Goal: Task Accomplishment & Management: Use online tool/utility

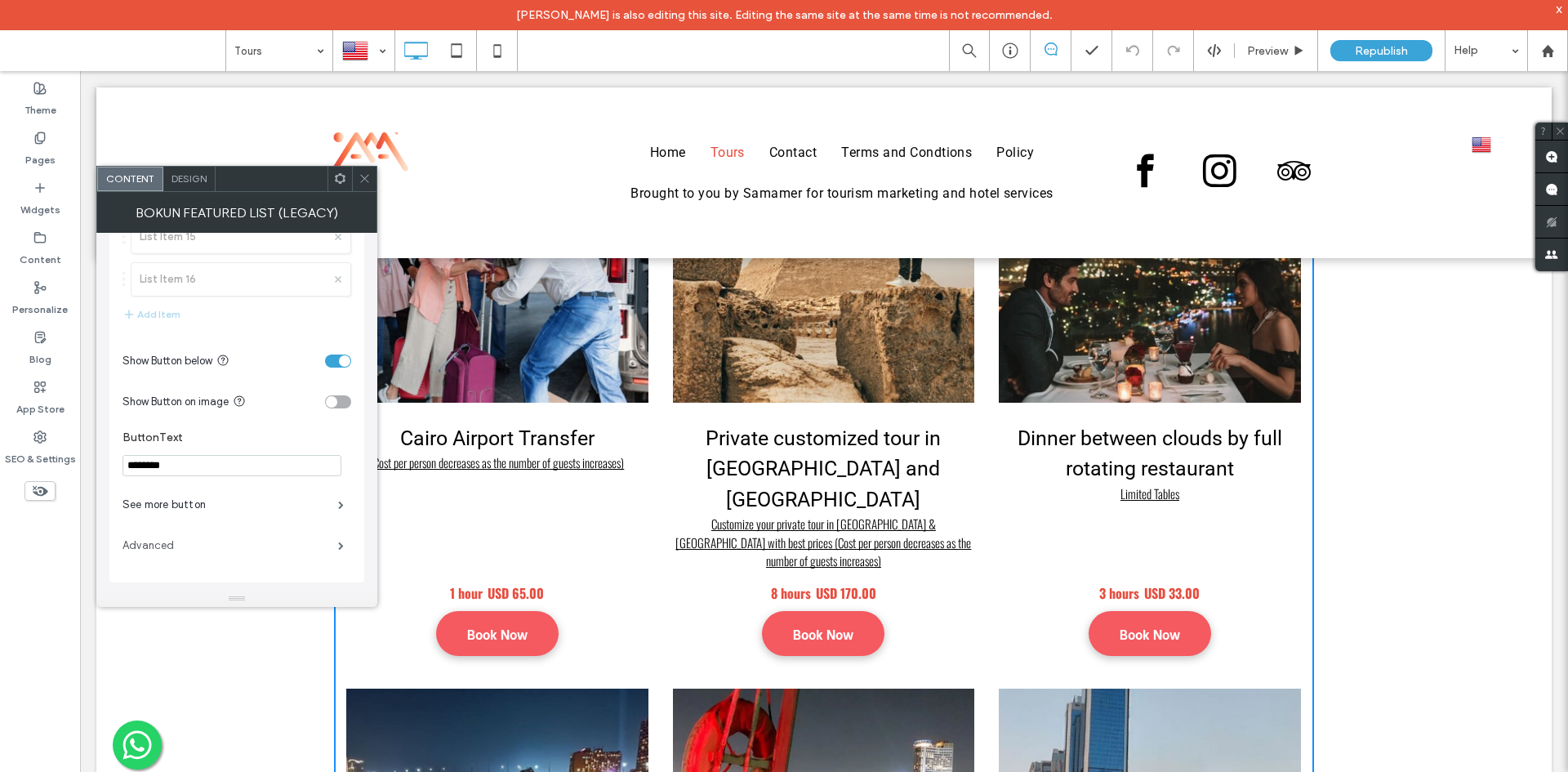
click at [160, 542] on label "Advanced" at bounding box center [230, 545] width 216 height 33
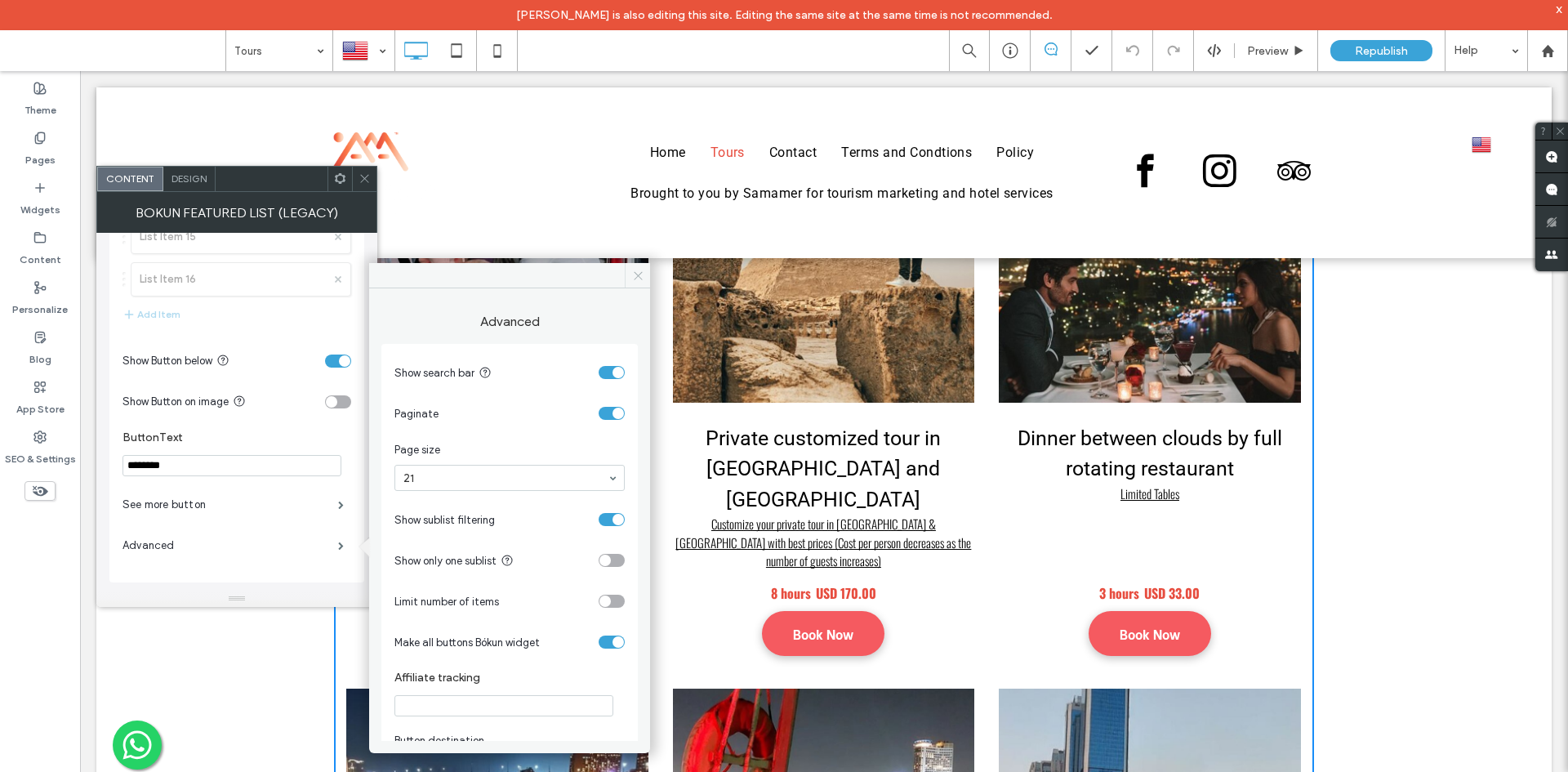
click at [646, 279] on span at bounding box center [637, 276] width 25 height 25
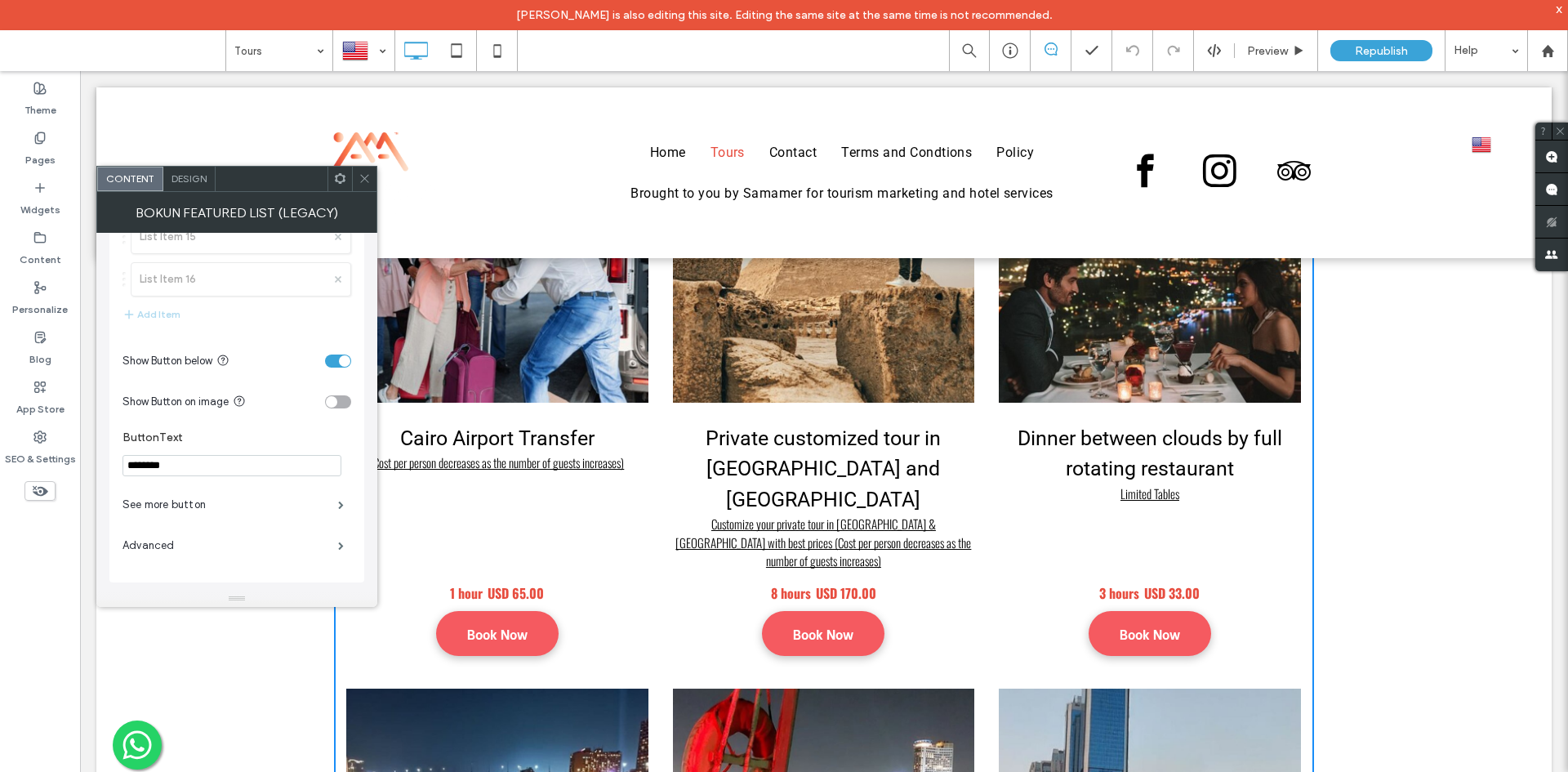
click at [362, 190] on span at bounding box center [364, 179] width 12 height 25
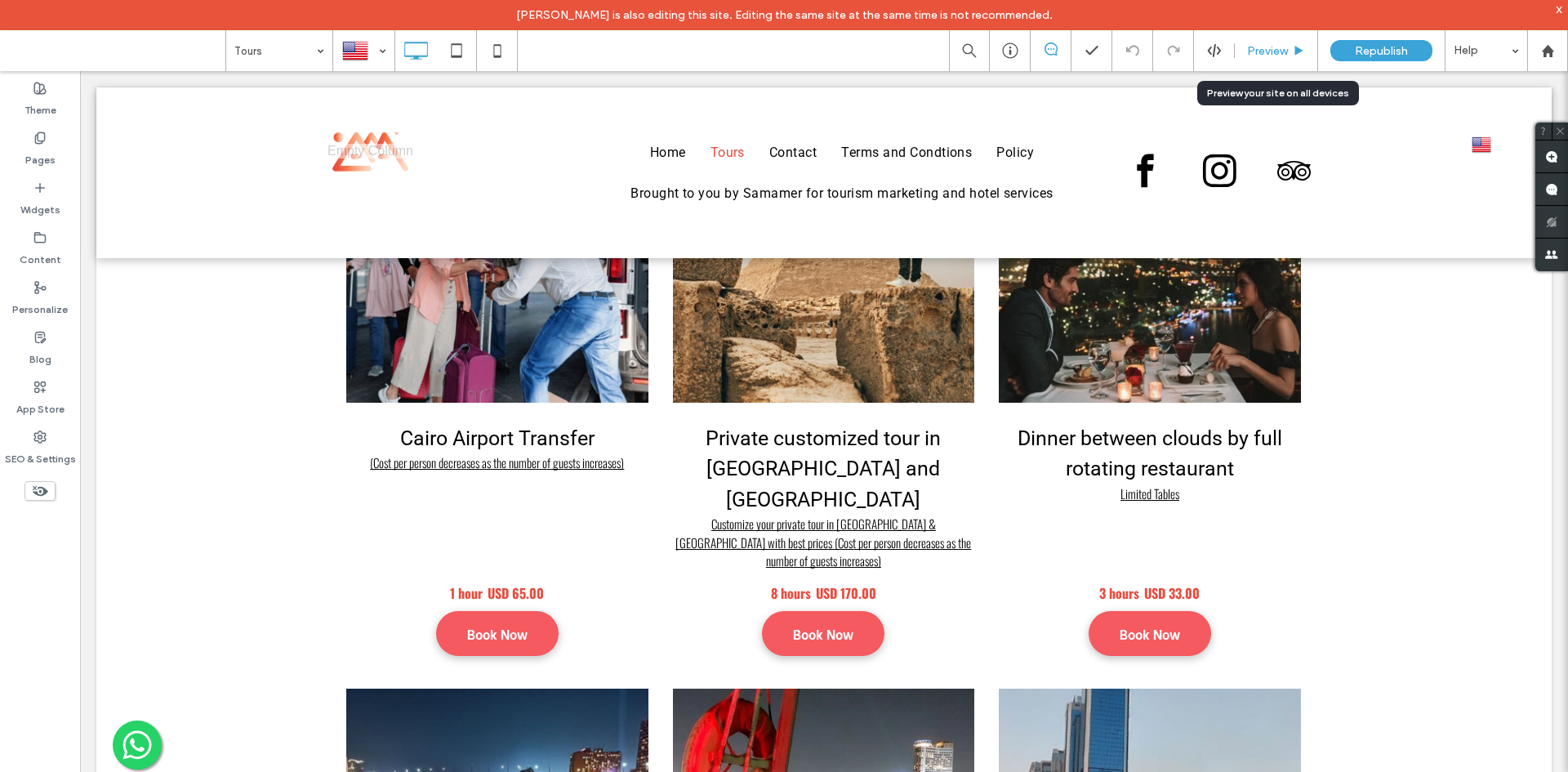
click at [1255, 47] on span "Preview" at bounding box center [1268, 52] width 41 height 14
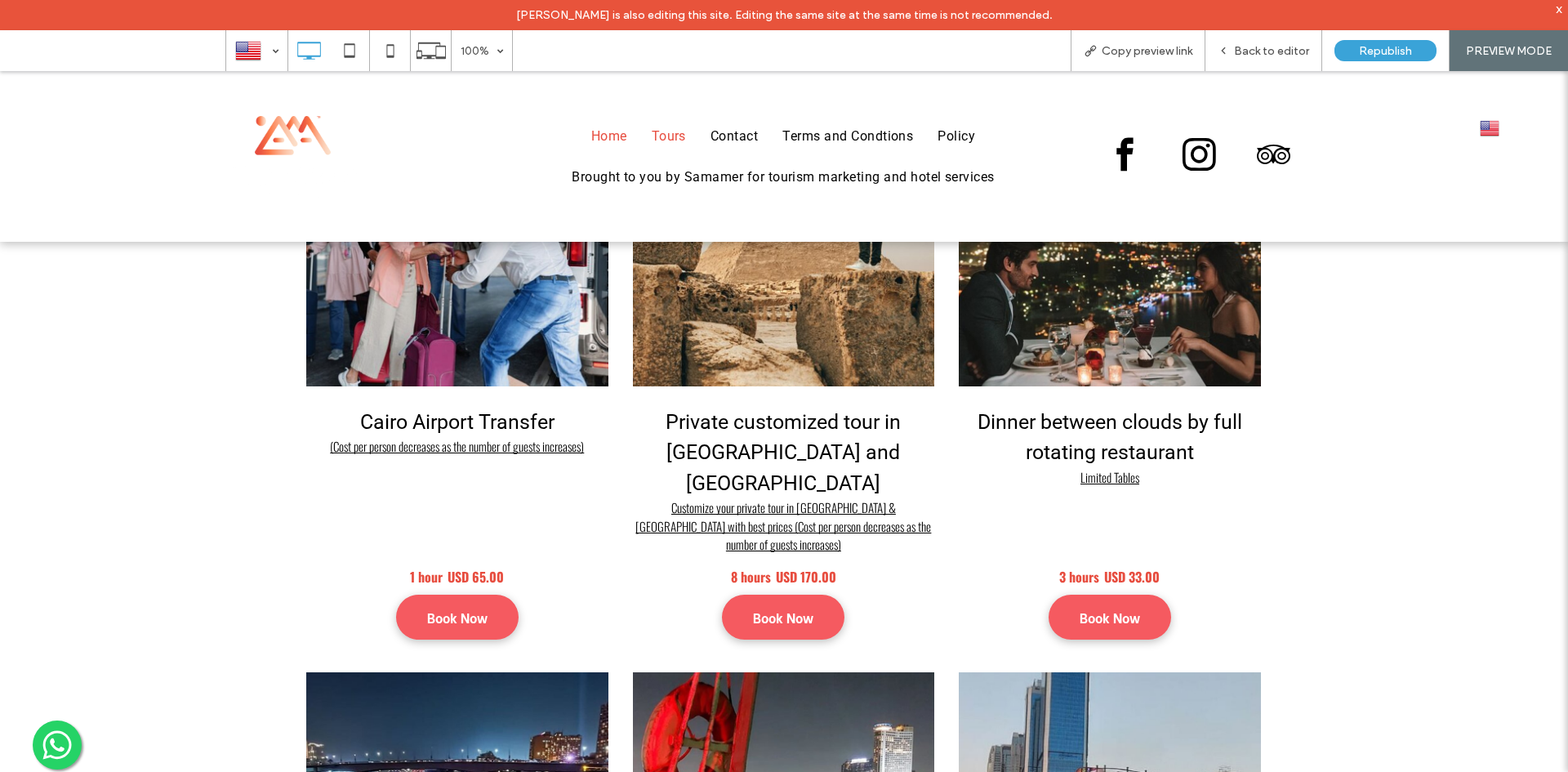
click at [614, 141] on span "Home" at bounding box center [609, 136] width 36 height 20
click at [1255, 42] on div "Back to editor" at bounding box center [1263, 51] width 116 height 41
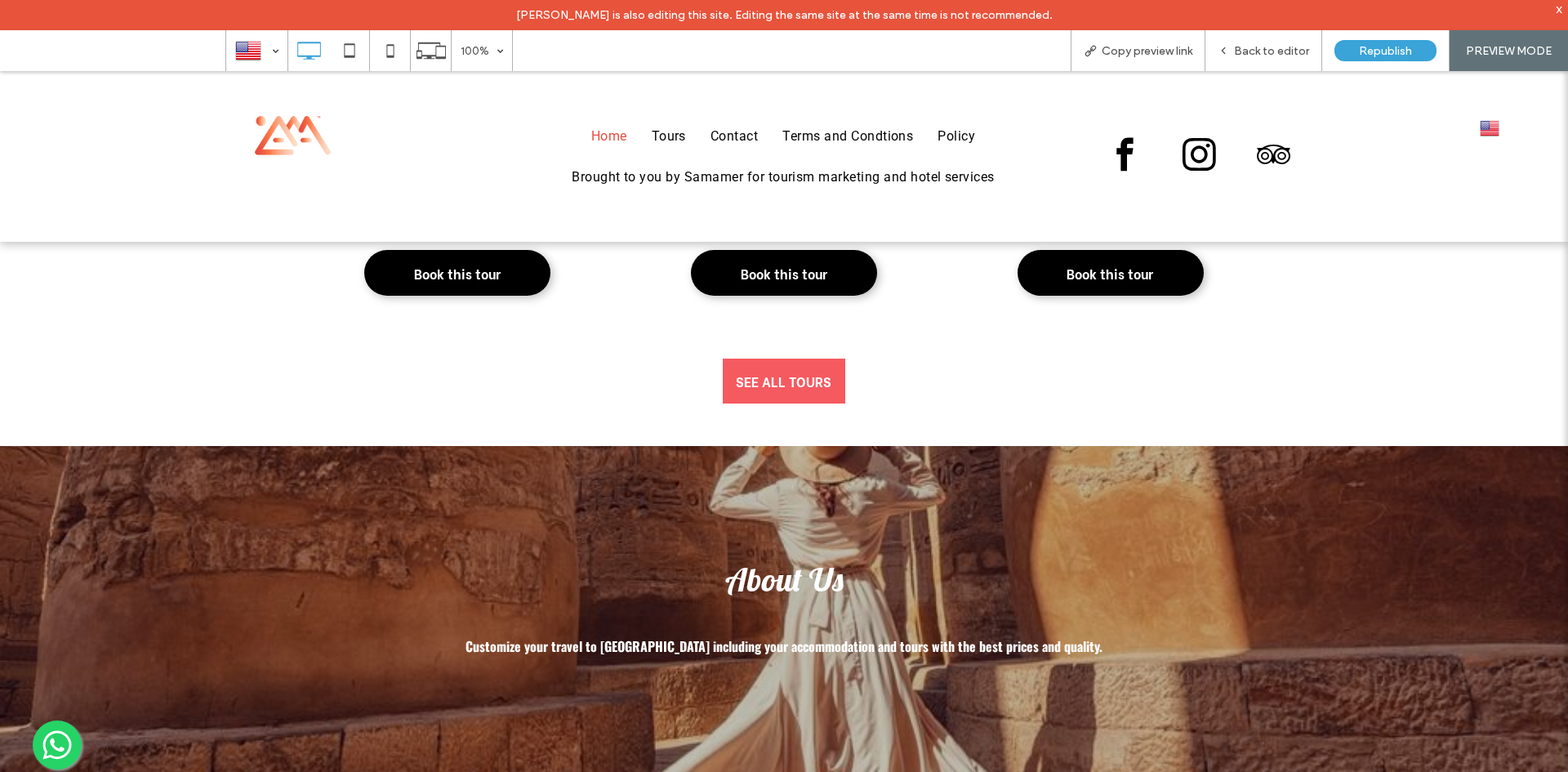
scroll to position [1484, 0]
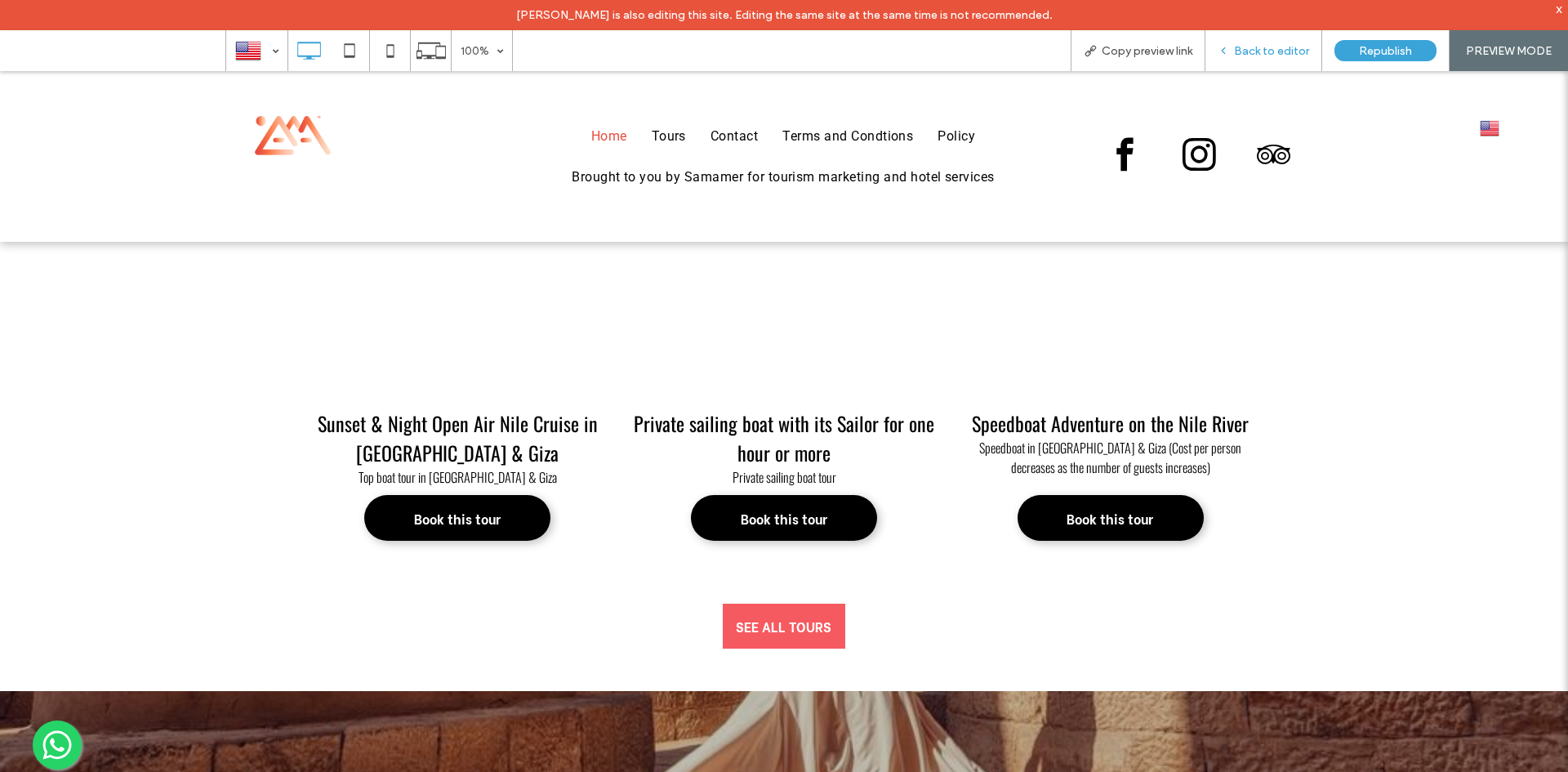
click at [1252, 59] on div "Back to editor" at bounding box center [1263, 51] width 116 height 41
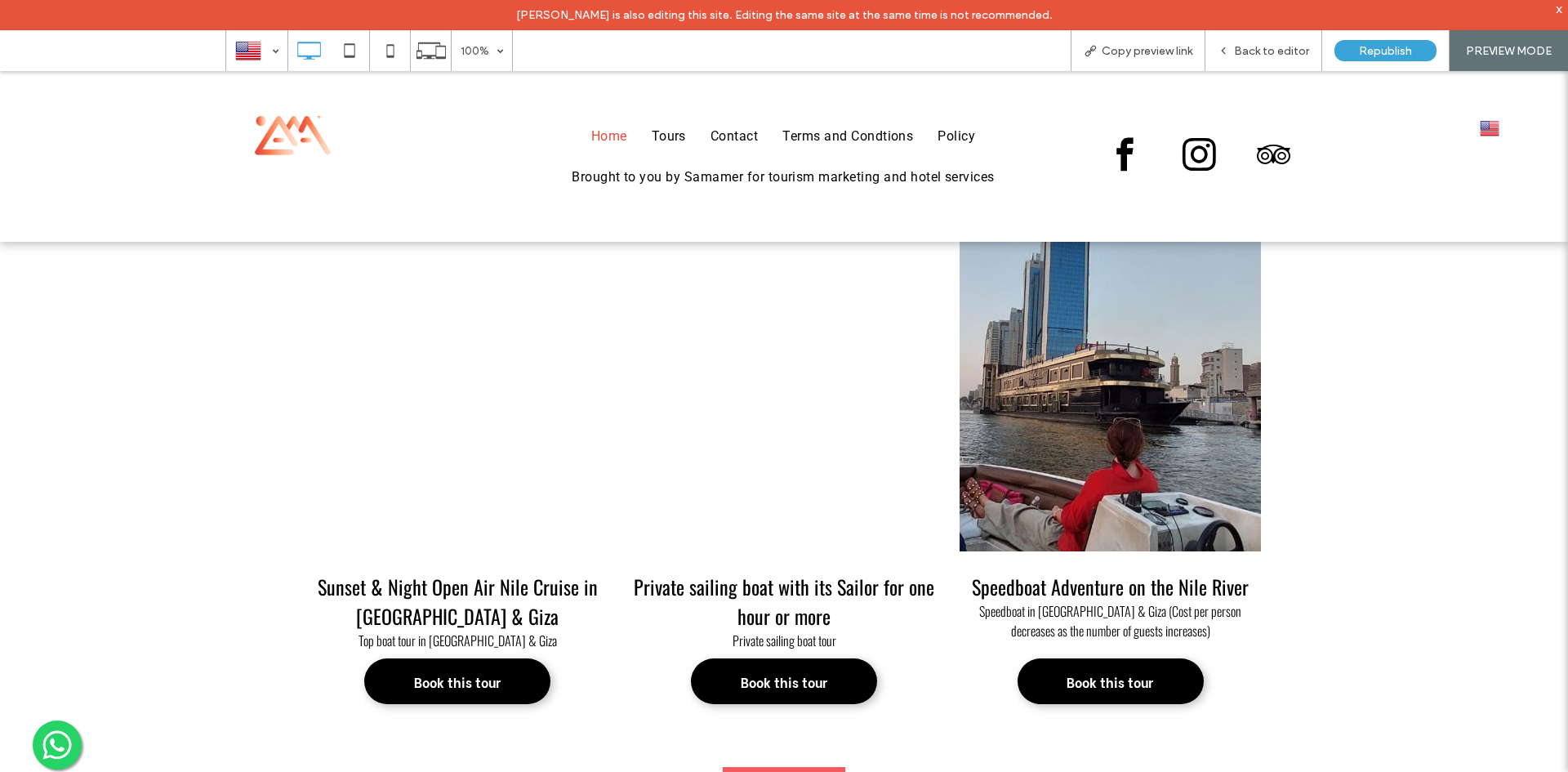
scroll to position [911, 0]
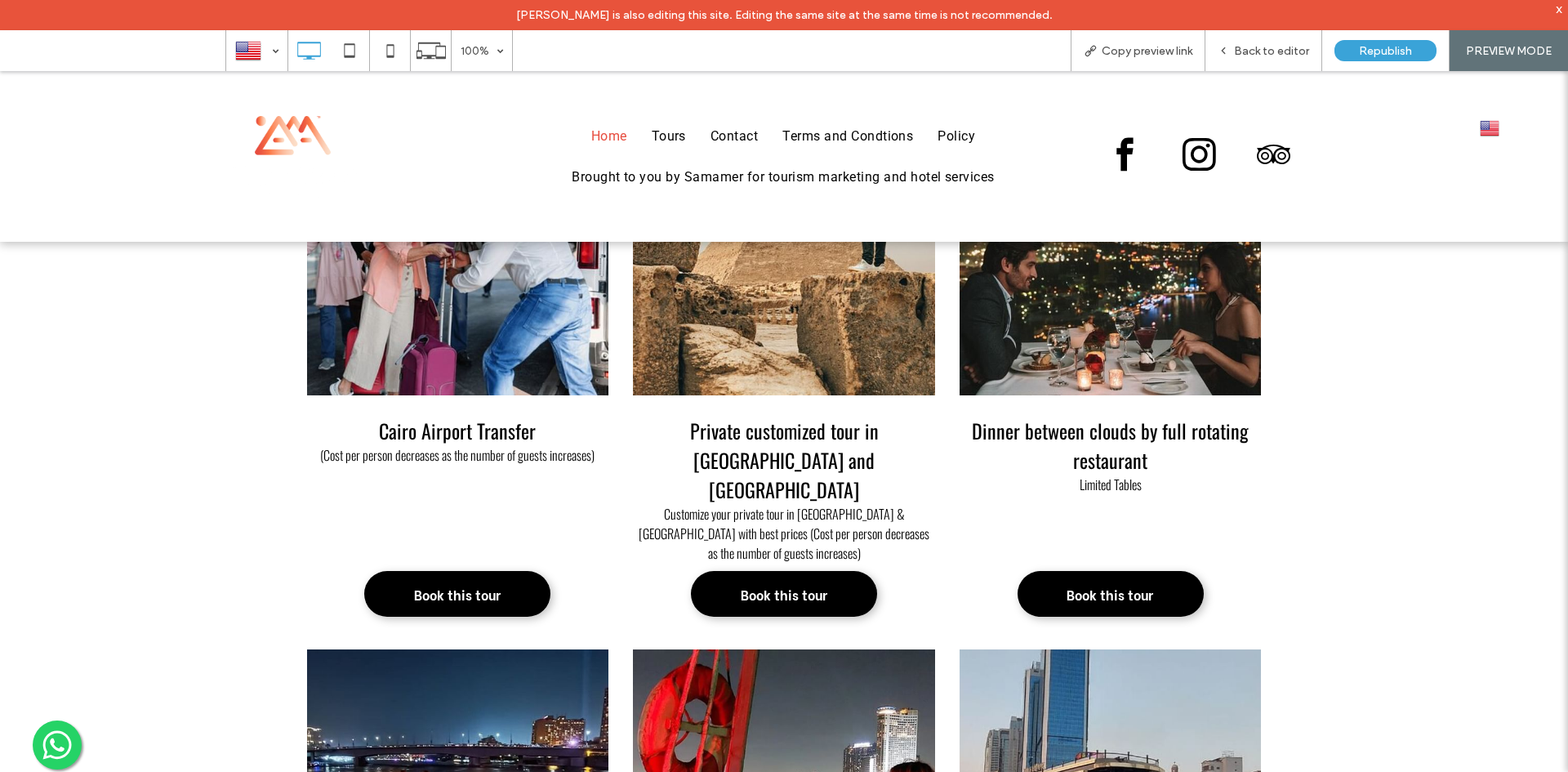
click at [502, 447] on div "(Cost per person decreases as the number of guests increases)" at bounding box center [458, 504] width 302 height 117
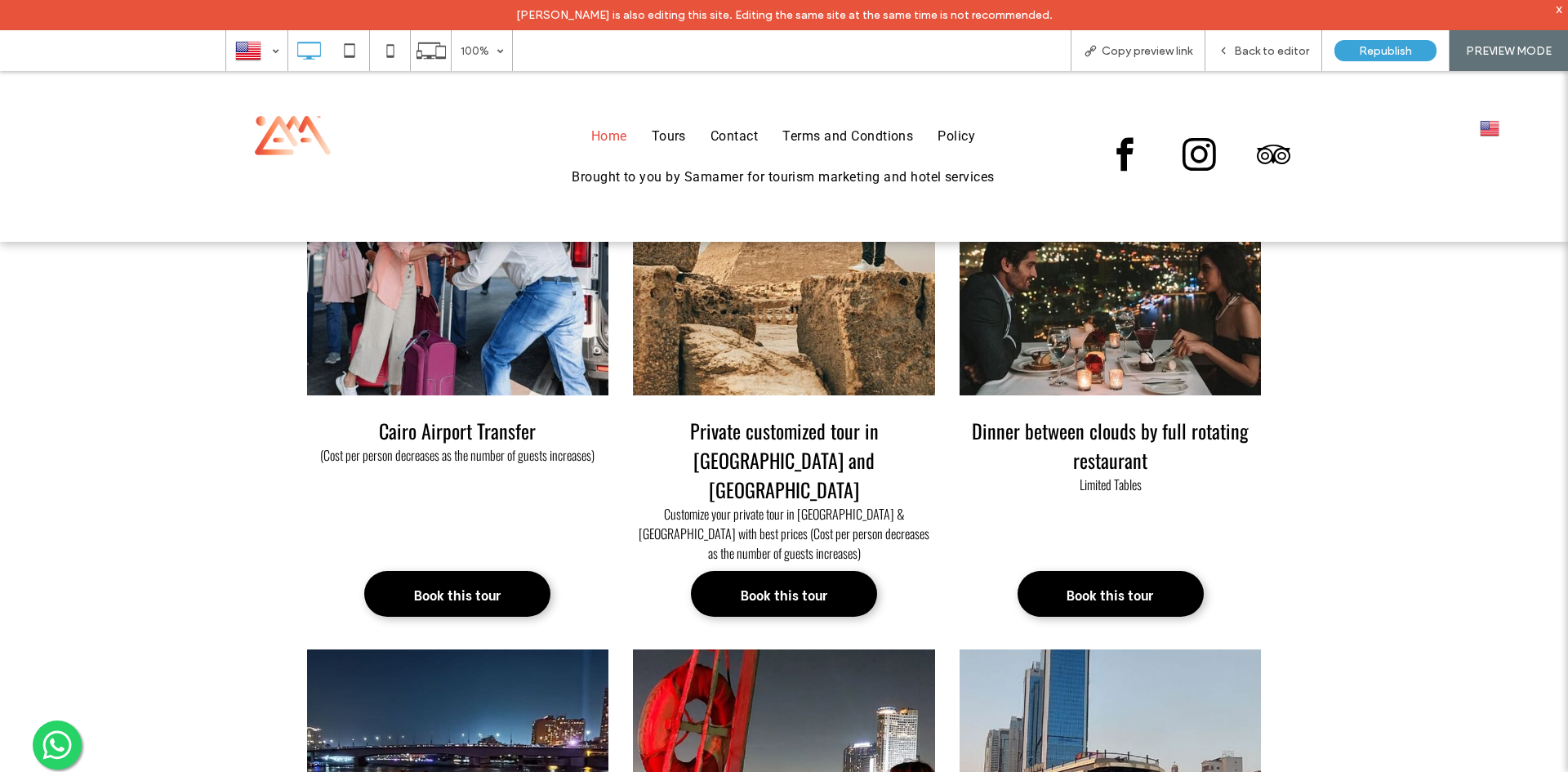
click at [1284, 37] on div at bounding box center [784, 386] width 1568 height 772
click at [1253, 63] on div at bounding box center [784, 386] width 1568 height 772
click at [1270, 55] on div at bounding box center [784, 386] width 1568 height 772
click at [1238, 58] on div at bounding box center [784, 386] width 1568 height 772
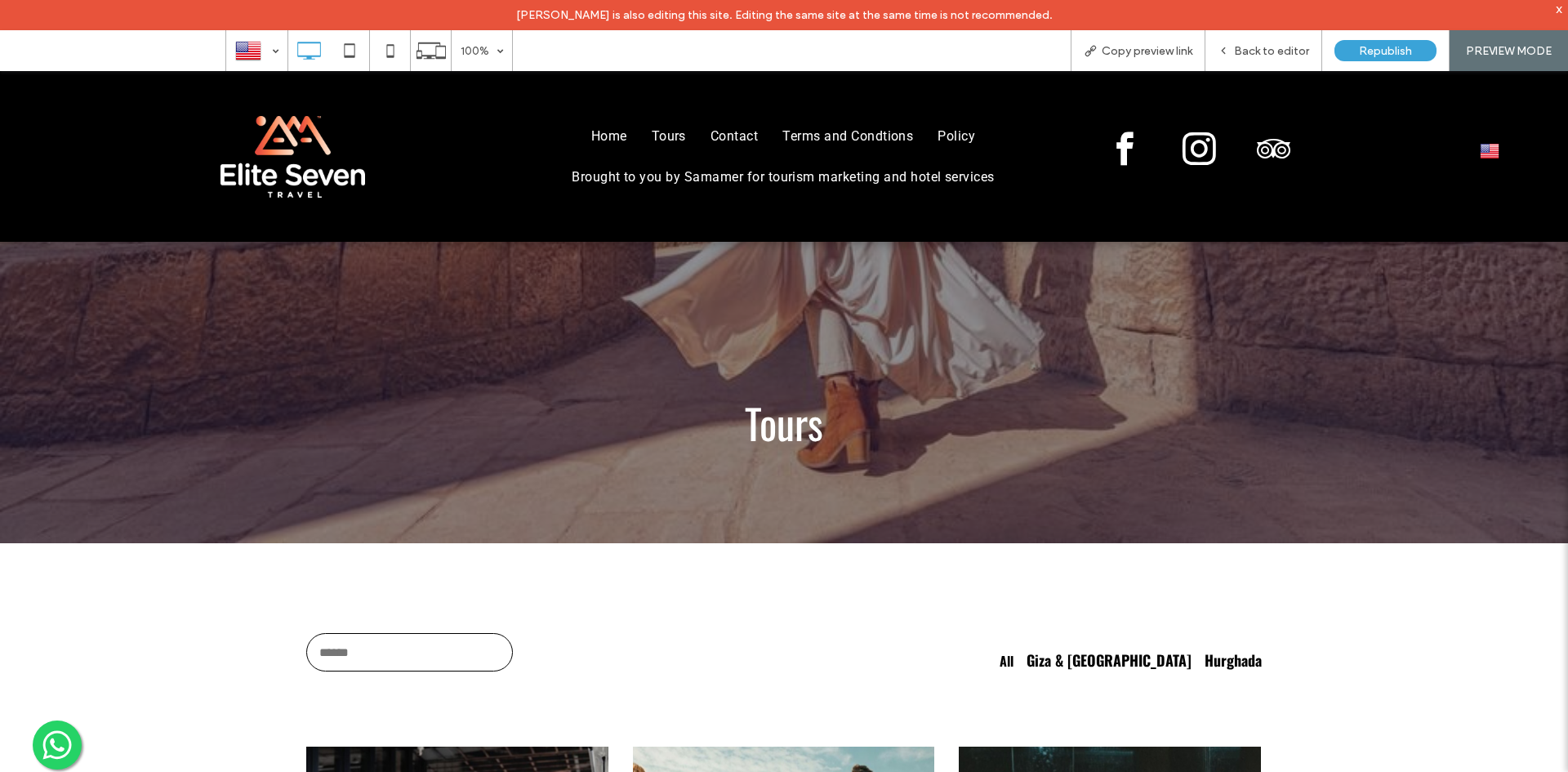
click at [616, 136] on span "Home" at bounding box center [609, 136] width 36 height 20
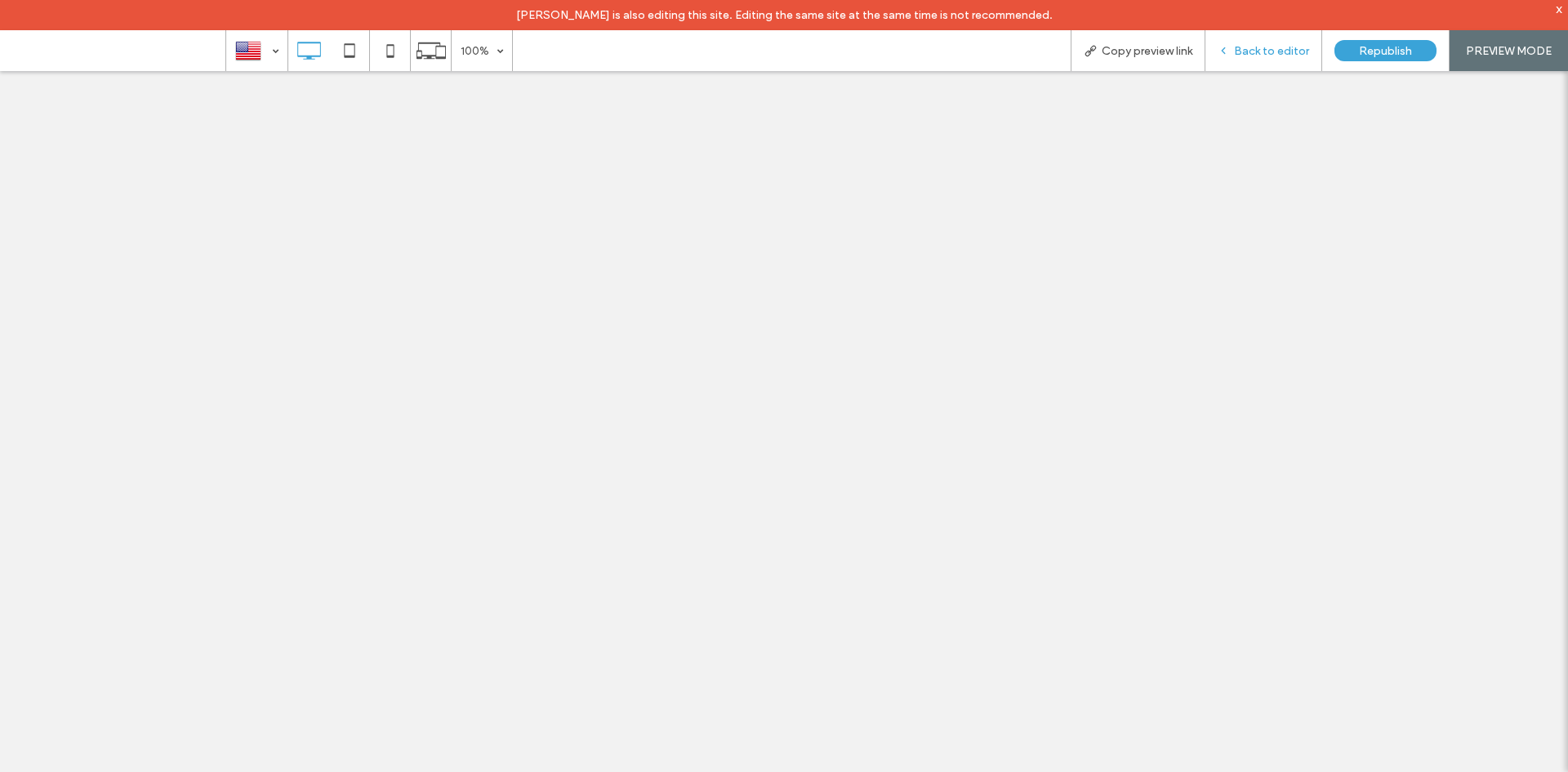
click at [1272, 53] on span "Back to editor" at bounding box center [1271, 52] width 76 height 14
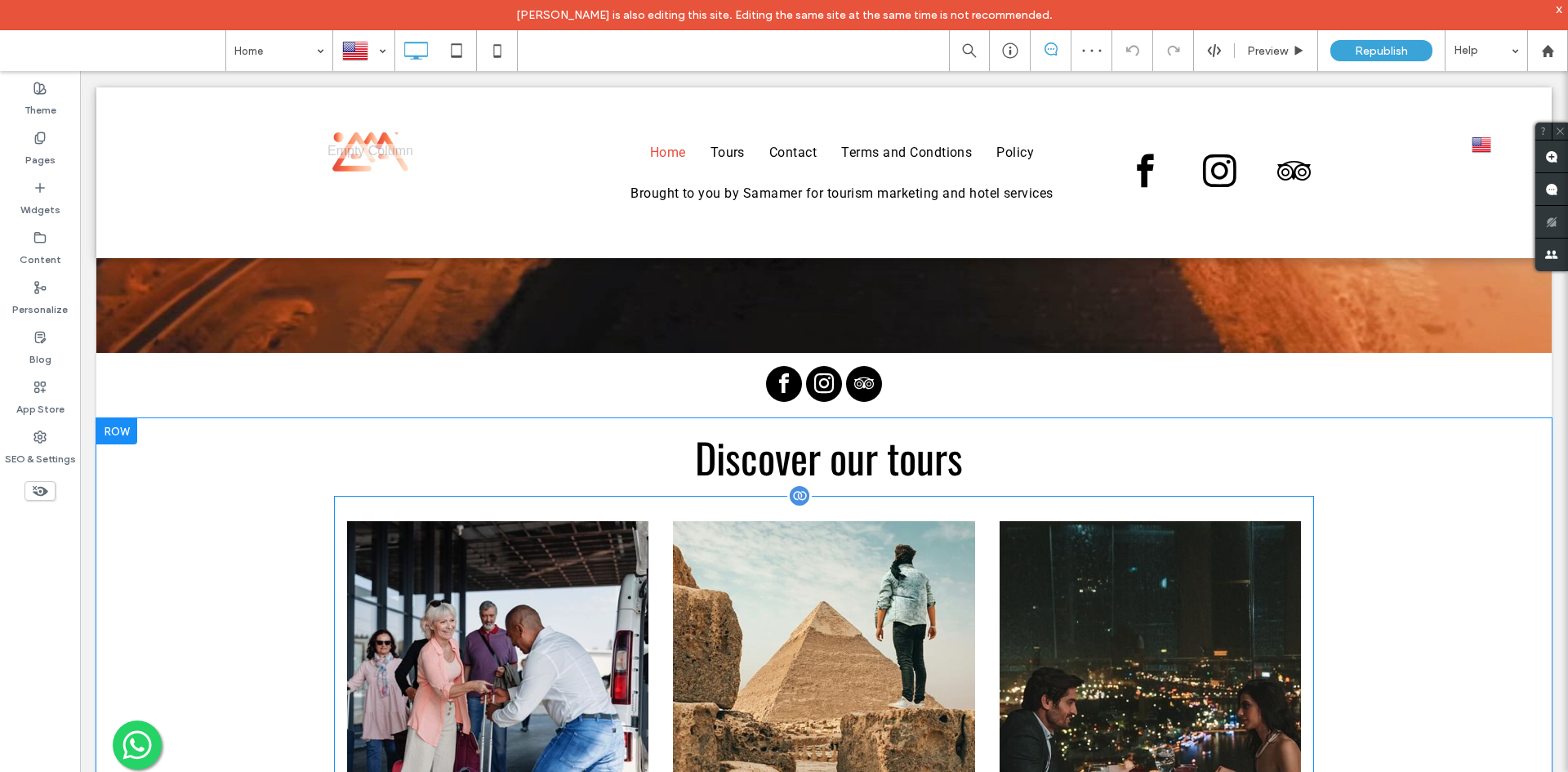
scroll to position [736, 0]
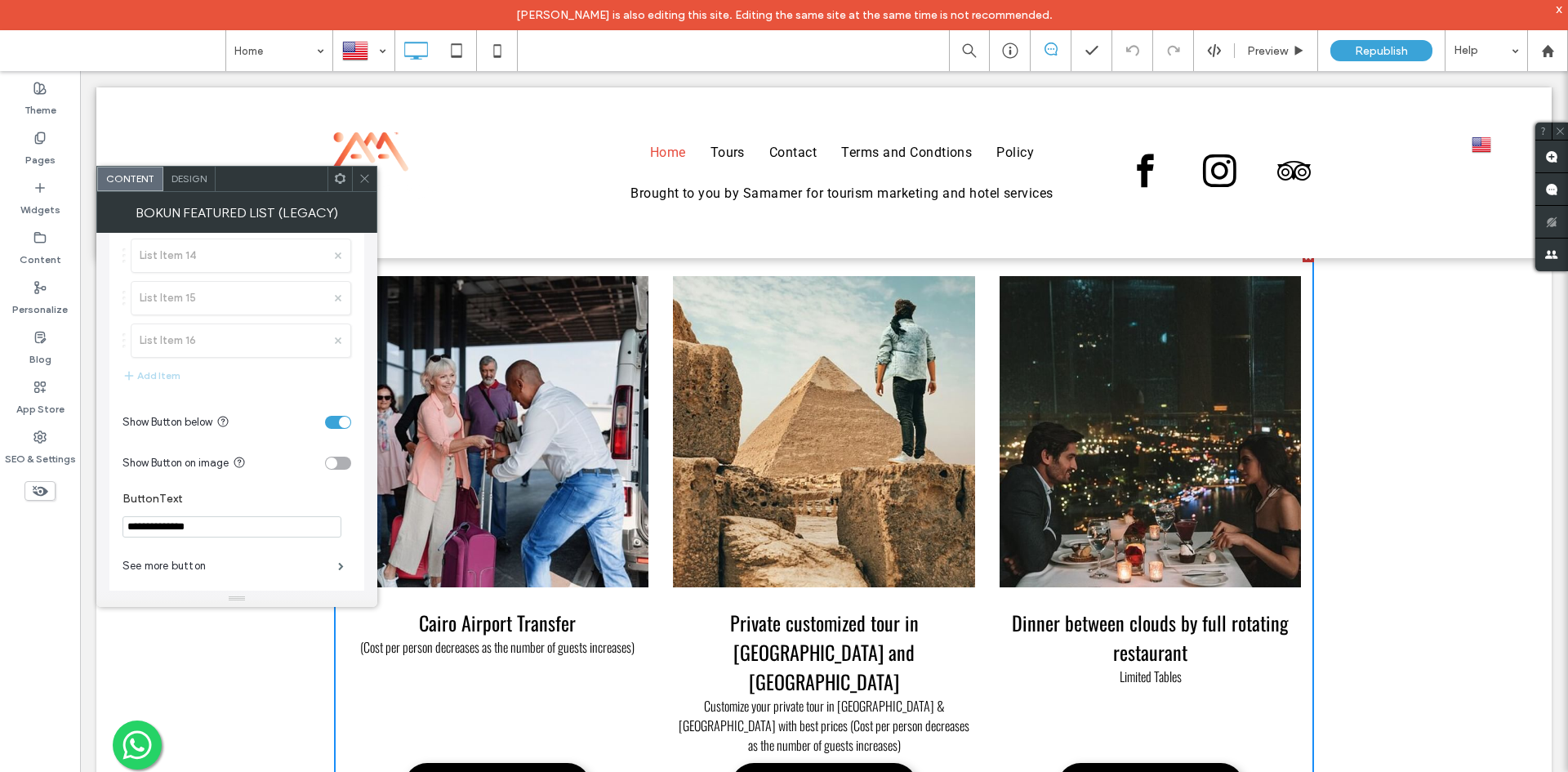
scroll to position [799, 0]
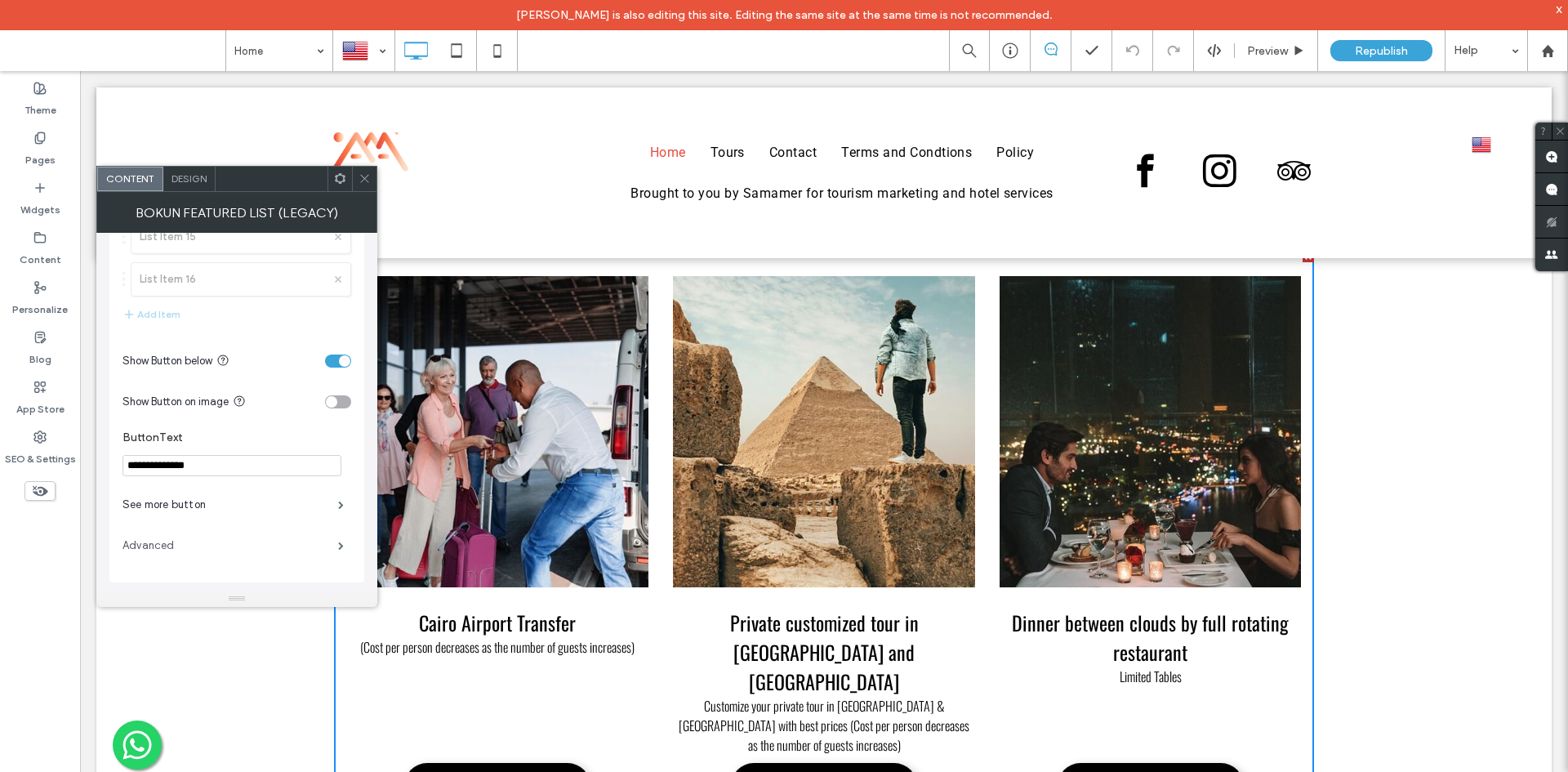
click at [202, 556] on label "Advanced" at bounding box center [230, 545] width 216 height 33
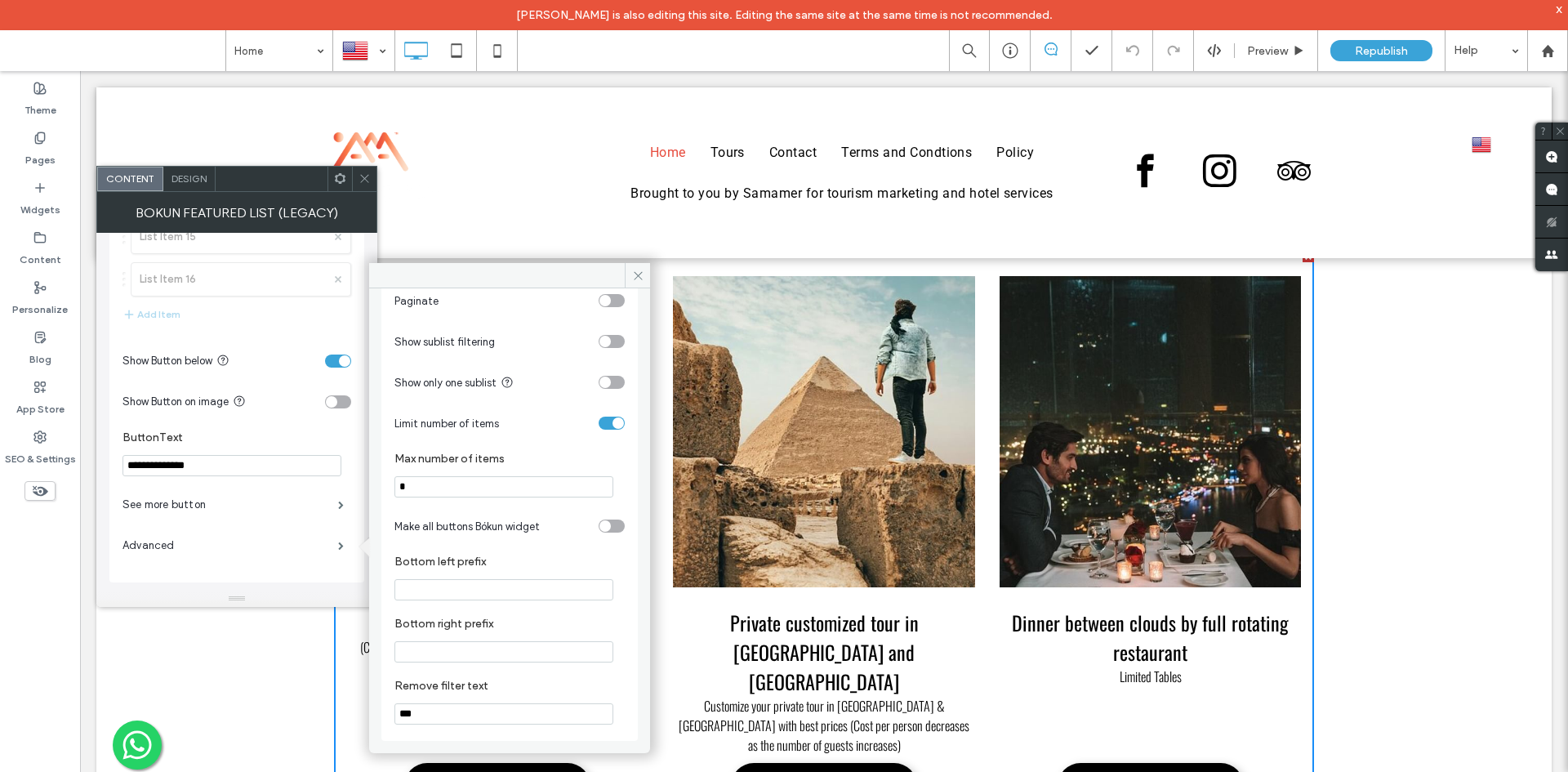
scroll to position [35, 0]
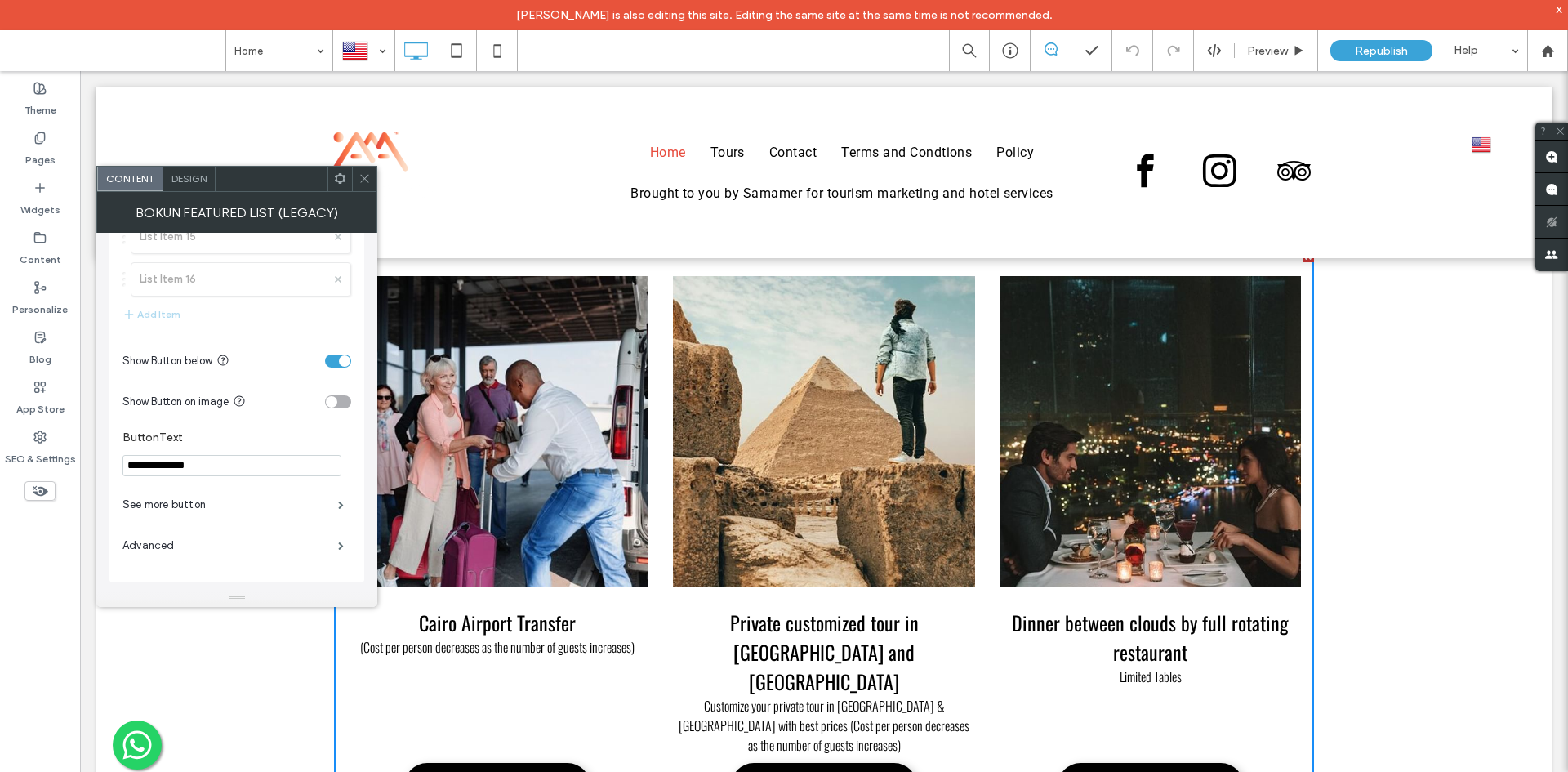
click at [337, 174] on icon at bounding box center [340, 179] width 12 height 12
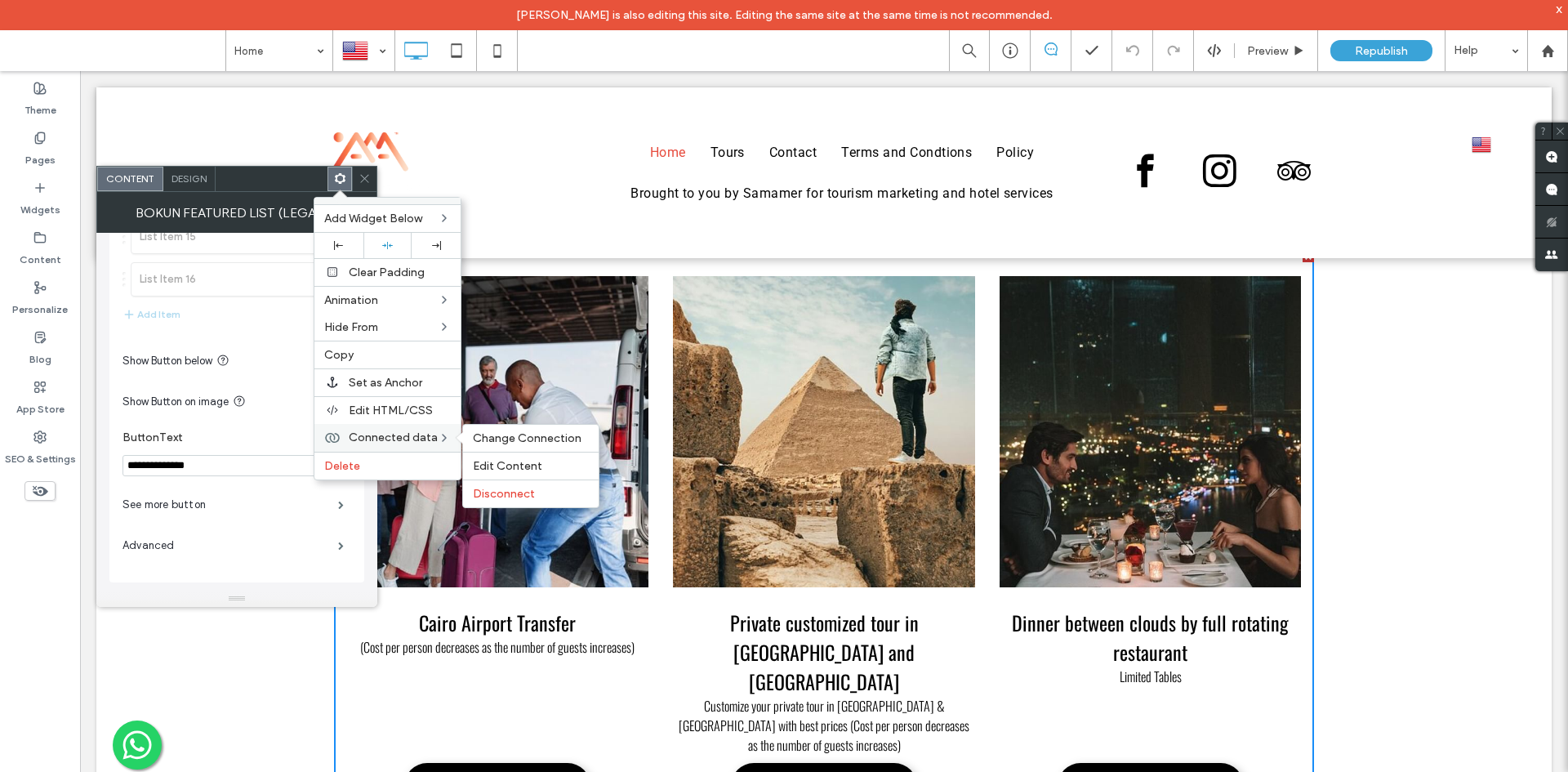
click at [402, 435] on span "Connected data" at bounding box center [393, 438] width 89 height 14
click at [535, 434] on span "Change Connection" at bounding box center [527, 438] width 108 height 14
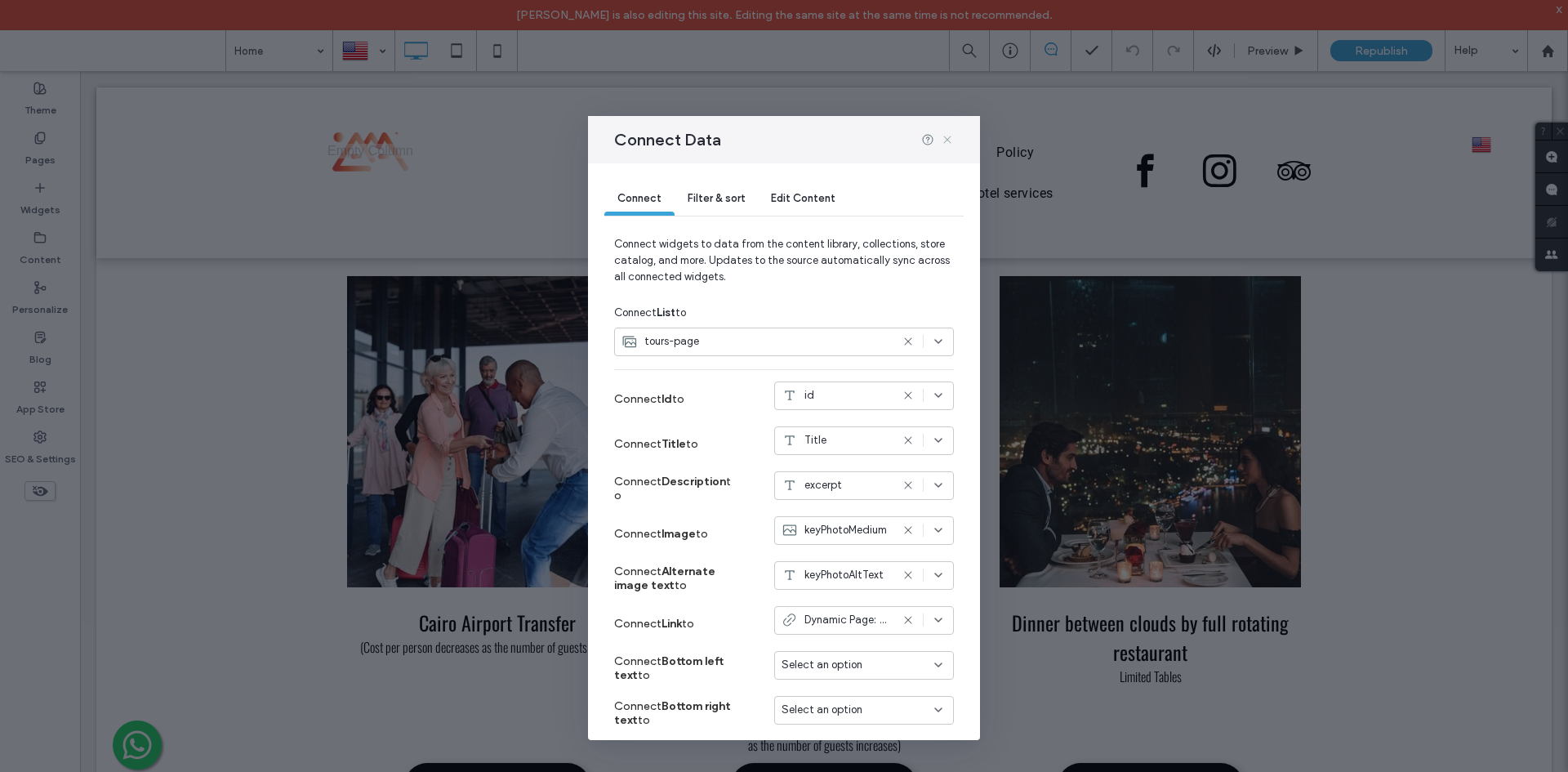
click at [945, 136] on icon at bounding box center [947, 140] width 13 height 13
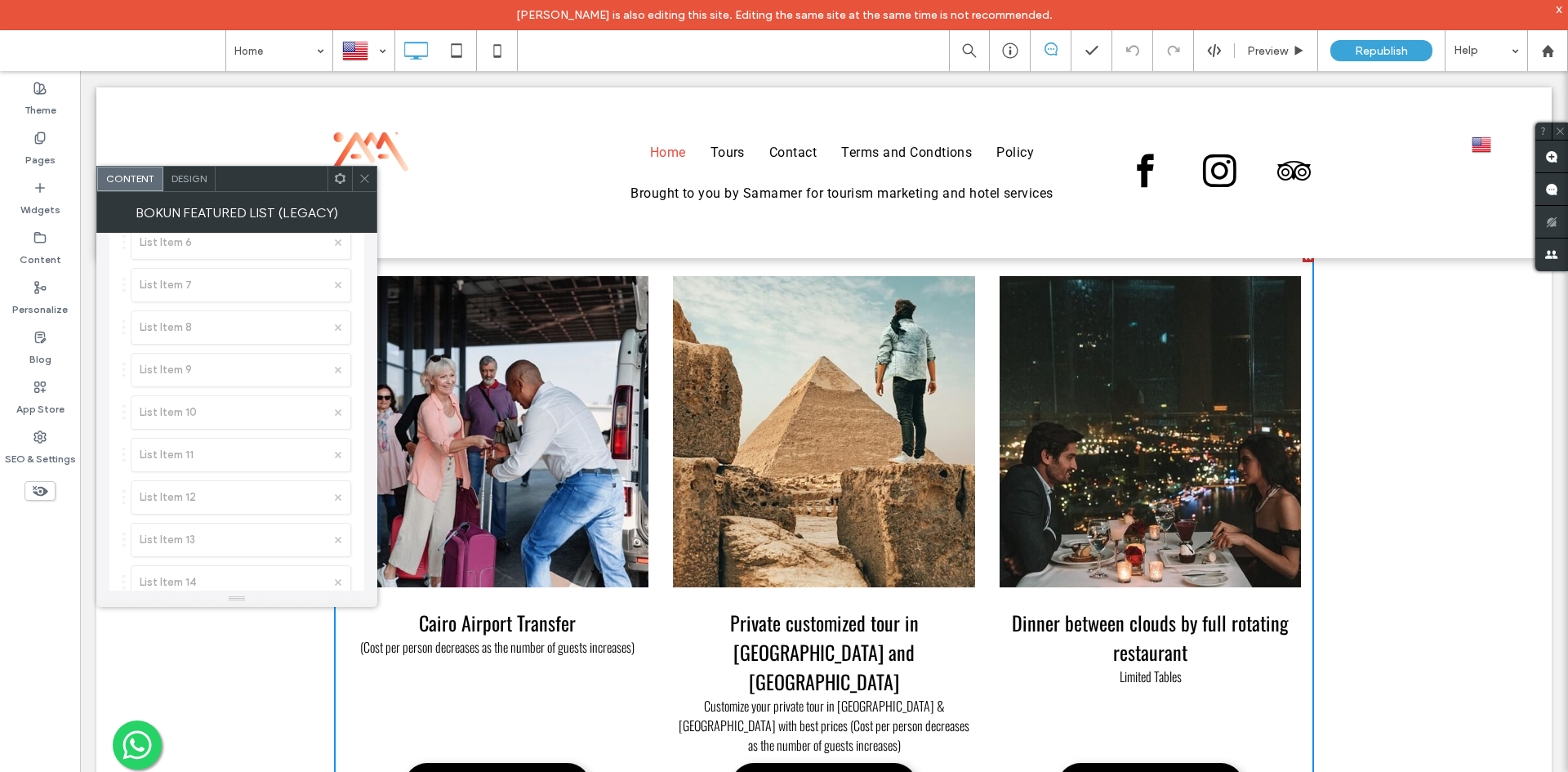
scroll to position [799, 0]
click at [183, 543] on label "Advanced" at bounding box center [230, 545] width 216 height 33
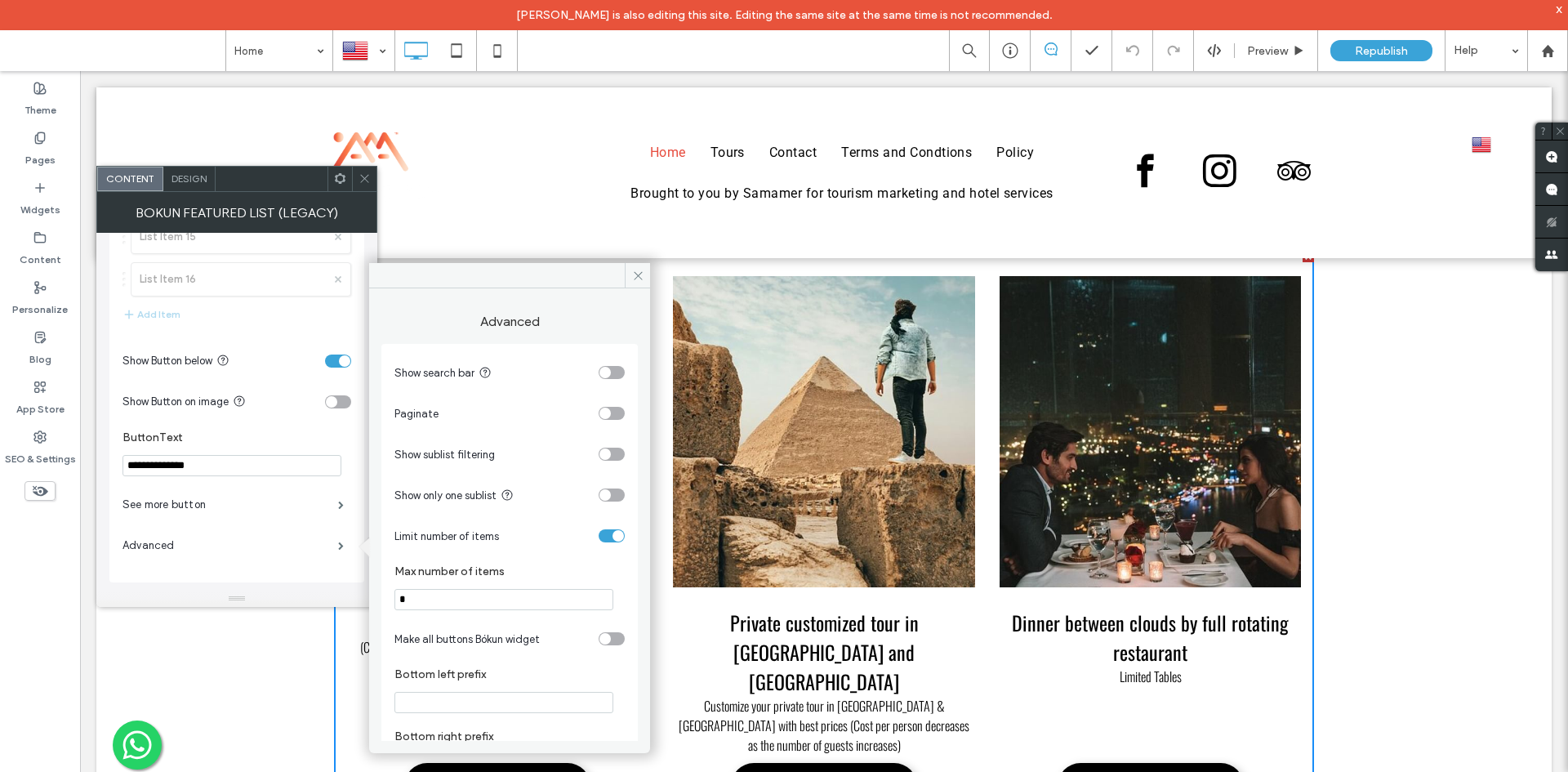
click at [600, 639] on div "toggle" at bounding box center [604, 639] width 12 height 12
click at [360, 183] on icon at bounding box center [364, 179] width 12 height 12
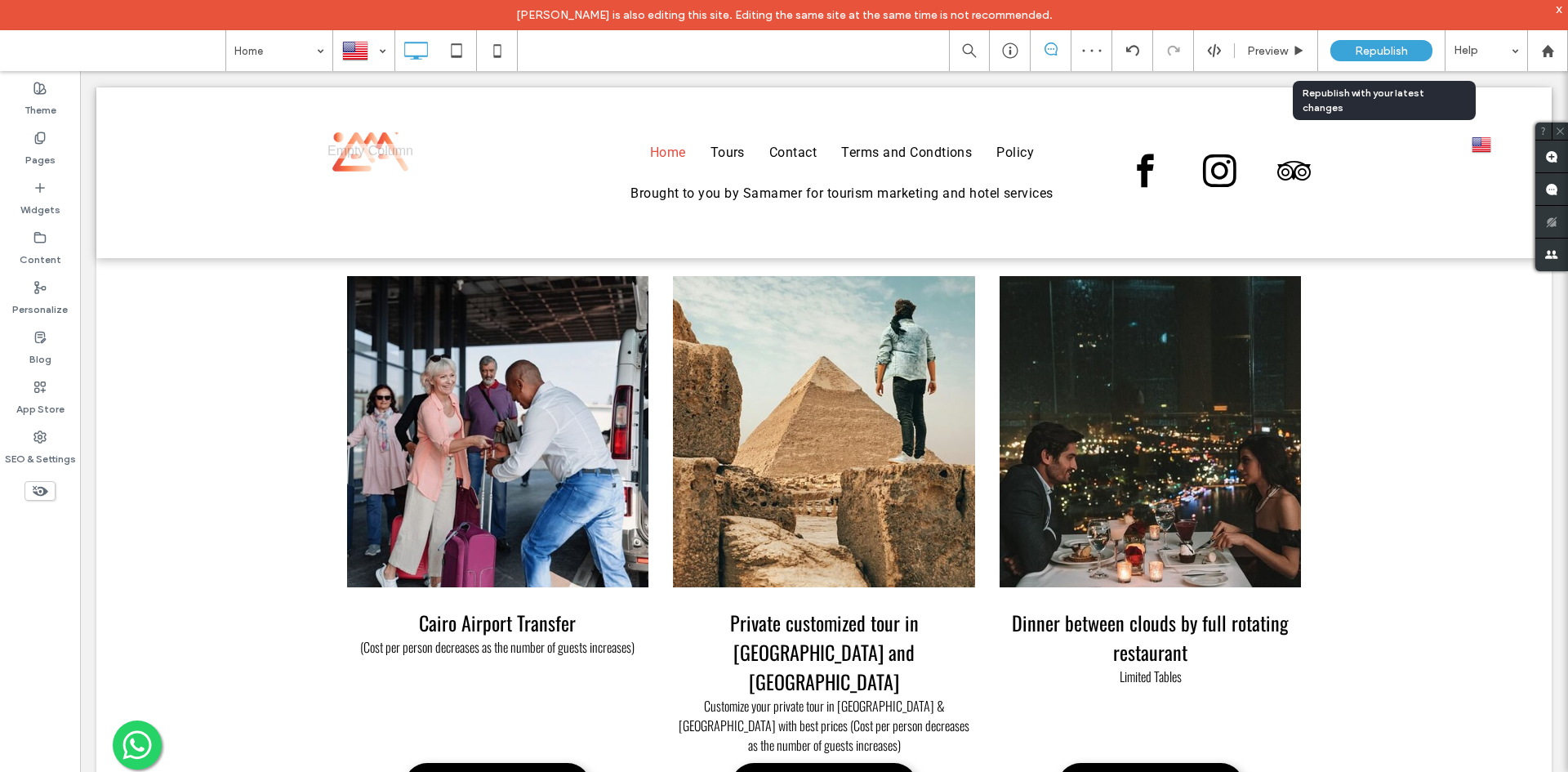
click at [1361, 44] on span "Republish" at bounding box center [1381, 52] width 53 height 14
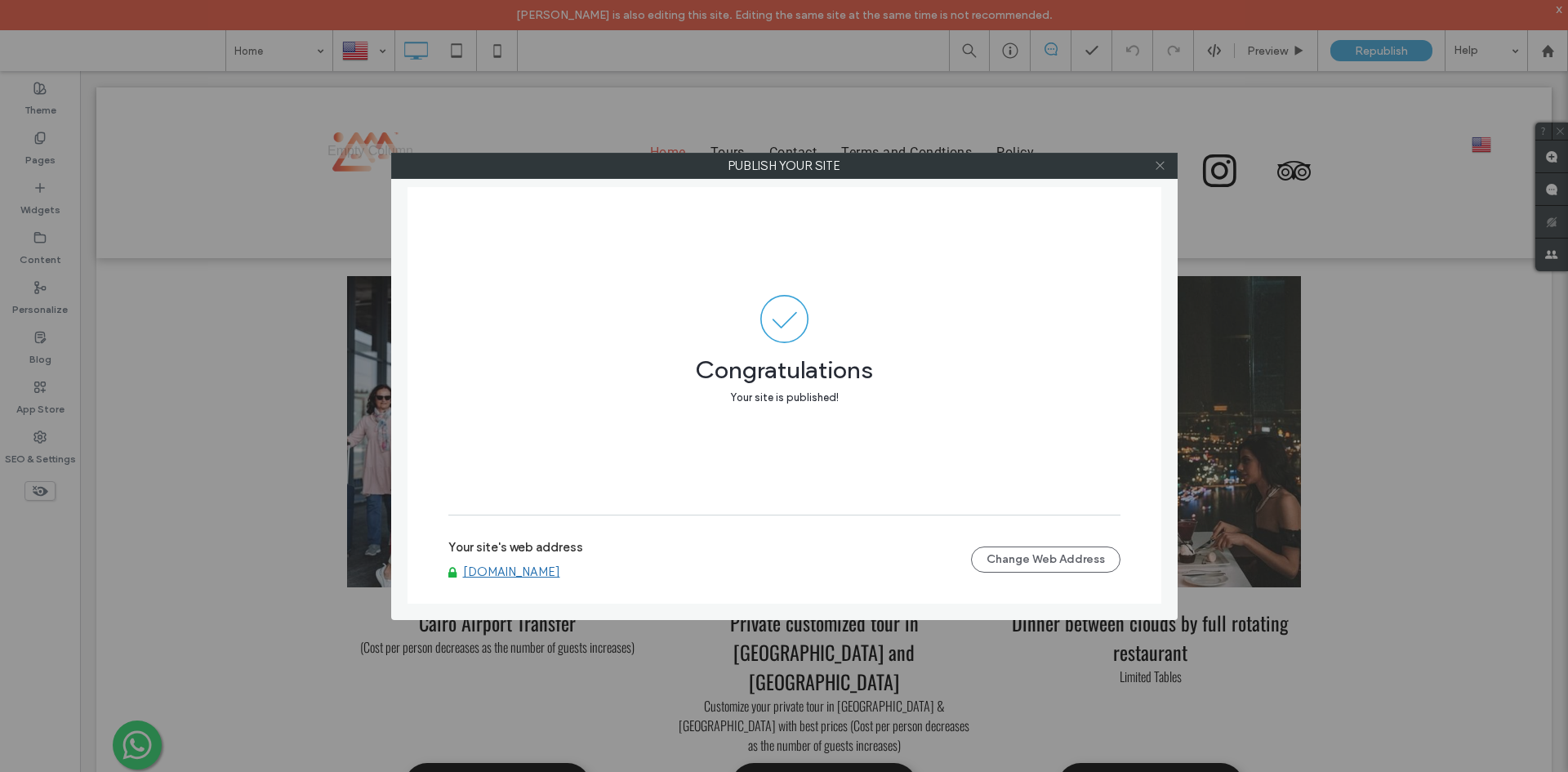
click at [1156, 167] on icon at bounding box center [1160, 165] width 12 height 12
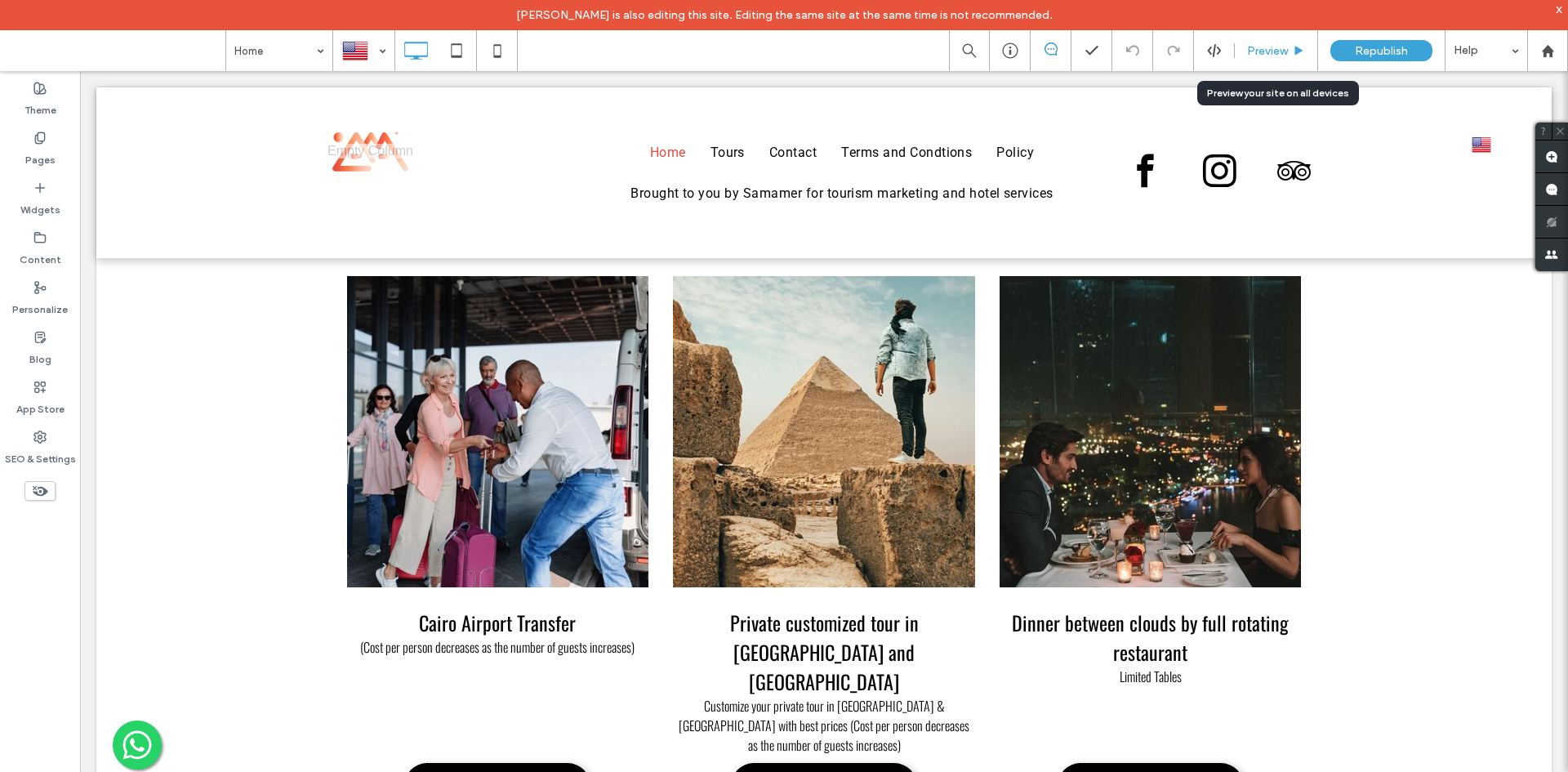
click at [1272, 55] on span "Preview" at bounding box center [1268, 52] width 41 height 14
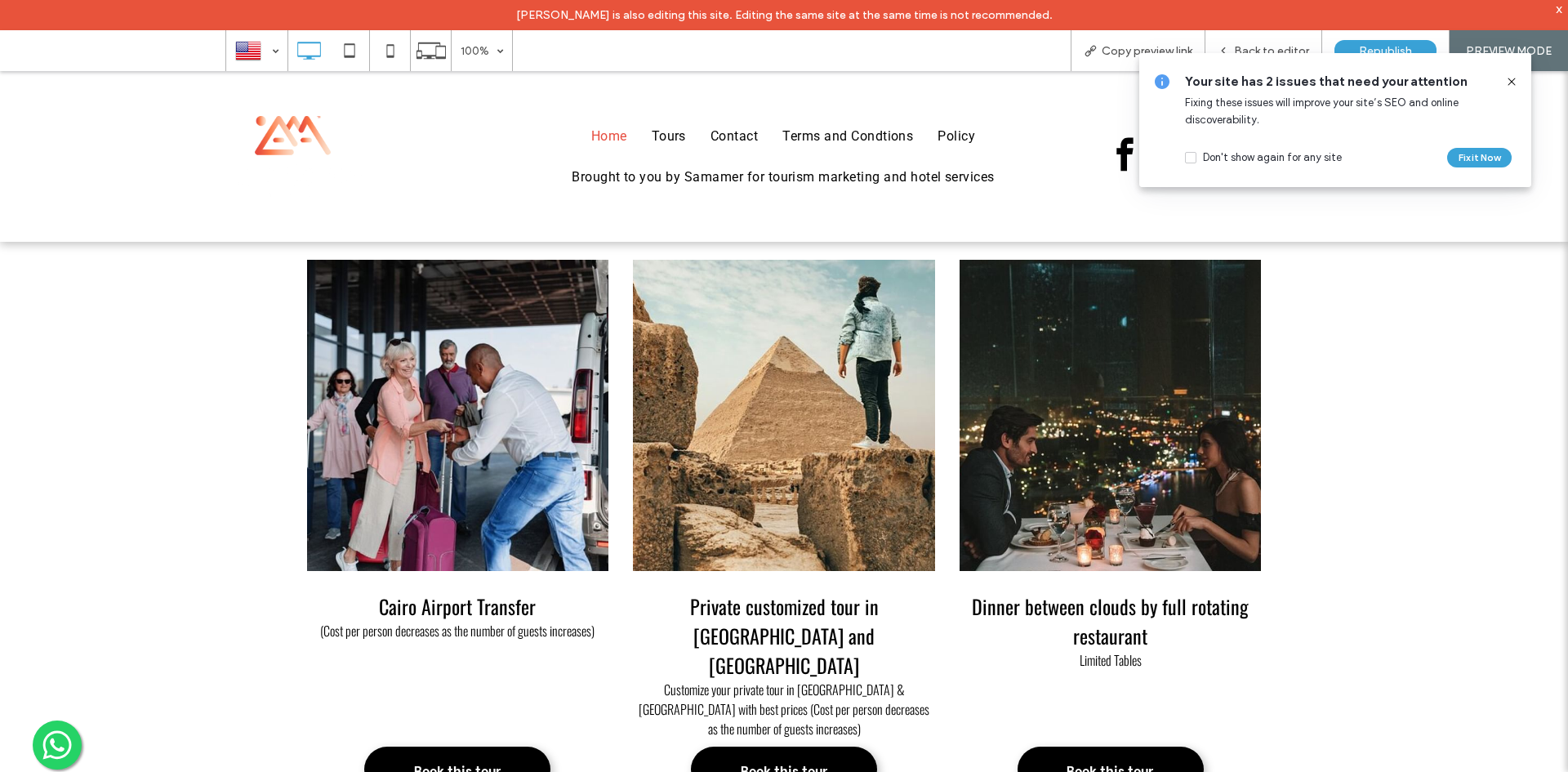
click at [766, 611] on h3 "Private customized tour in [GEOGRAPHIC_DATA] and [GEOGRAPHIC_DATA]" at bounding box center [784, 635] width 302 height 88
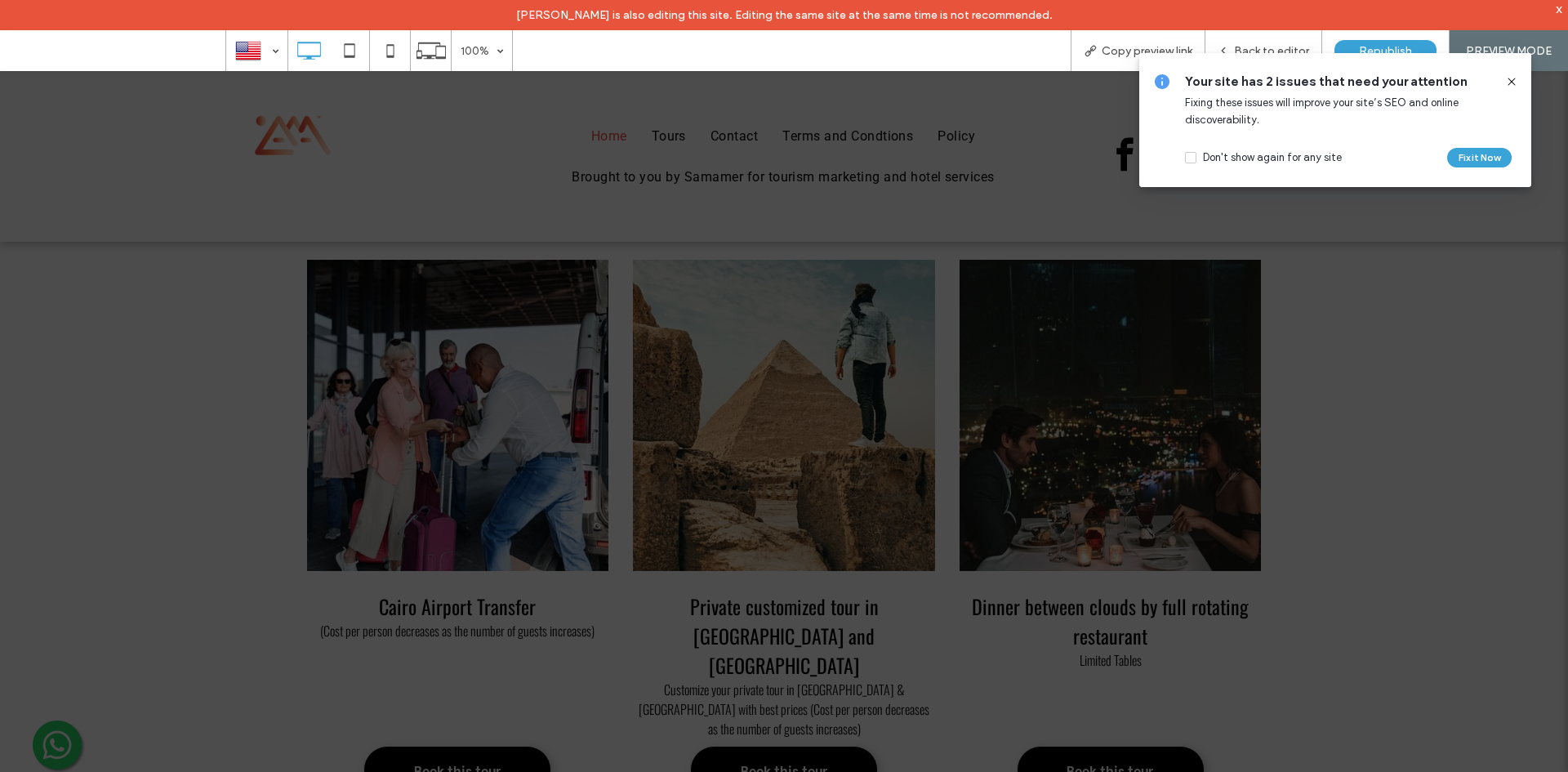
click at [1510, 89] on span at bounding box center [1511, 82] width 13 height 18
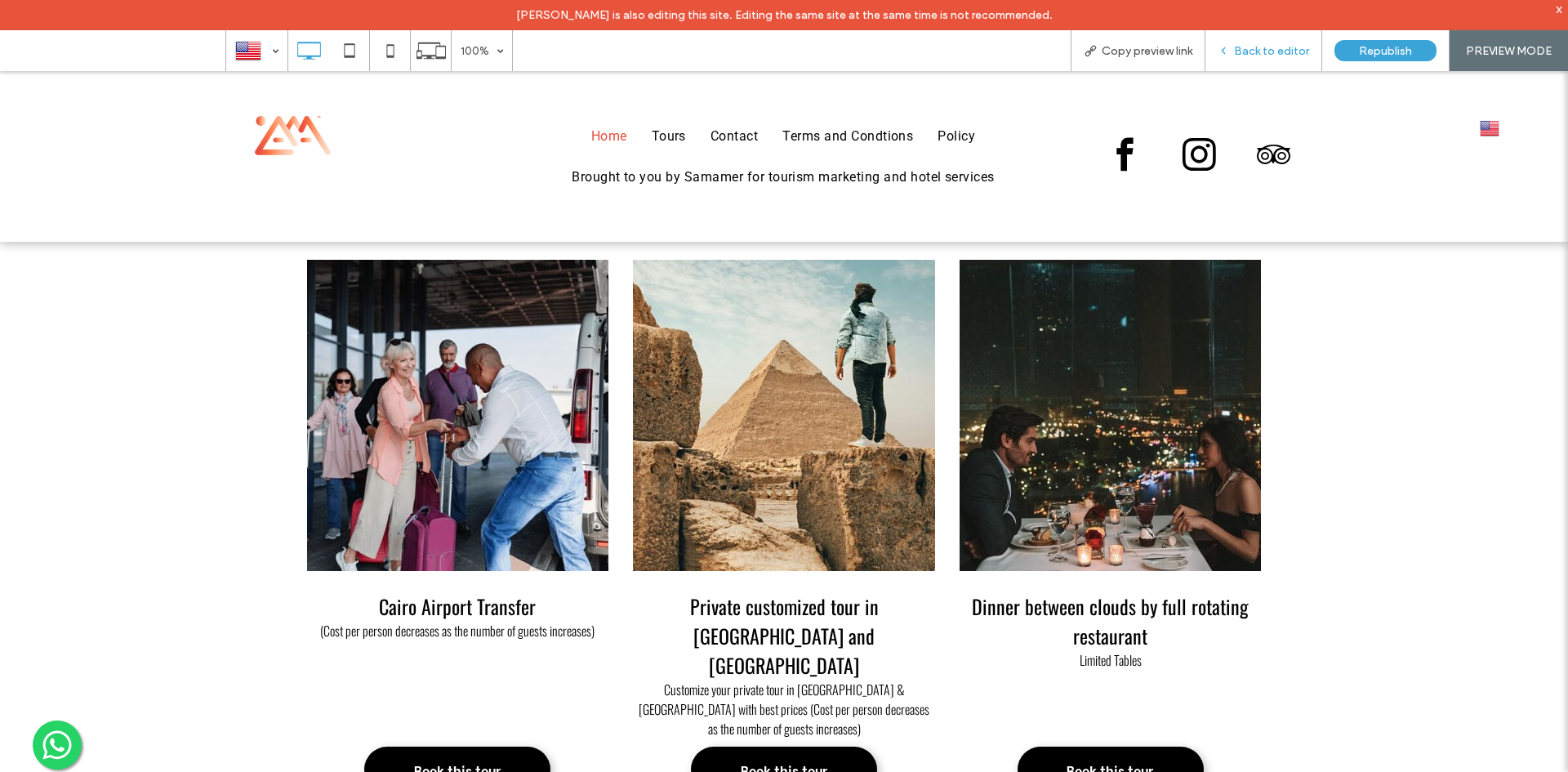
click at [1239, 57] on span "Back to editor" at bounding box center [1271, 52] width 76 height 14
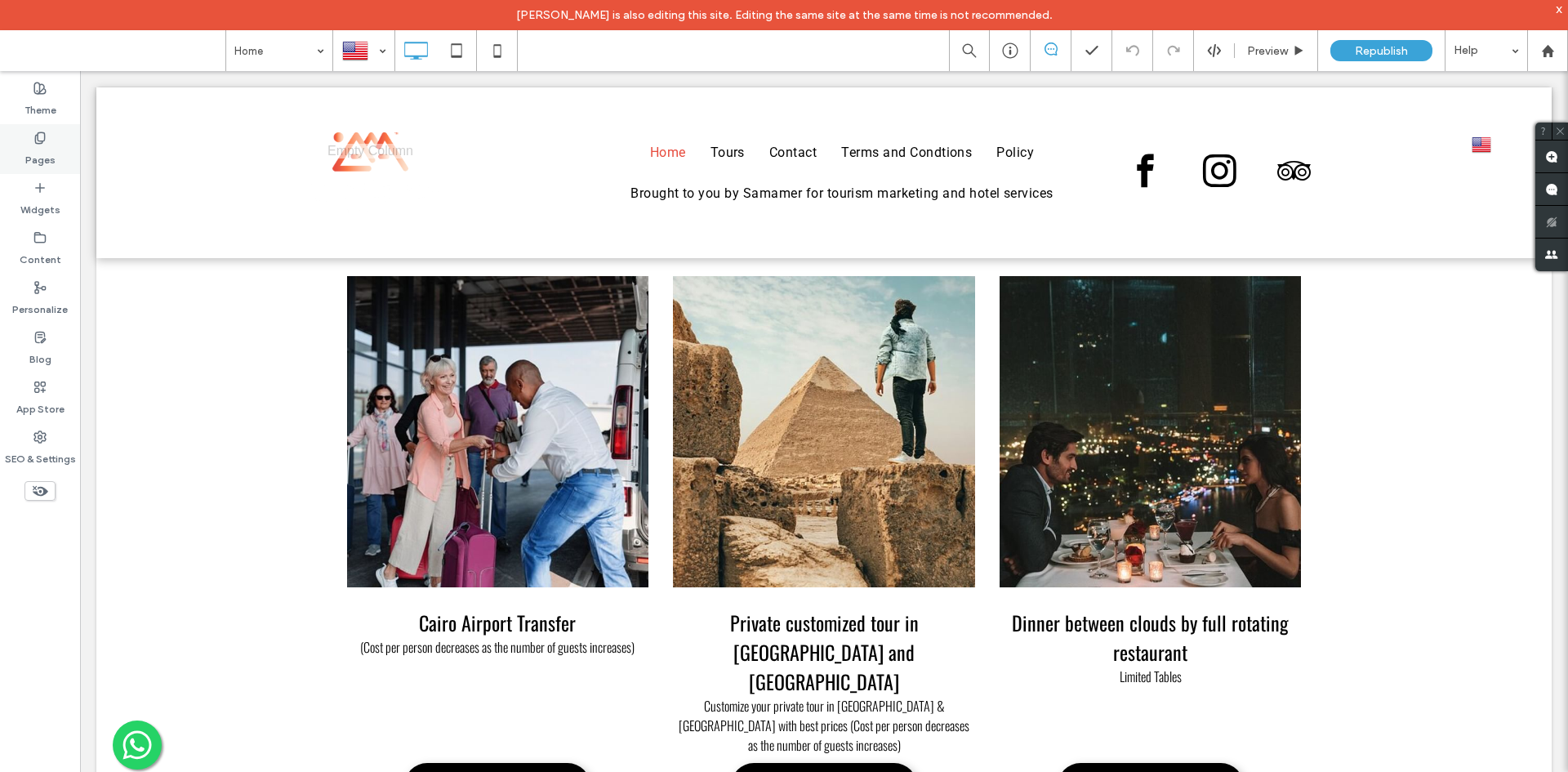
click at [44, 166] on label "Pages" at bounding box center [40, 157] width 30 height 23
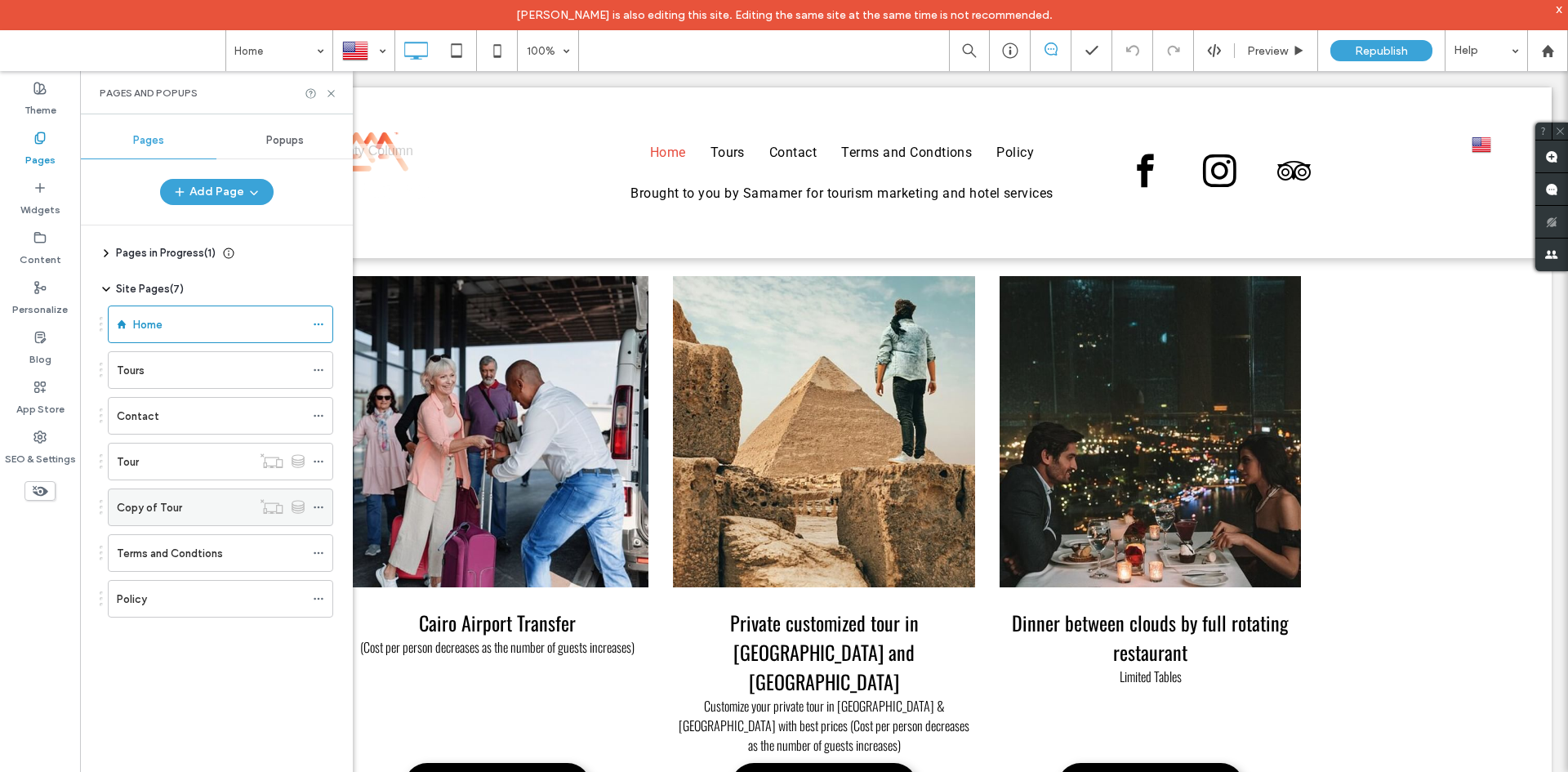
click at [181, 506] on div "Copy of Tour" at bounding box center [184, 507] width 135 height 17
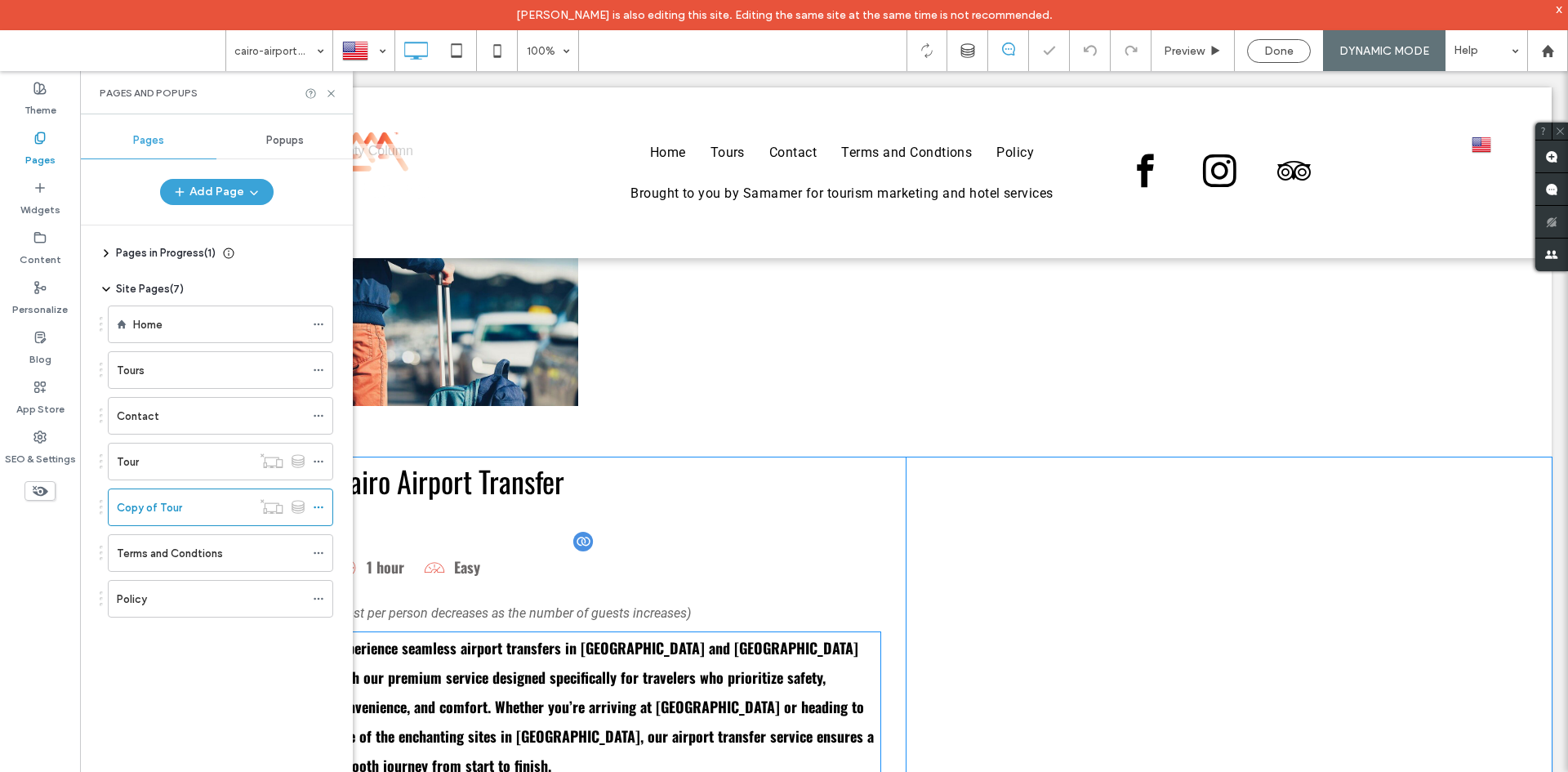
scroll to position [408, 0]
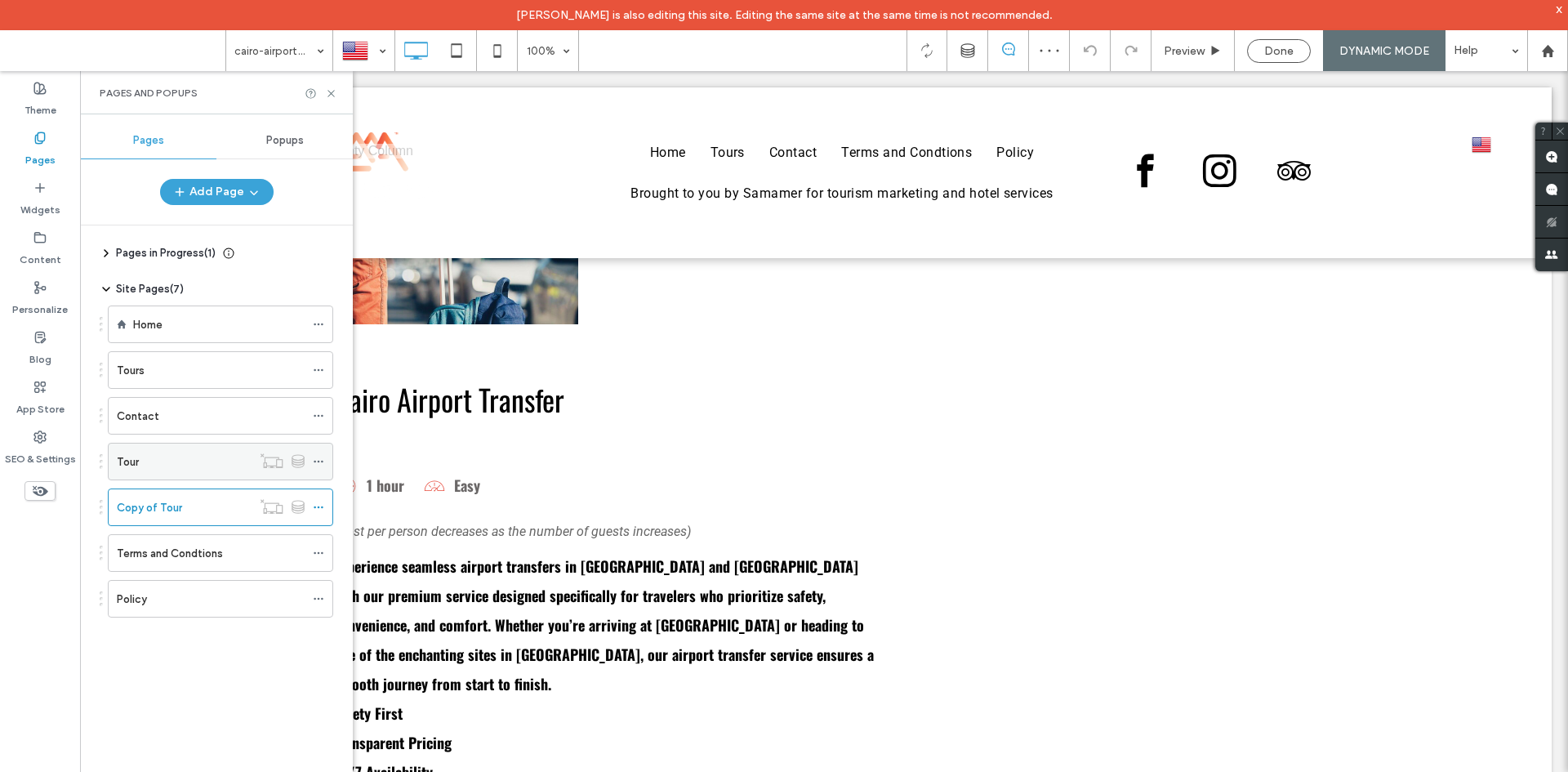
click at [188, 462] on div "Tour" at bounding box center [184, 462] width 135 height 17
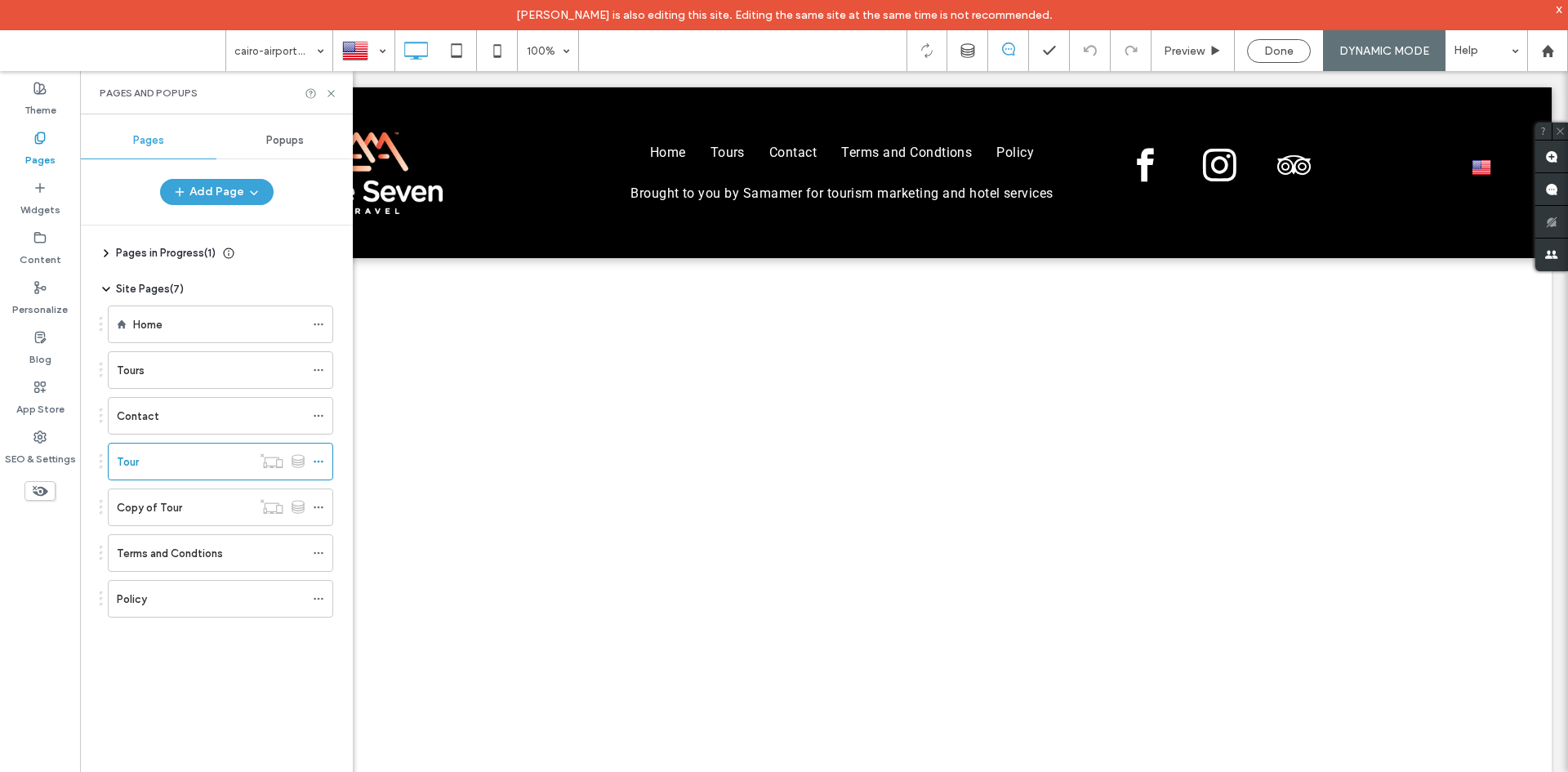
scroll to position [0, 0]
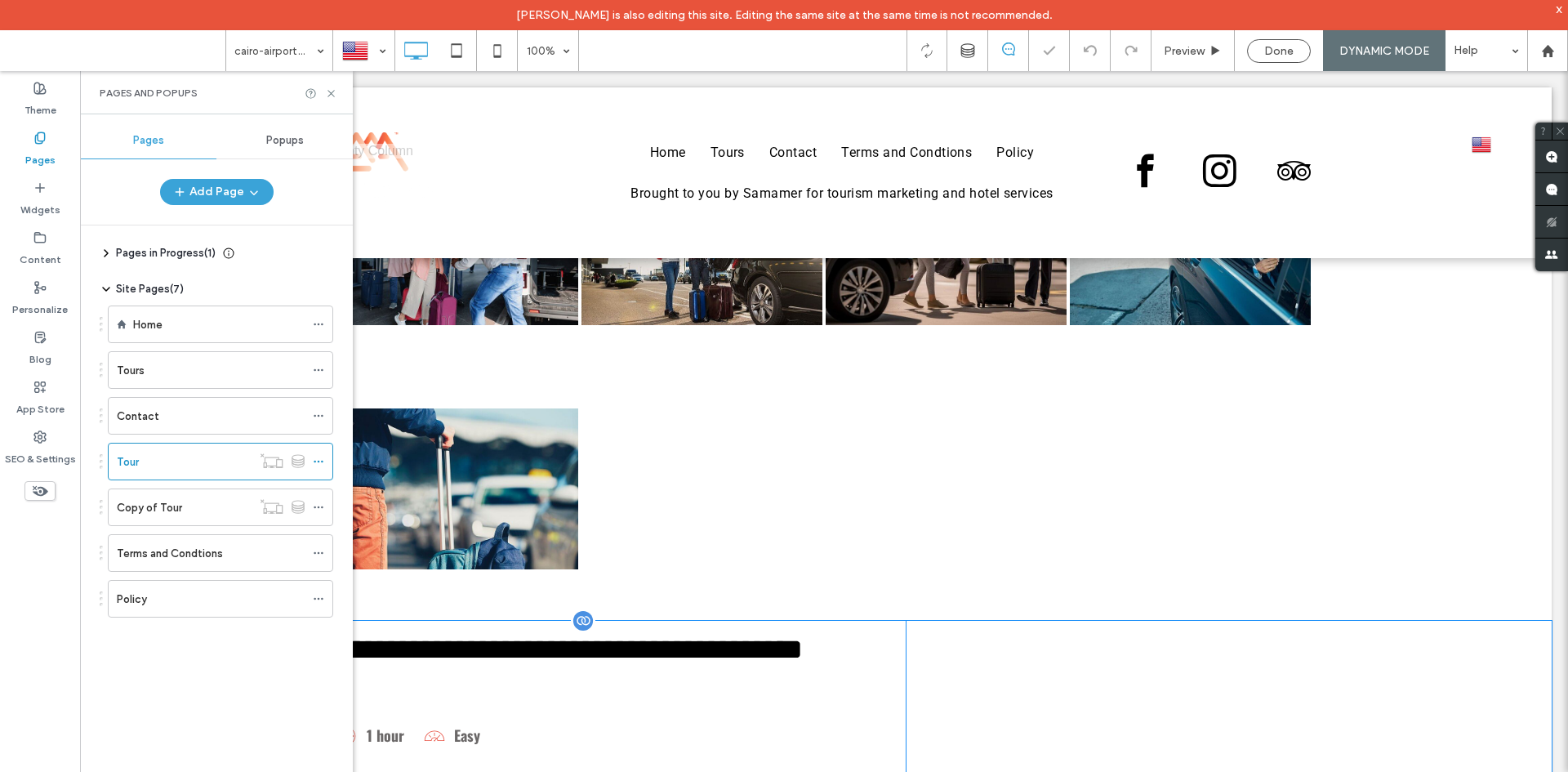
scroll to position [327, 0]
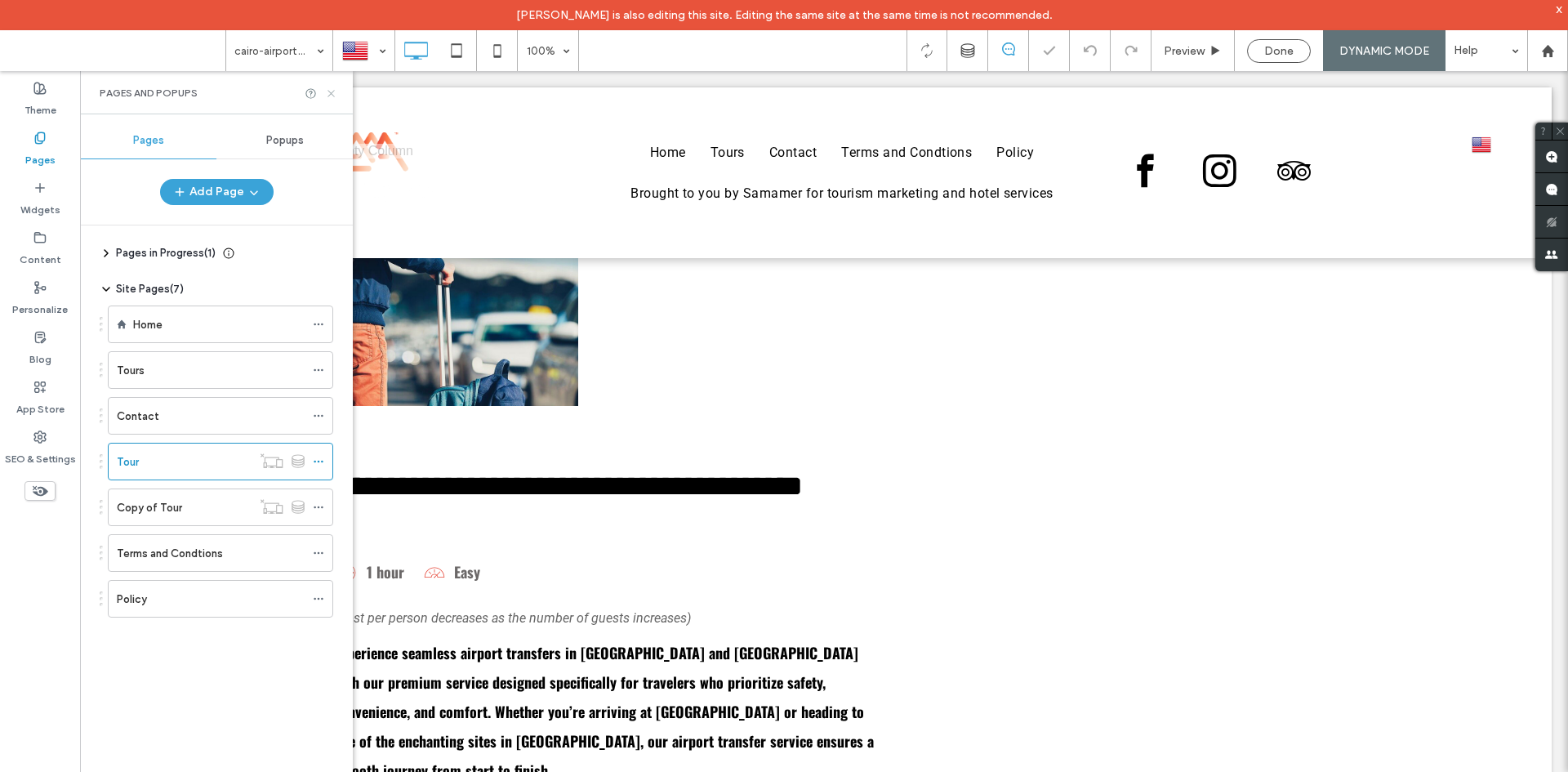
drag, startPoint x: 331, startPoint y: 95, endPoint x: 256, endPoint y: 25, distance: 102.6
click at [331, 95] on icon at bounding box center [332, 93] width 12 height 12
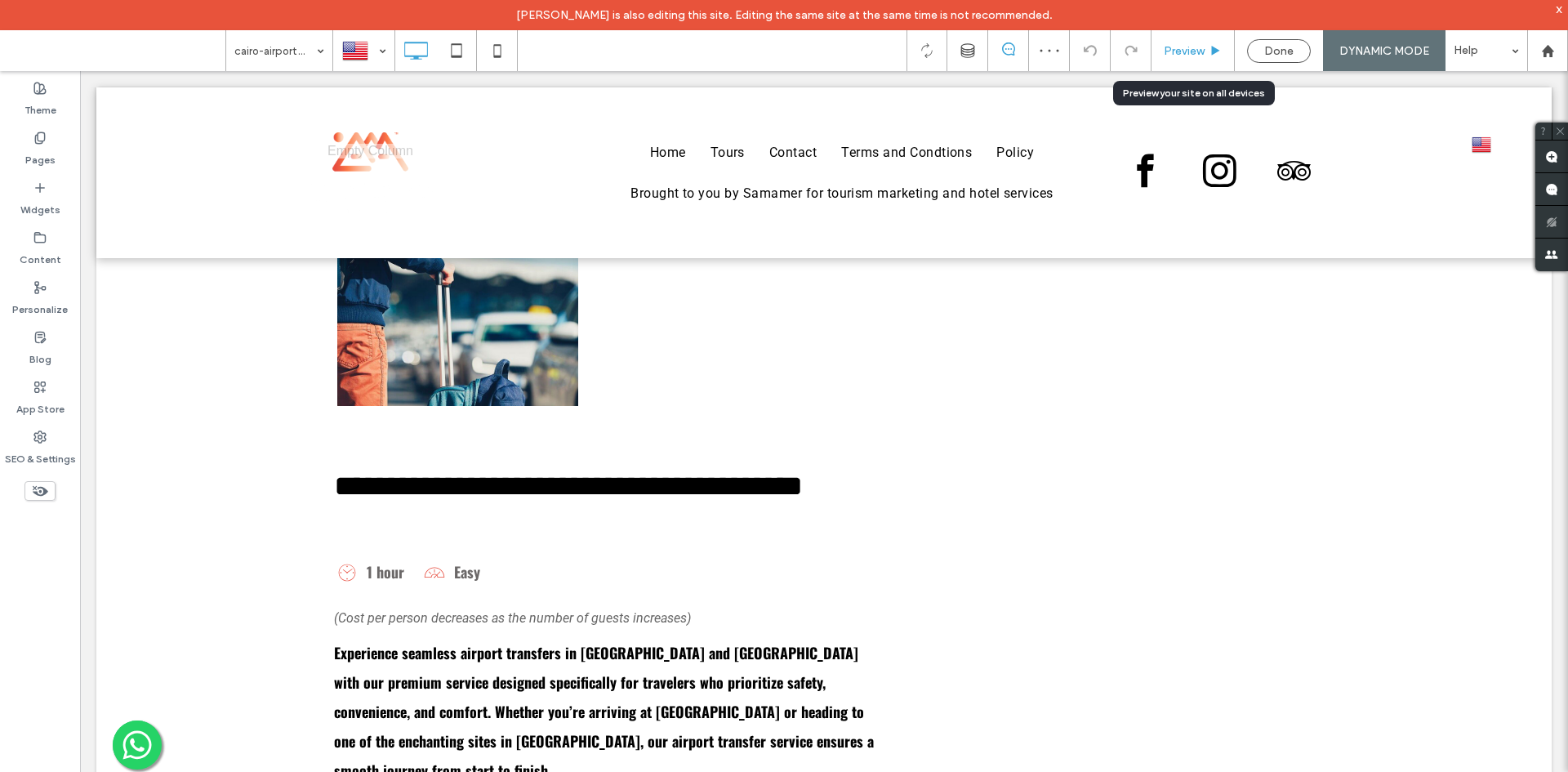
drag, startPoint x: 1212, startPoint y: 51, endPoint x: 1143, endPoint y: 66, distance: 70.6
click at [1212, 51] on icon at bounding box center [1216, 52] width 12 height 12
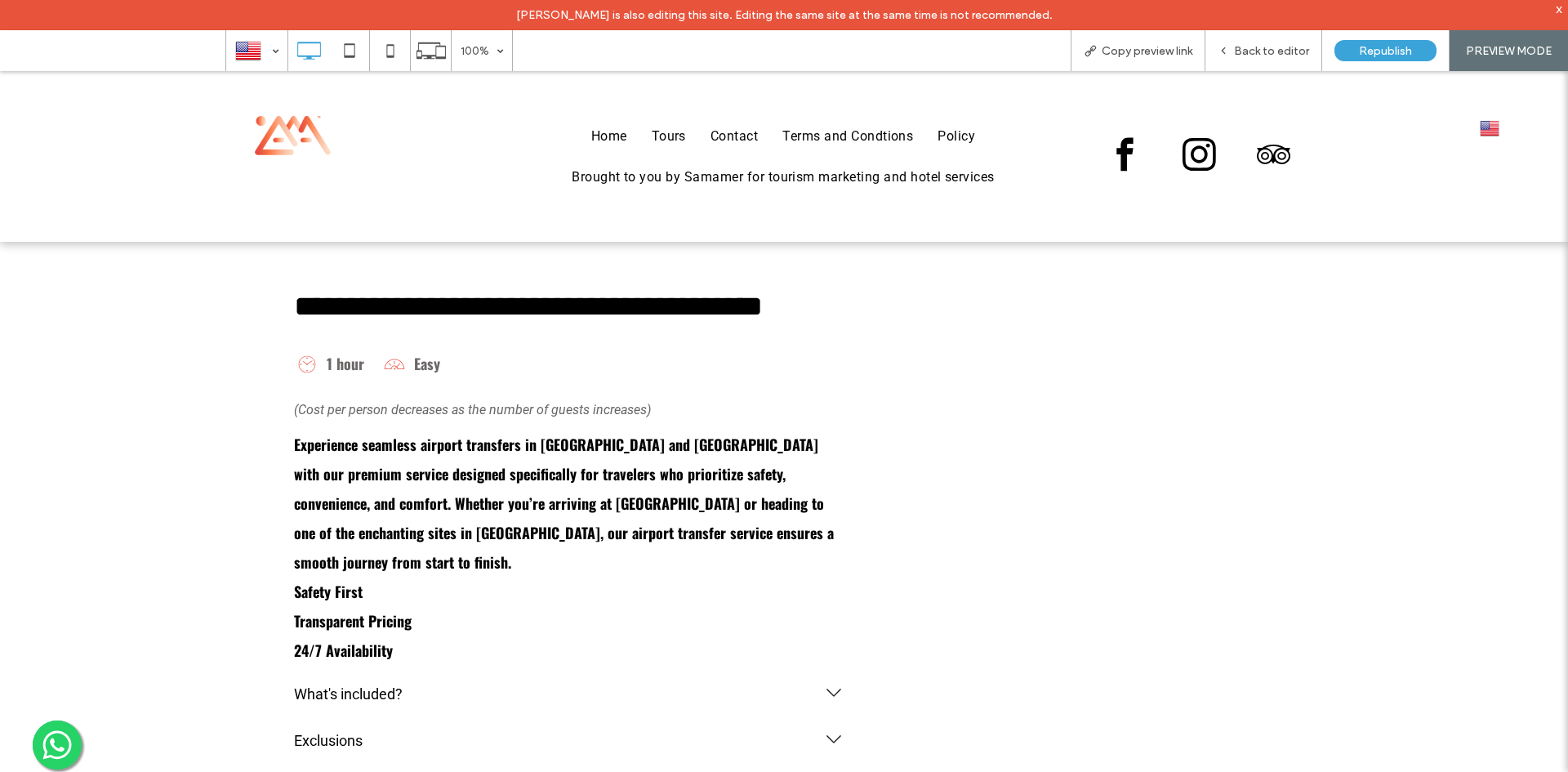
scroll to position [408, 0]
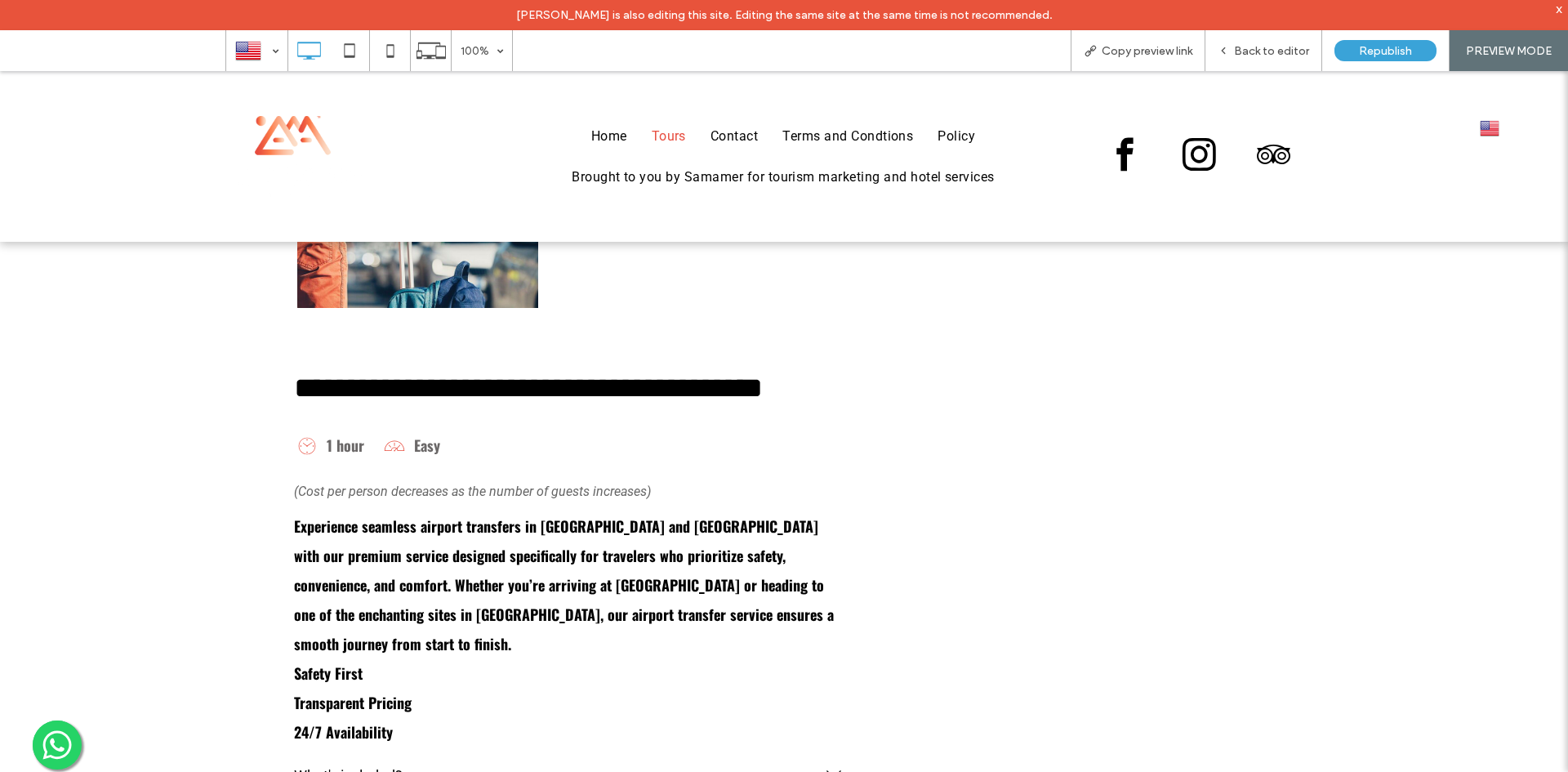
click at [663, 144] on span "Tours" at bounding box center [668, 136] width 35 height 20
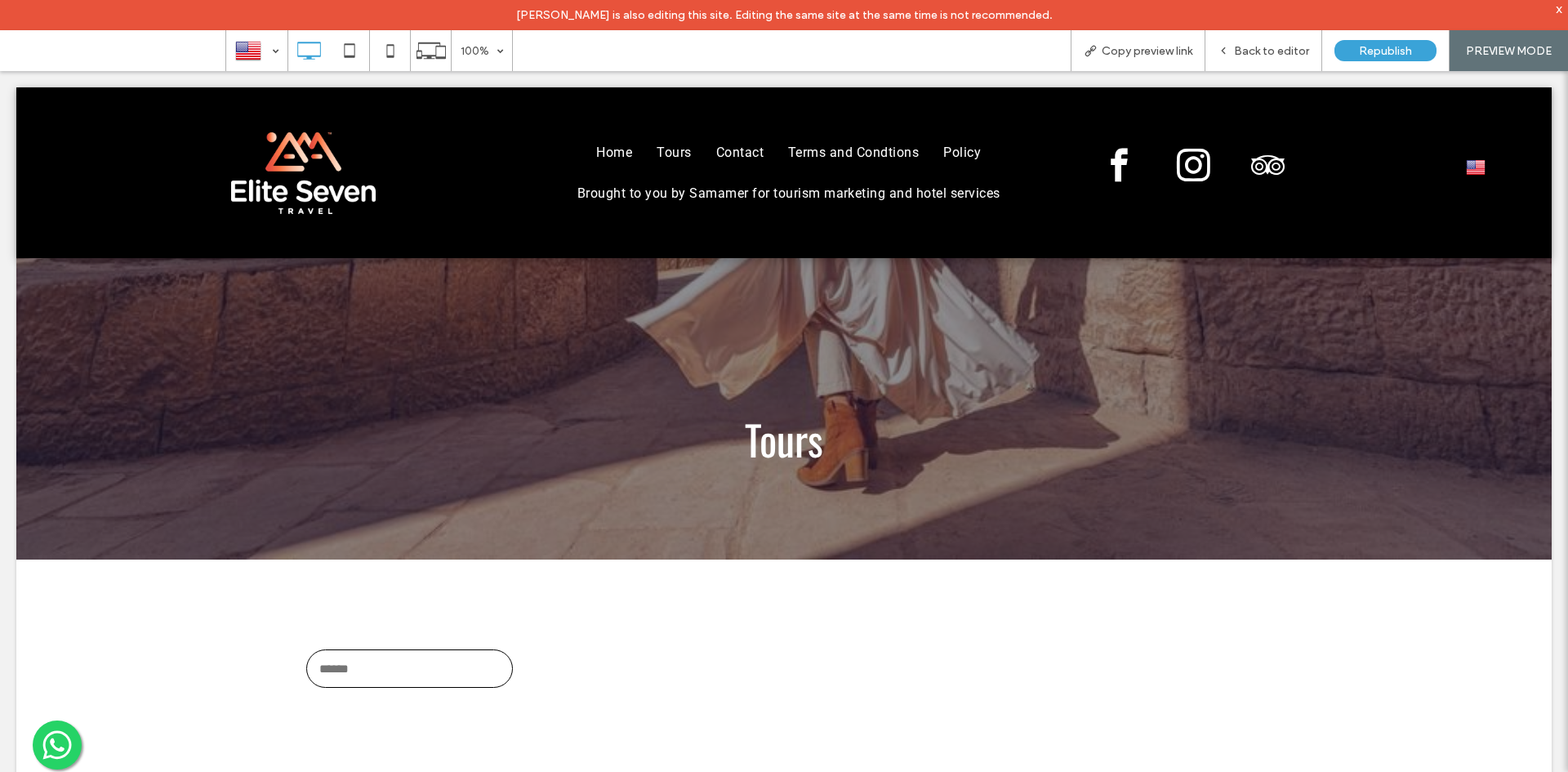
scroll to position [0, 0]
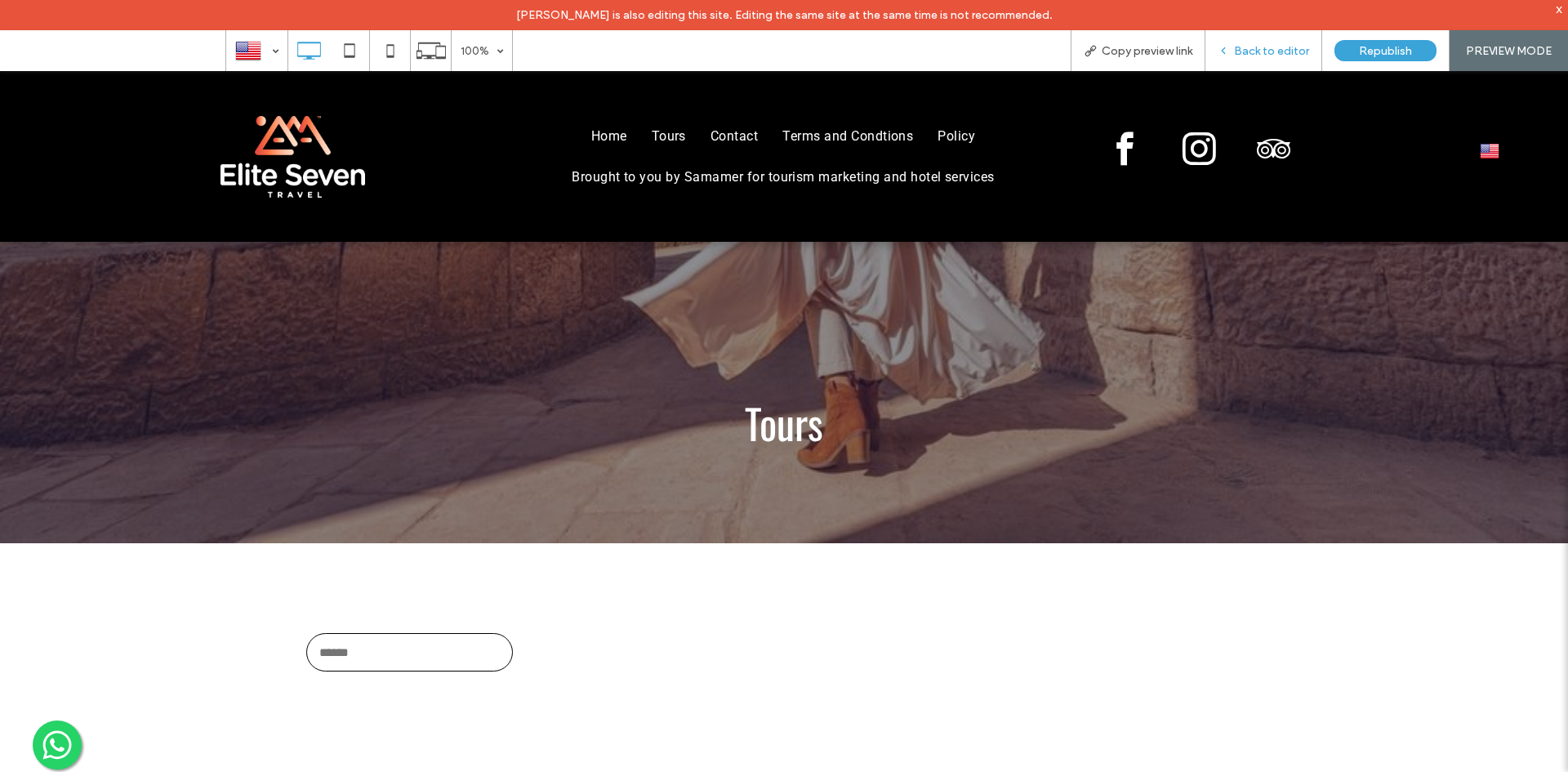
click at [1243, 48] on span "Back to editor" at bounding box center [1271, 52] width 76 height 14
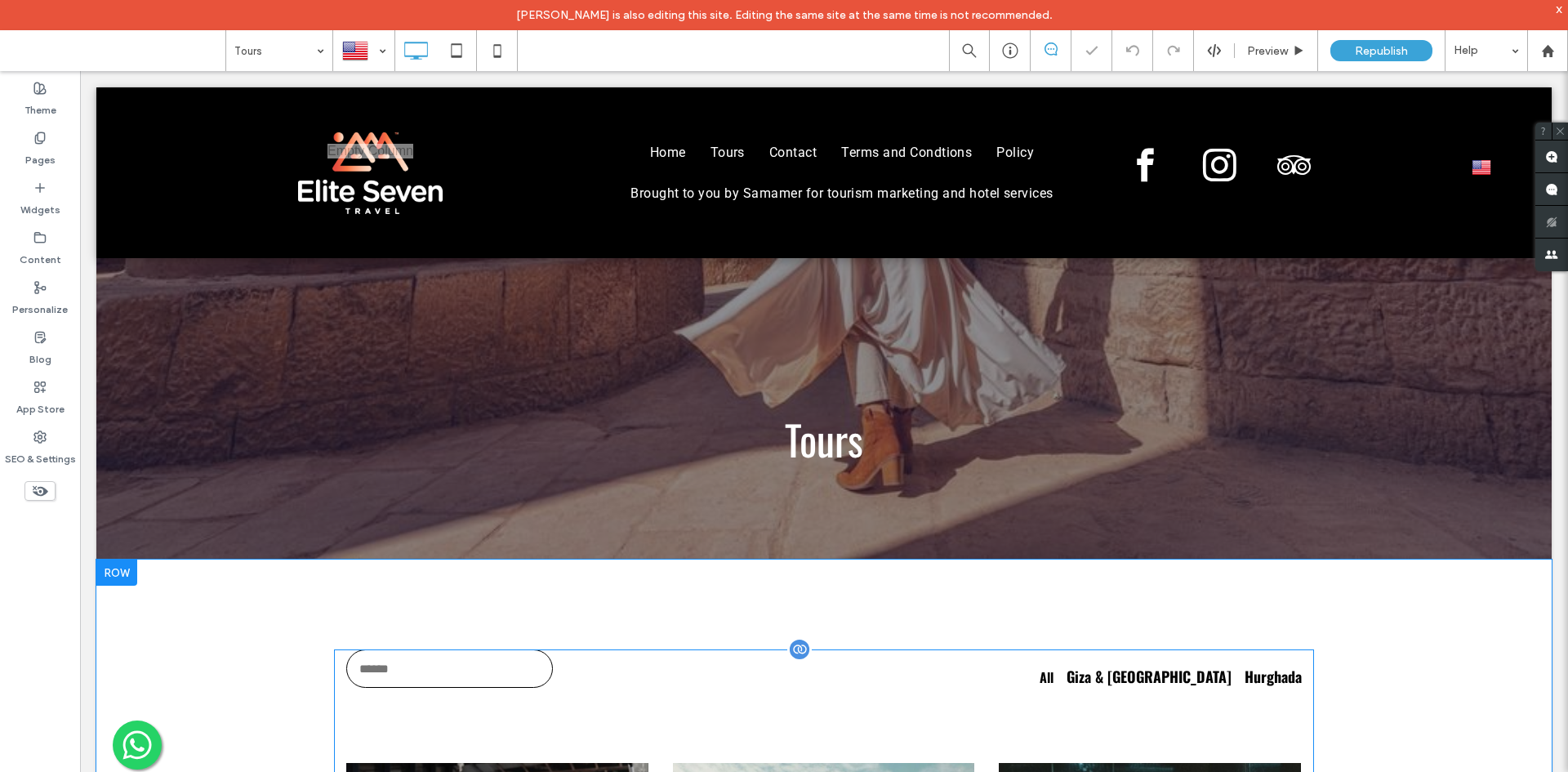
scroll to position [490, 0]
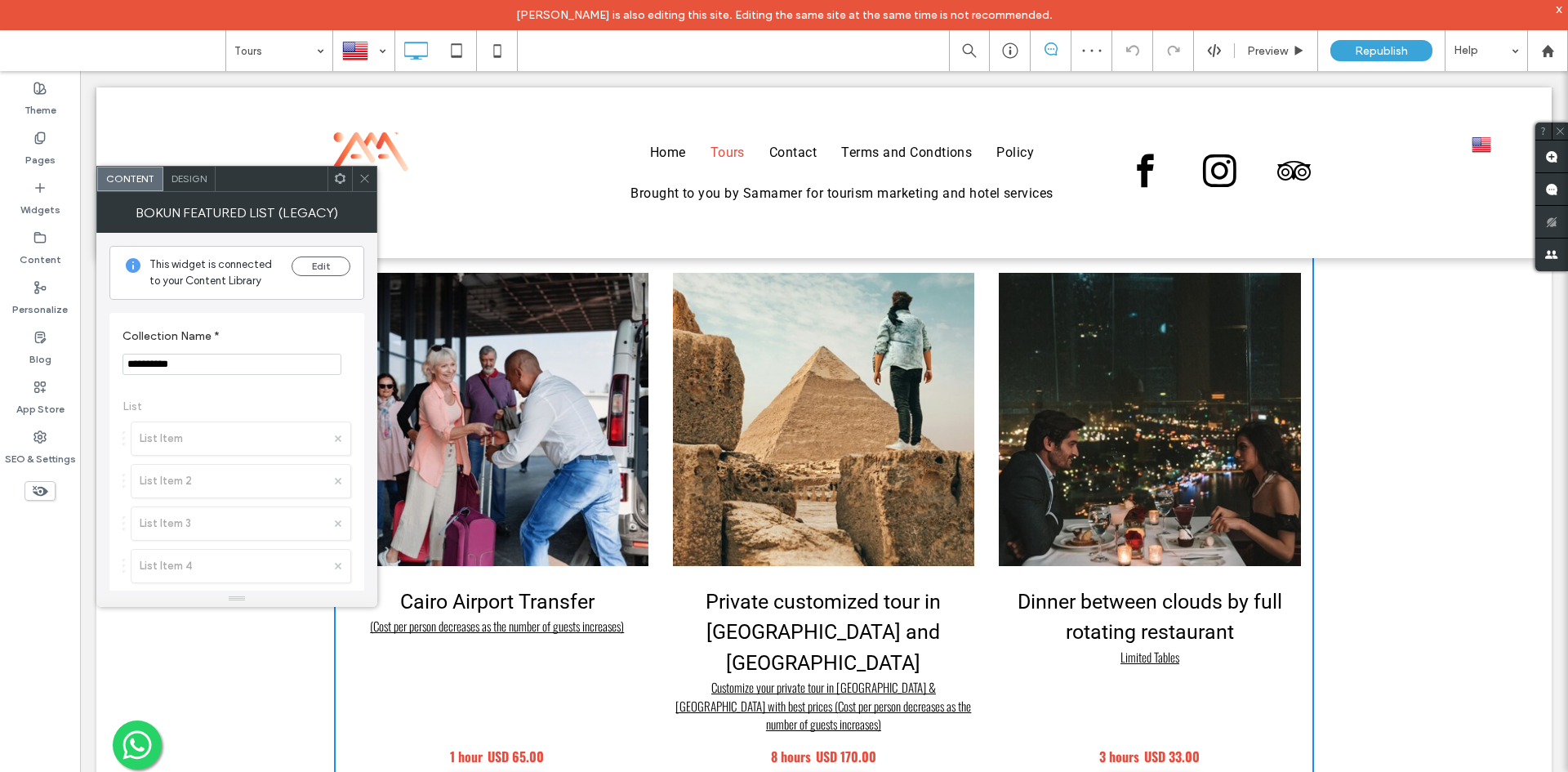
click at [332, 176] on div at bounding box center [340, 179] width 25 height 25
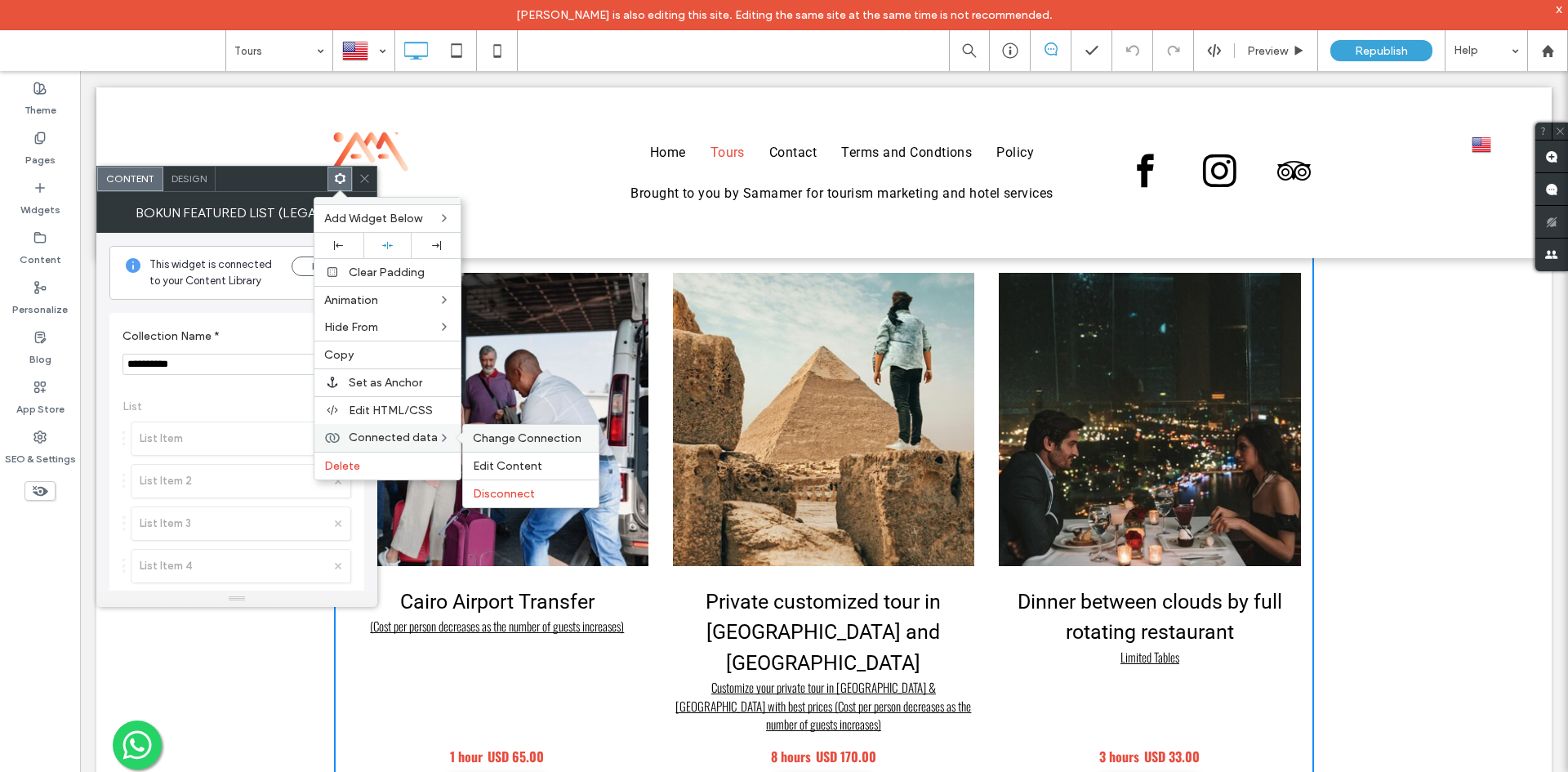
click at [484, 428] on div "Change Connection" at bounding box center [531, 438] width 136 height 27
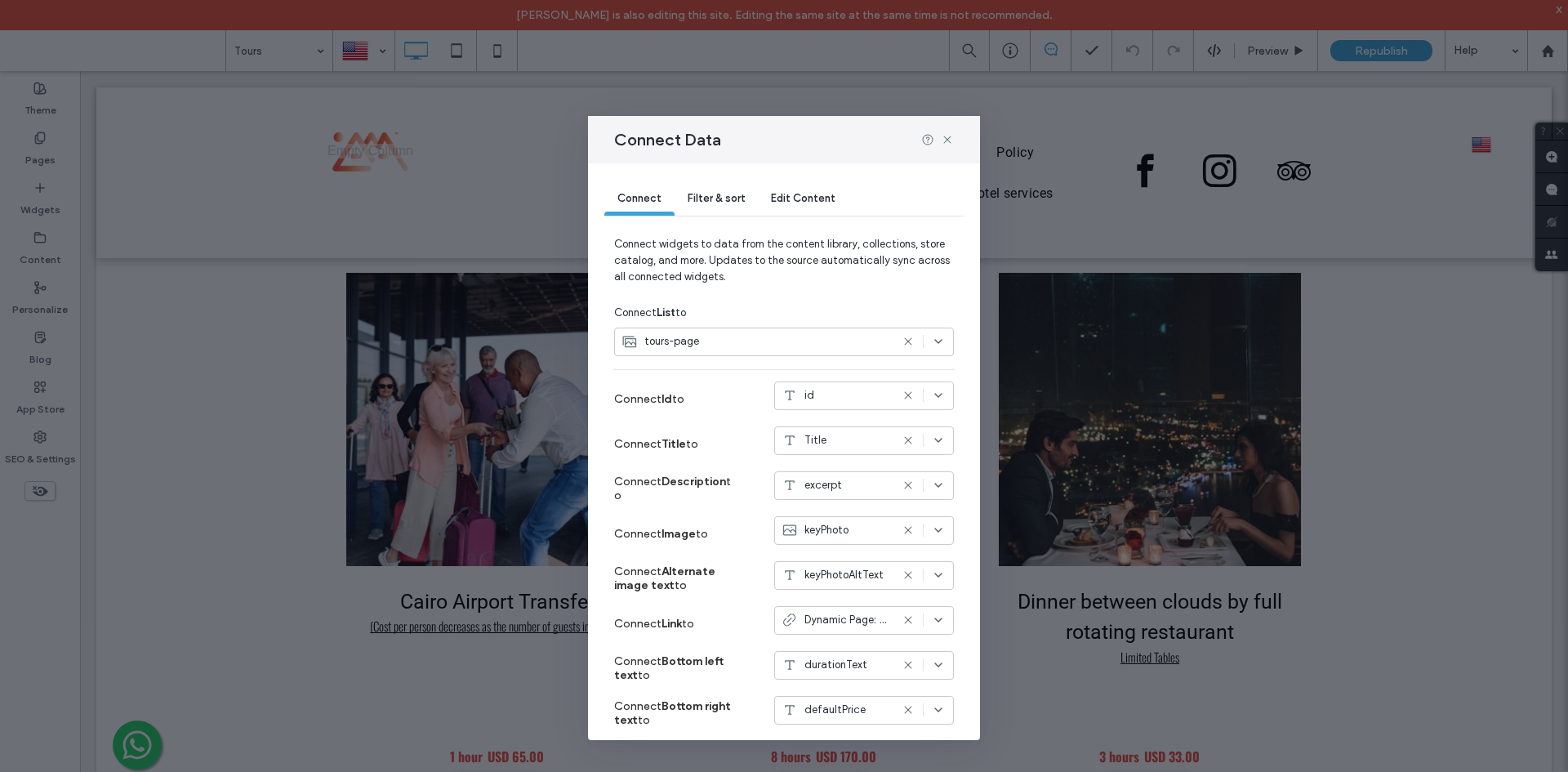
scroll to position [82, 0]
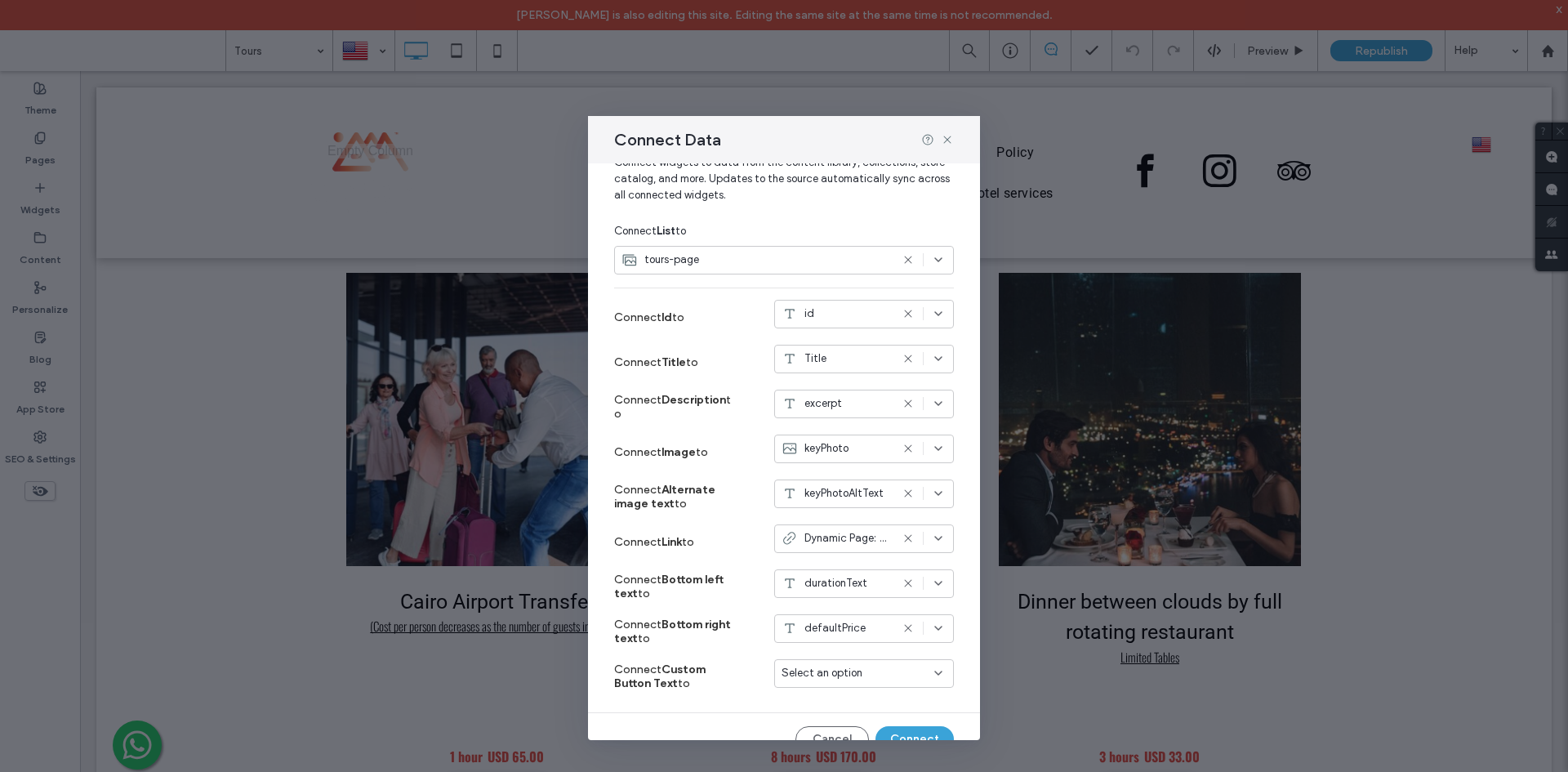
click at [827, 572] on div "durationText" at bounding box center [864, 583] width 180 height 28
click at [826, 539] on span "Dynamic Page: Tour" at bounding box center [847, 538] width 85 height 16
drag, startPoint x: 947, startPoint y: 140, endPoint x: 30, endPoint y: 118, distance: 917.3
click at [947, 140] on icon at bounding box center [947, 140] width 13 height 13
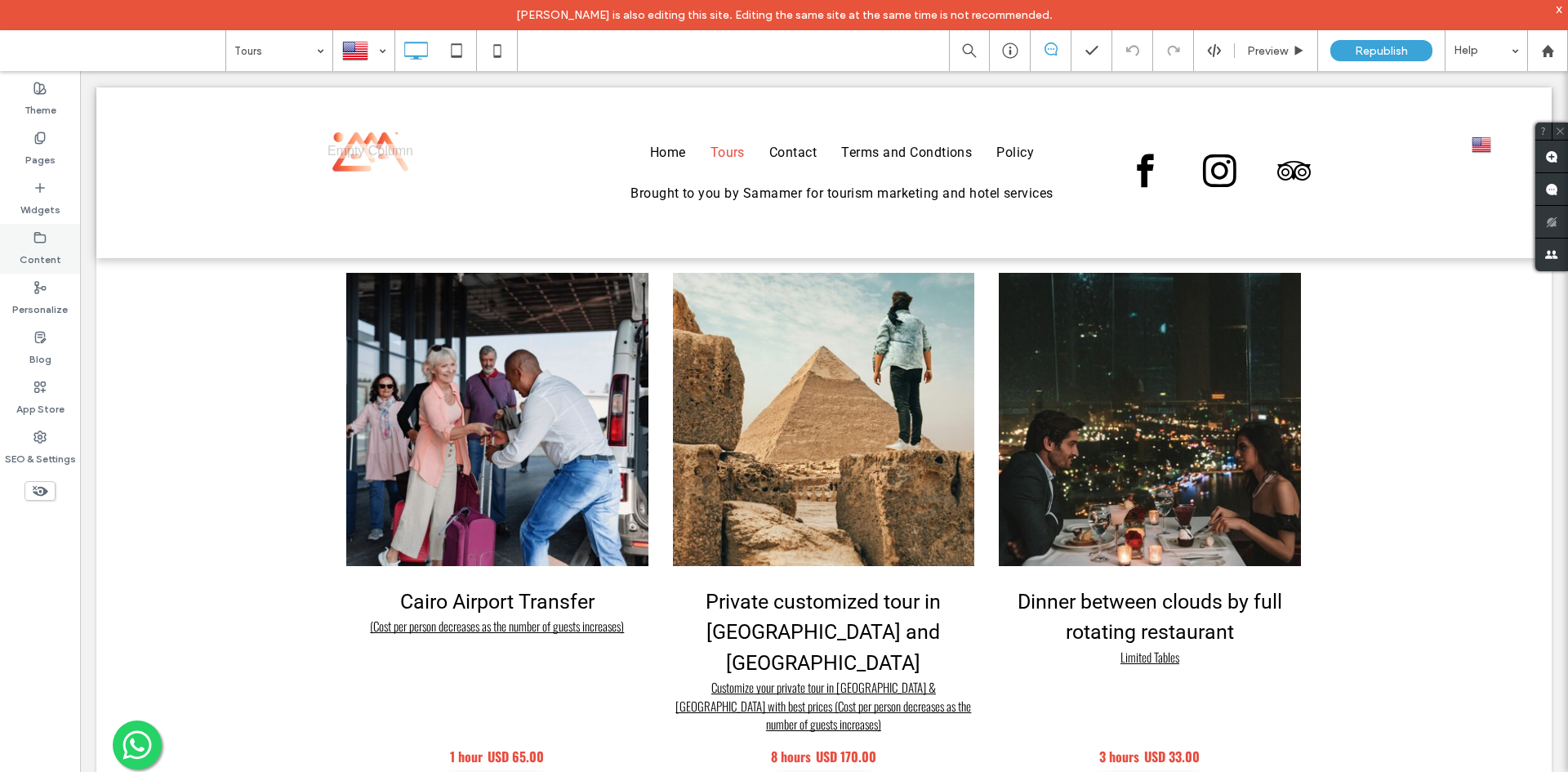
click at [45, 253] on label "Content" at bounding box center [40, 256] width 42 height 23
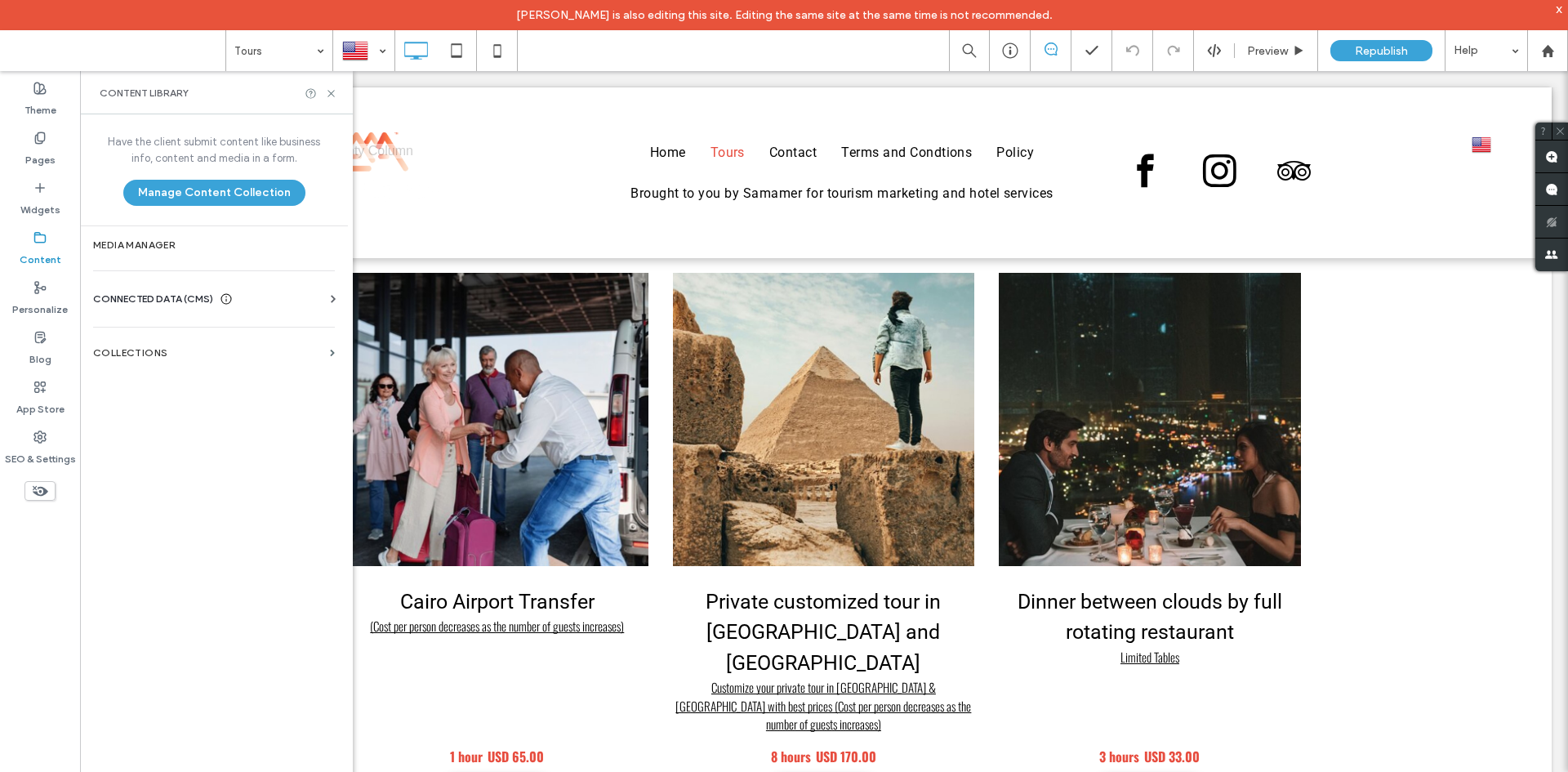
click at [335, 299] on use at bounding box center [333, 299] width 5 height 7
click at [335, 299] on use at bounding box center [332, 299] width 7 height 5
click at [42, 157] on label "Pages" at bounding box center [40, 157] width 30 height 23
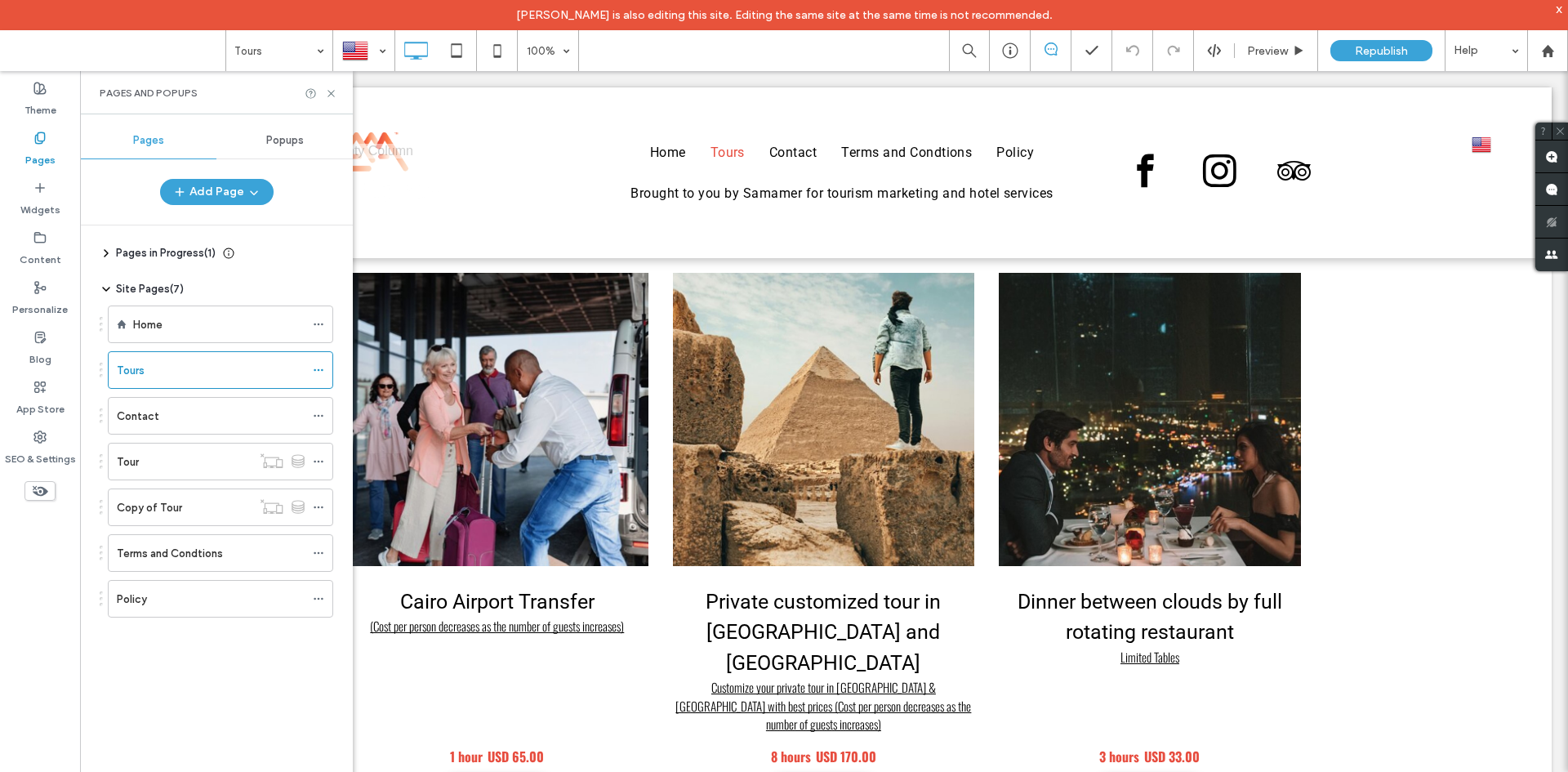
click at [159, 247] on span "Pages in Progress ( 1 )" at bounding box center [165, 253] width 100 height 16
click at [194, 454] on div "Tour" at bounding box center [184, 462] width 135 height 17
click at [186, 513] on div at bounding box center [784, 386] width 1568 height 772
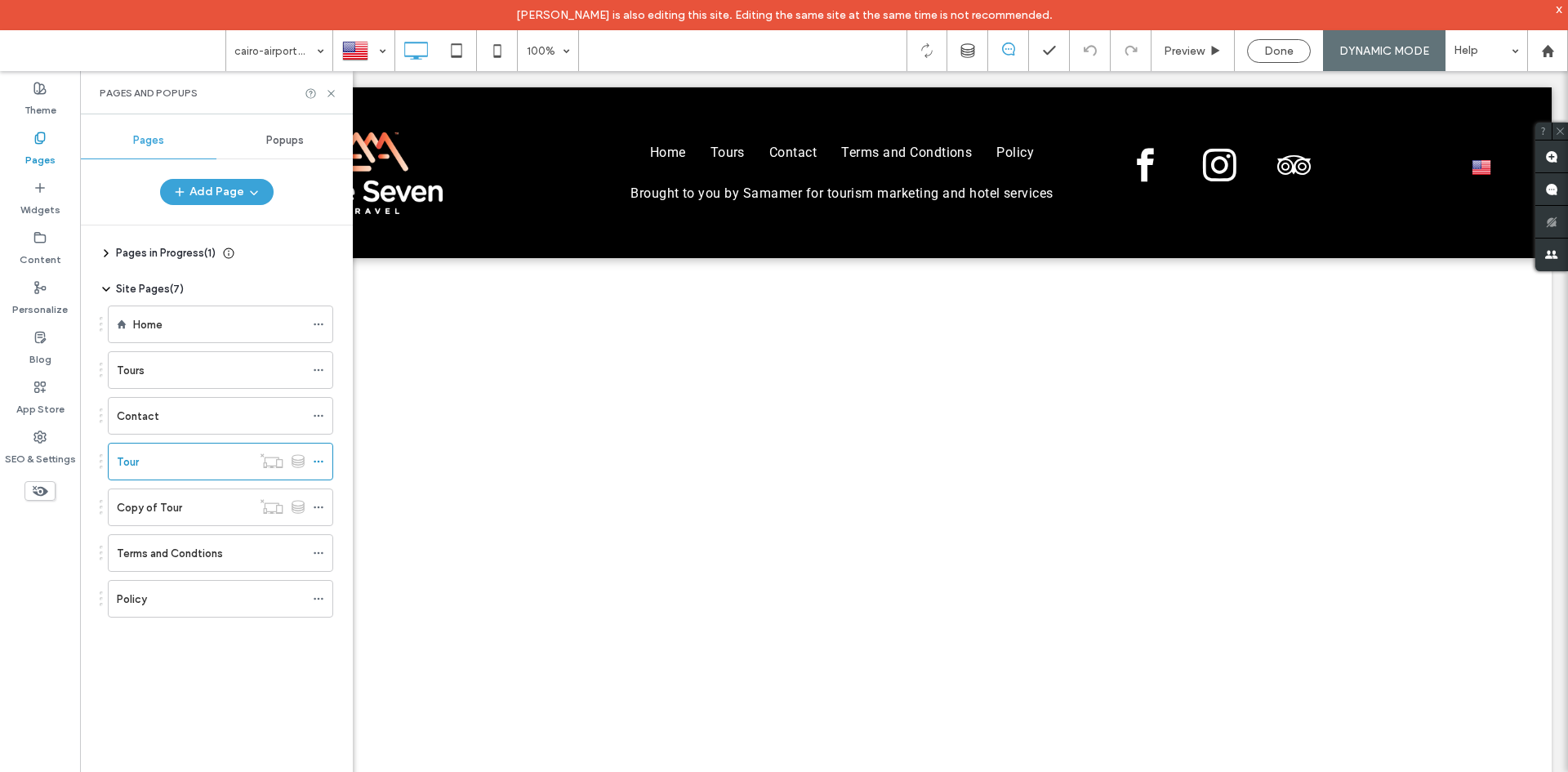
scroll to position [0, 0]
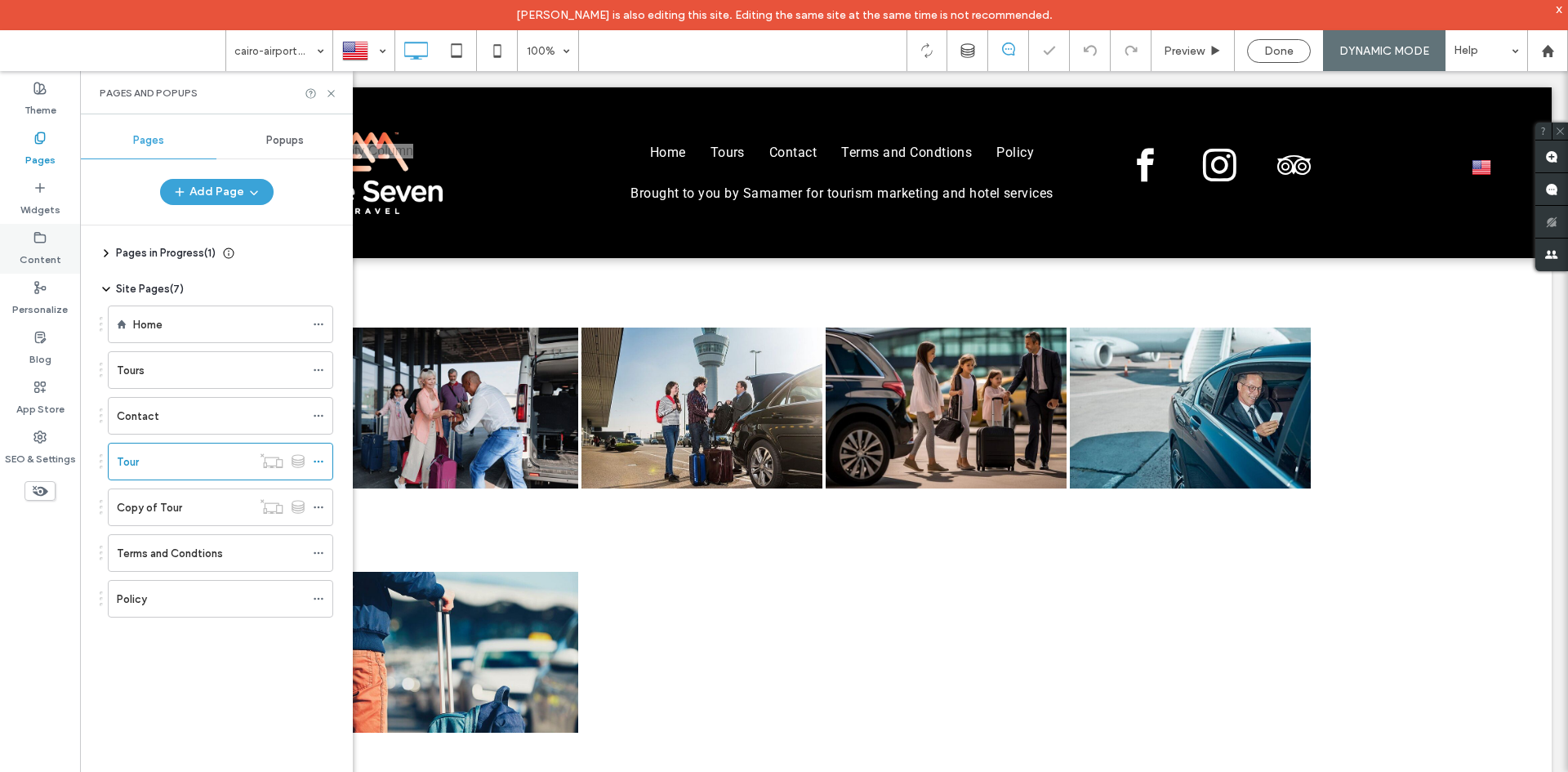
click at [18, 263] on div "Content" at bounding box center [40, 249] width 80 height 50
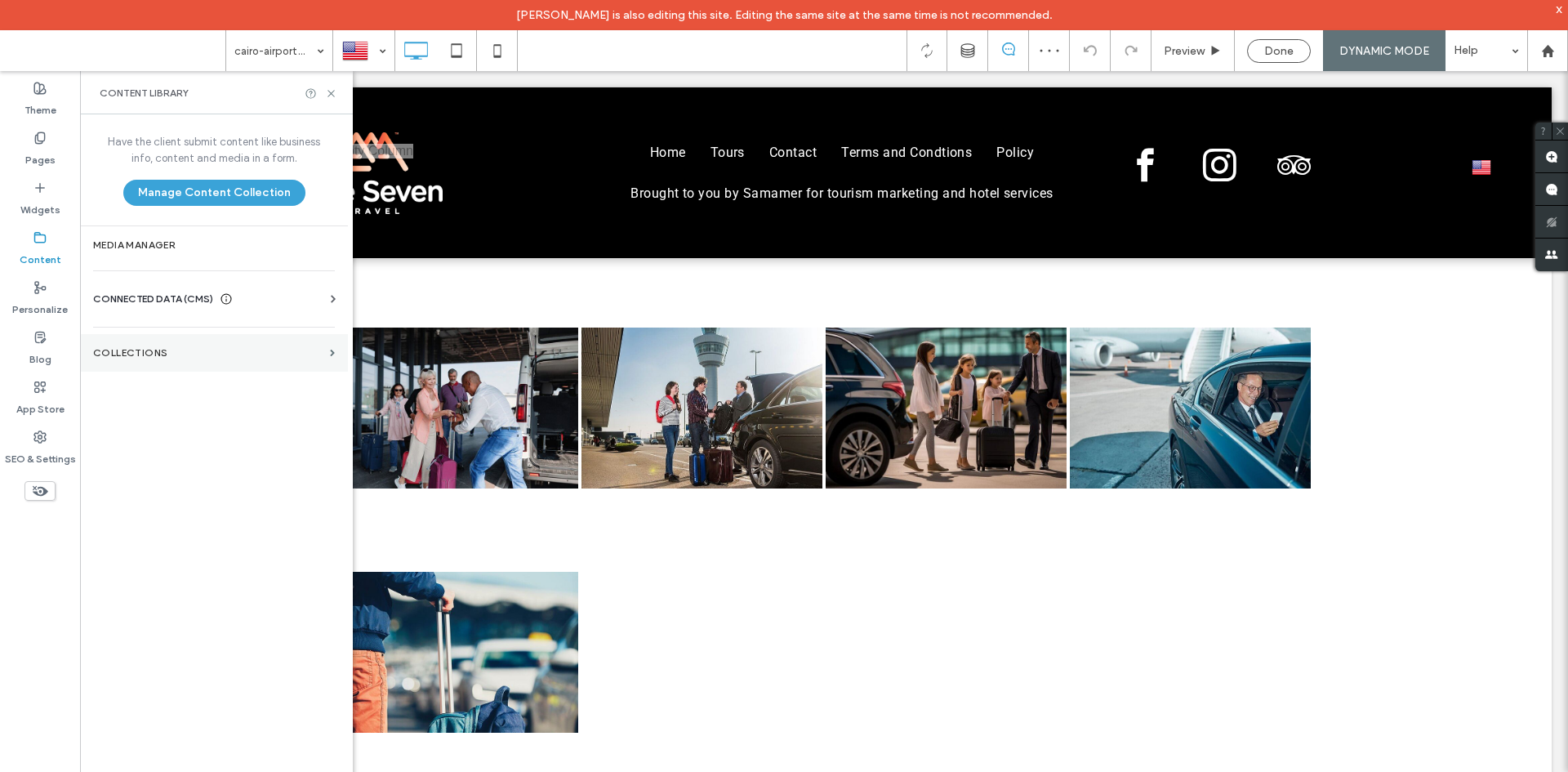
click at [314, 351] on label "Collections" at bounding box center [208, 352] width 230 height 12
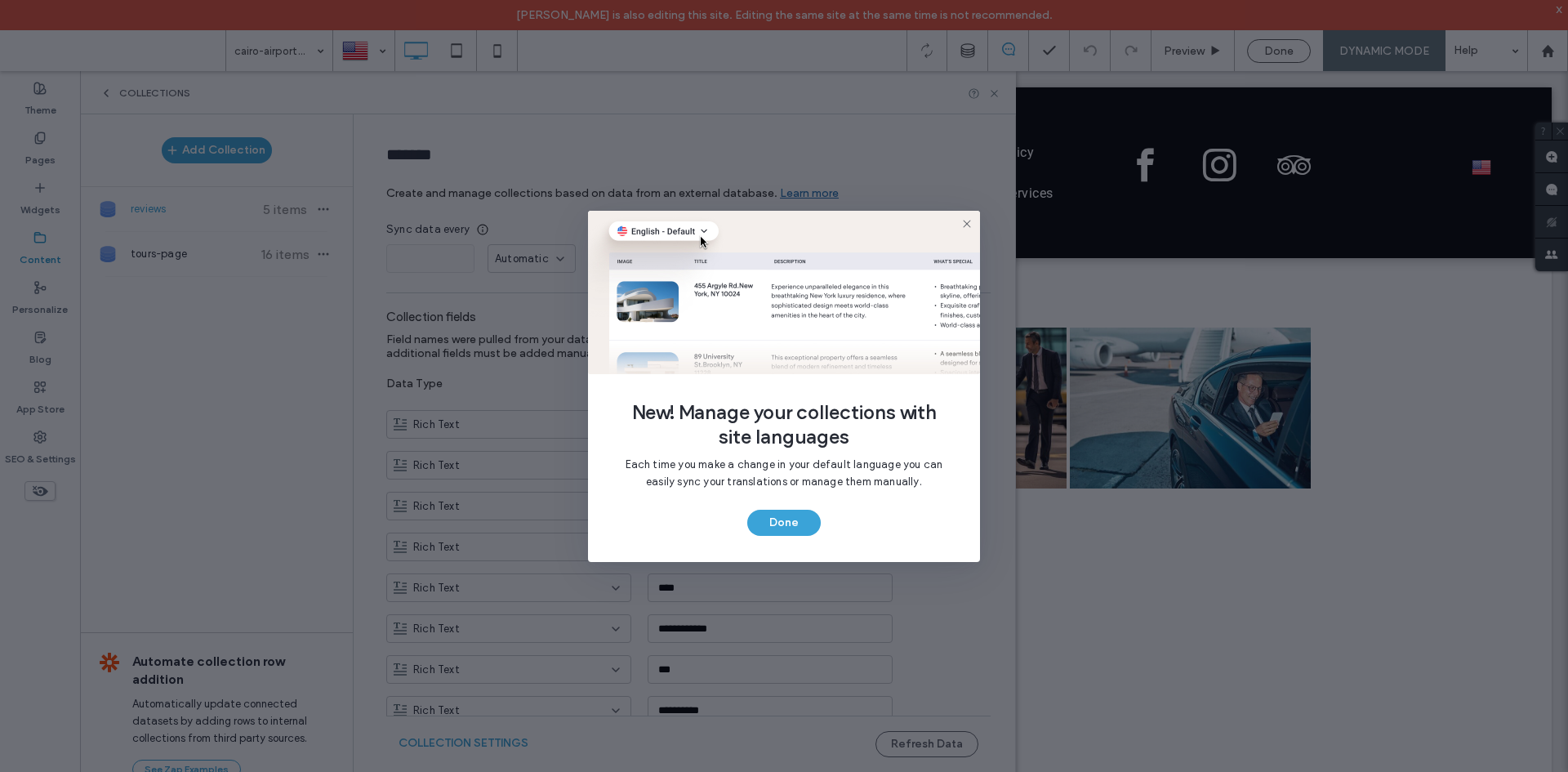
click at [966, 222] on use at bounding box center [966, 223] width 7 height 7
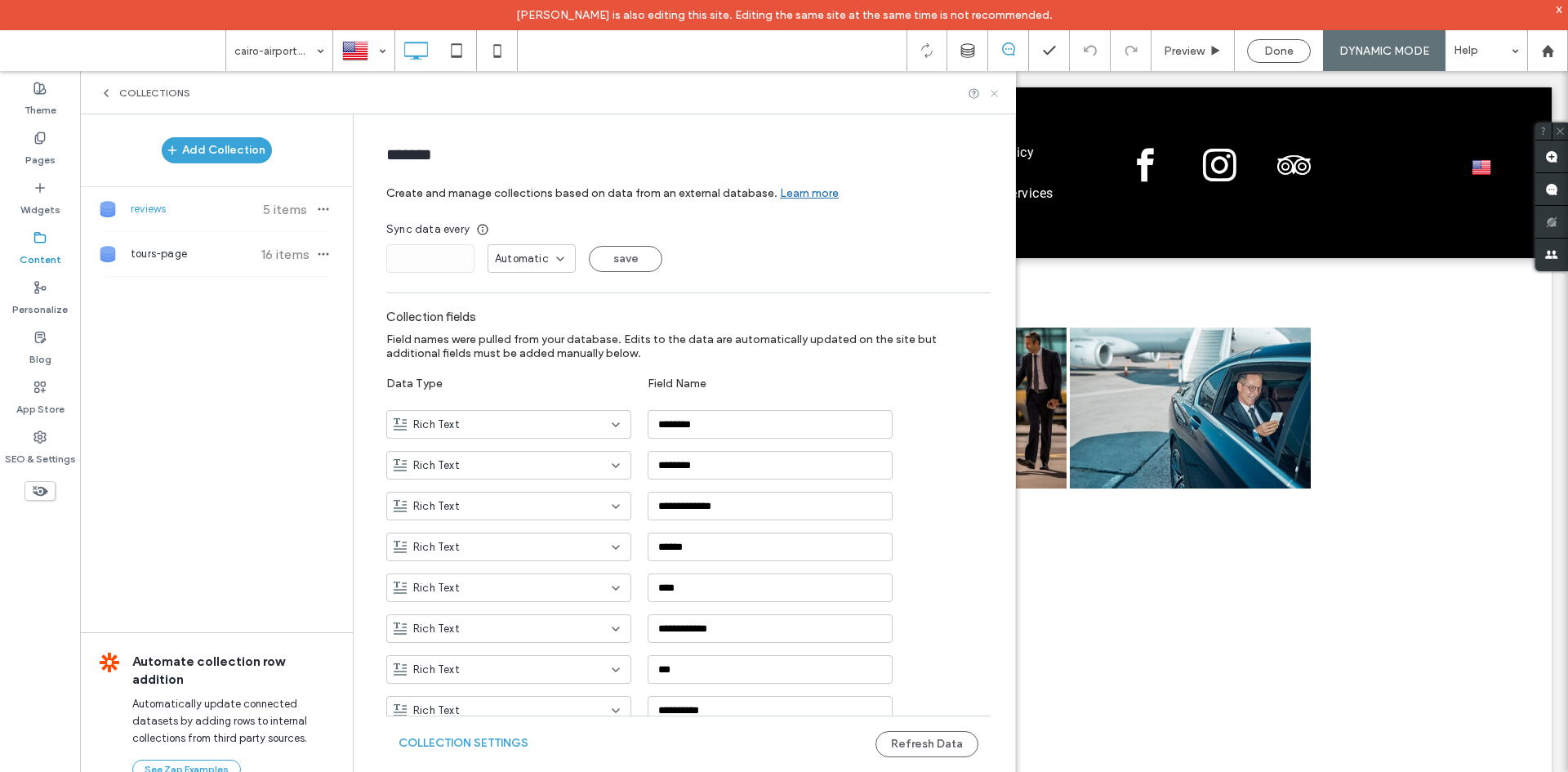
click at [994, 93] on use at bounding box center [994, 92] width 6 height 6
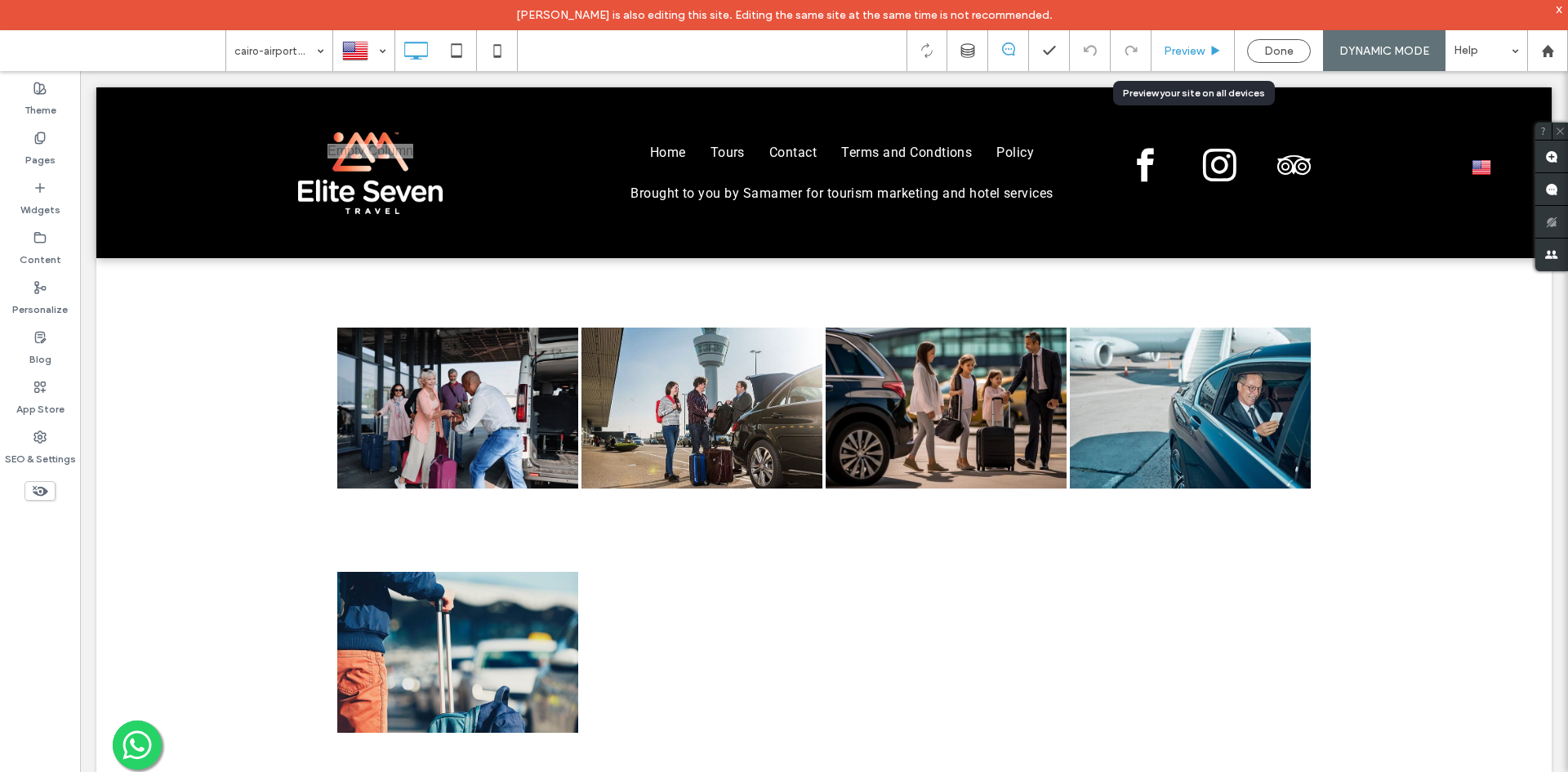
click at [1181, 49] on span "Preview" at bounding box center [1184, 52] width 41 height 14
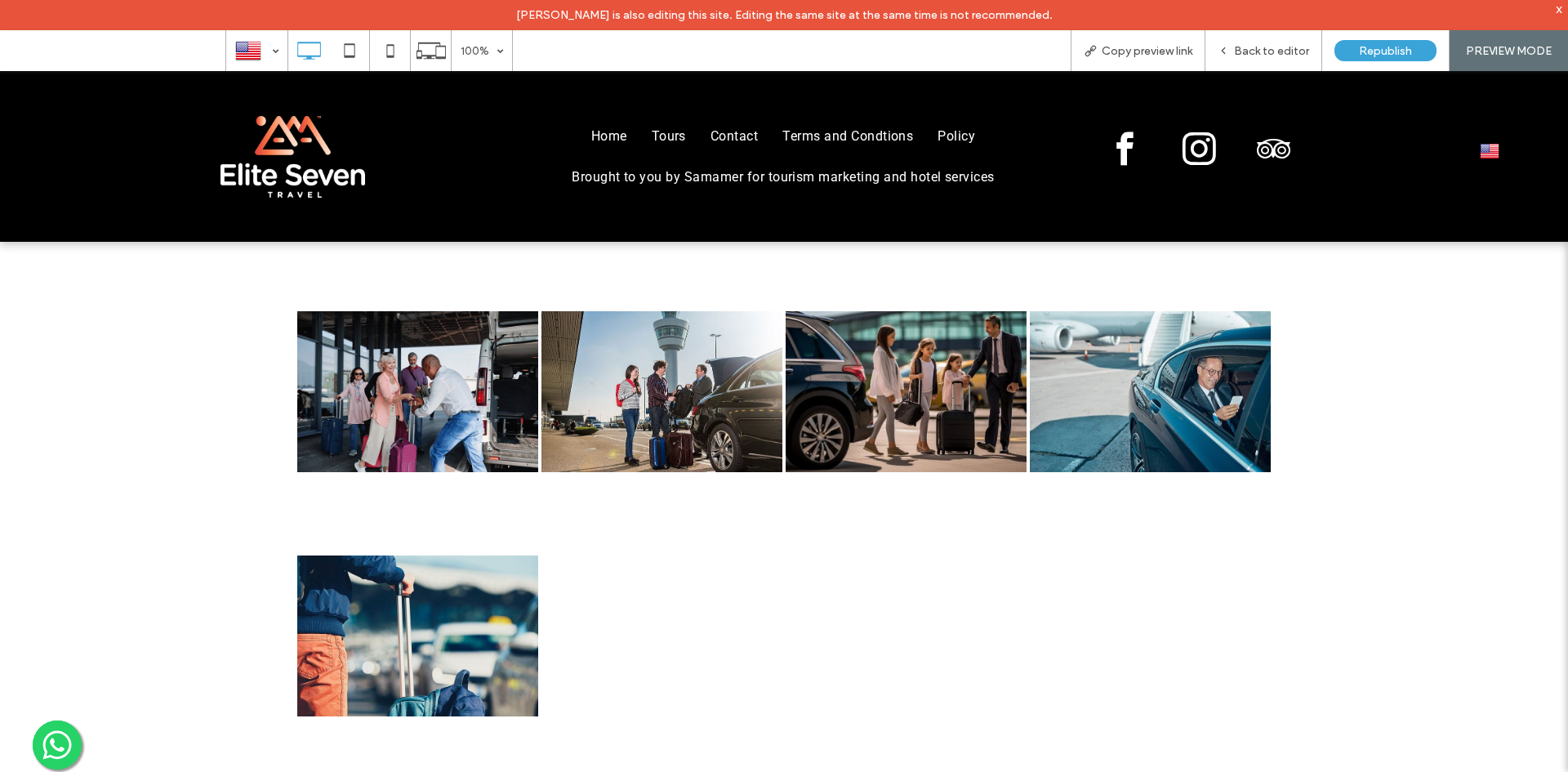
click at [652, 145] on span "Tours" at bounding box center [668, 136] width 35 height 20
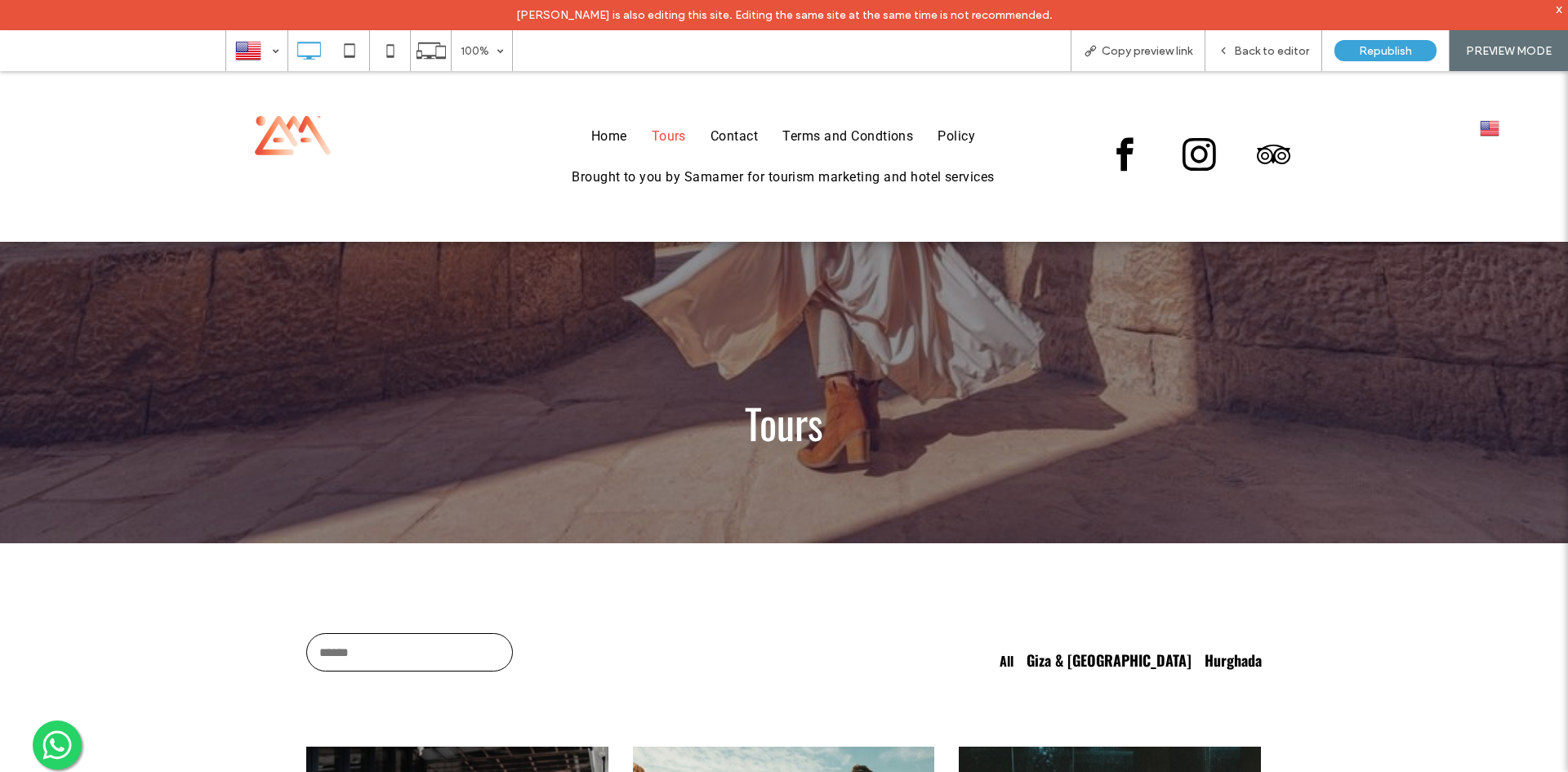
scroll to position [490, 0]
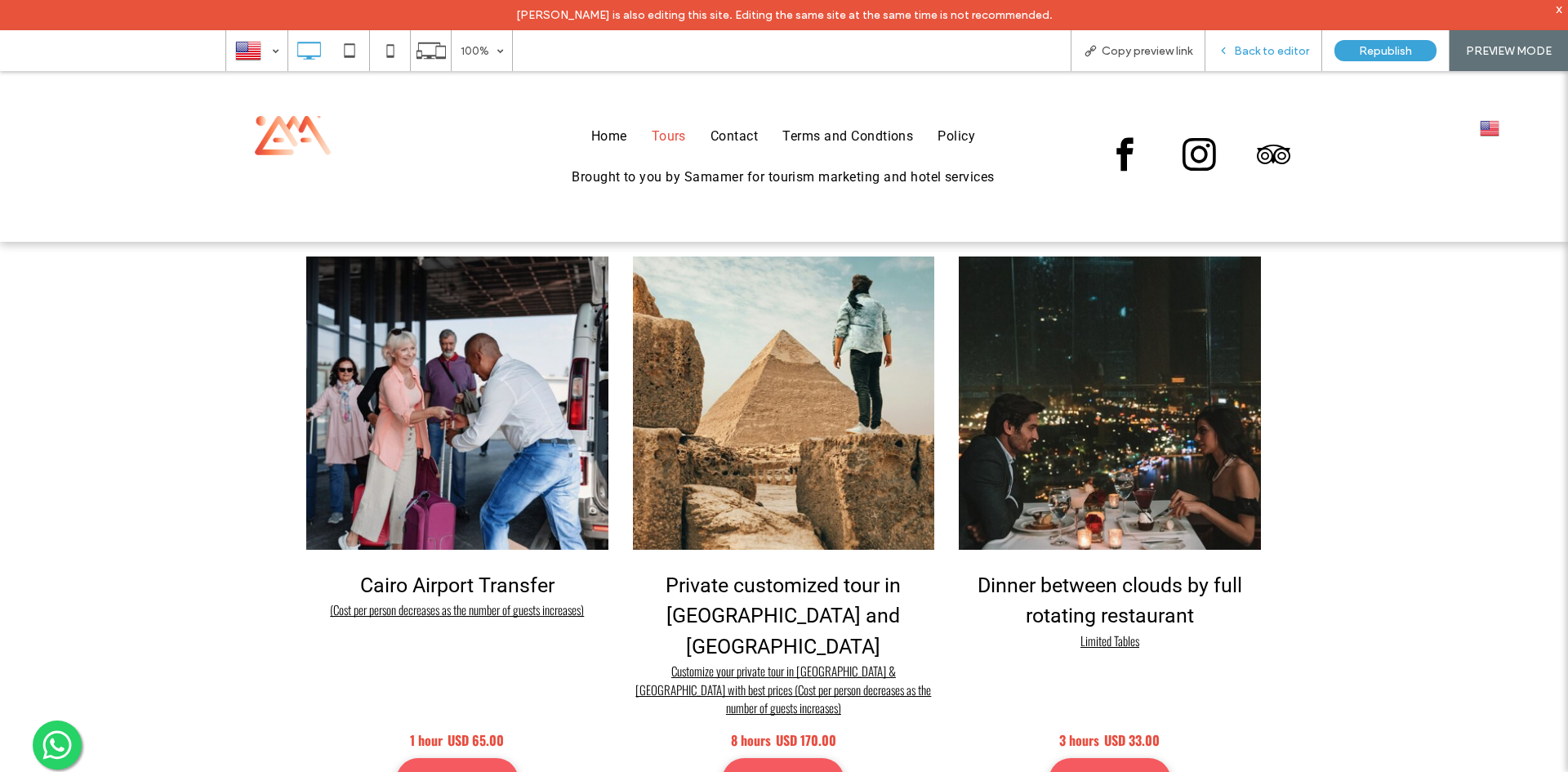
click at [1276, 55] on span "Back to editor" at bounding box center [1271, 52] width 76 height 14
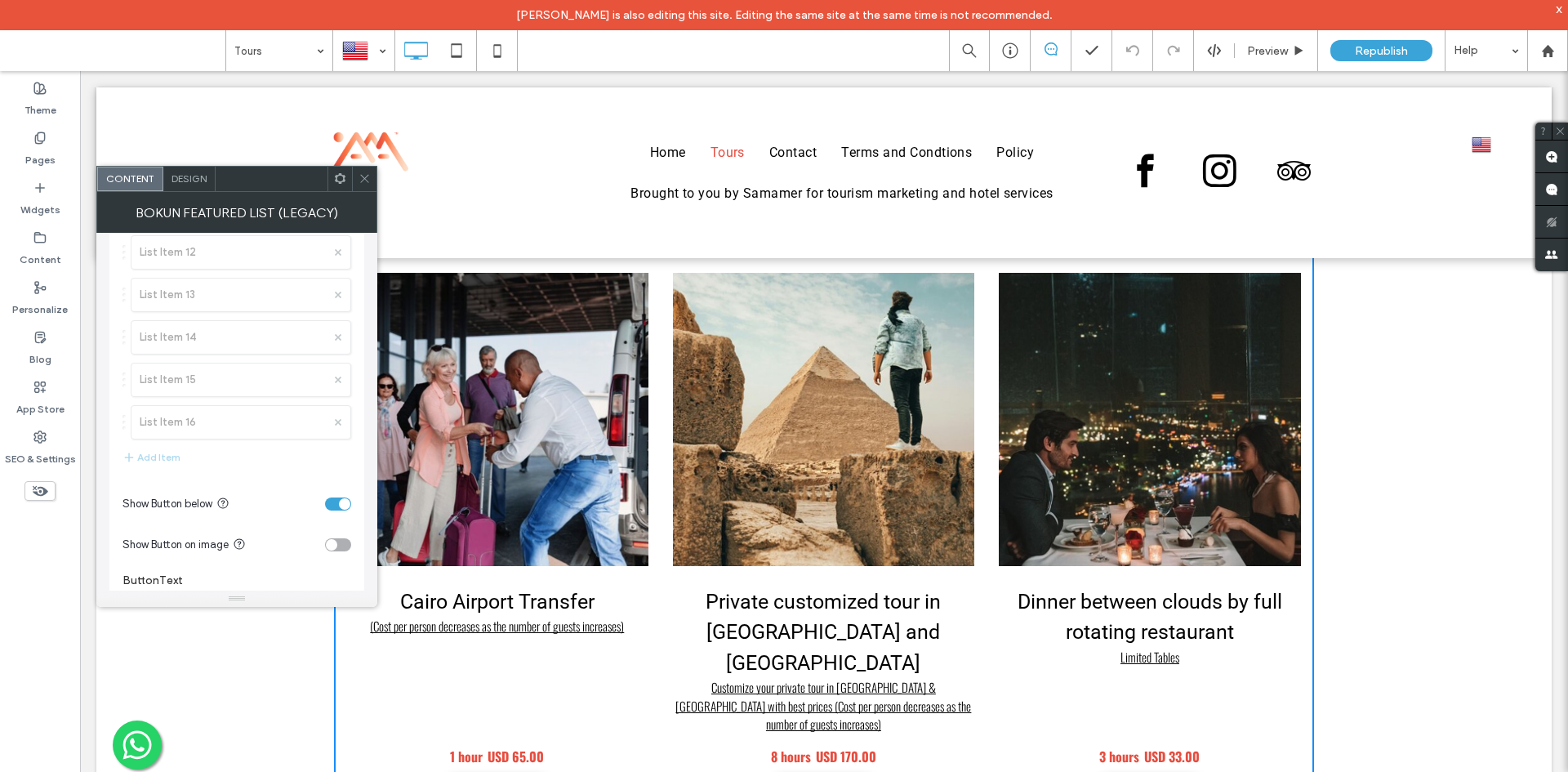
scroll to position [799, 0]
click at [200, 556] on label "Advanced" at bounding box center [230, 545] width 216 height 33
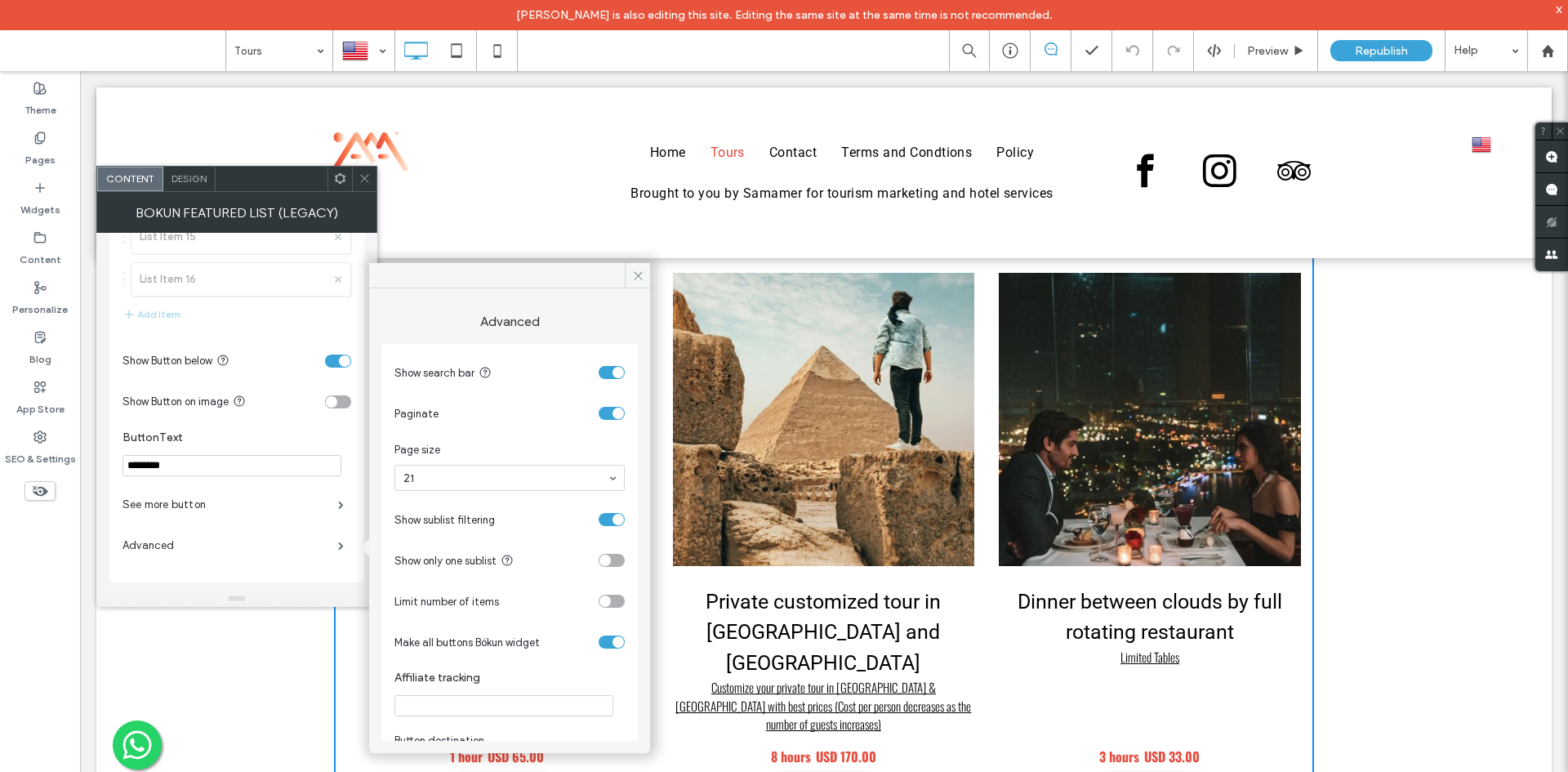
click at [612, 639] on div "toggle" at bounding box center [618, 642] width 12 height 12
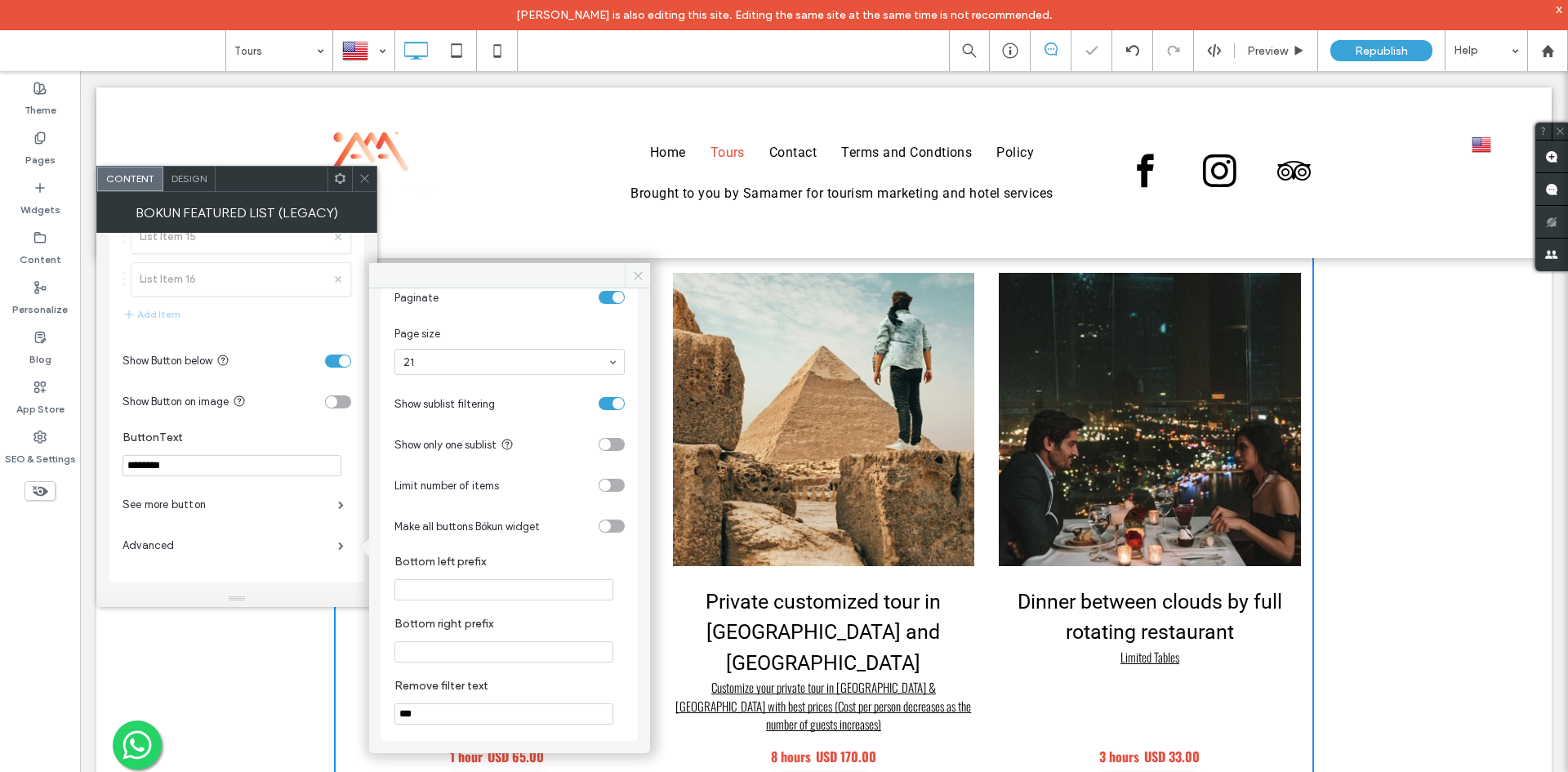
click at [643, 276] on icon at bounding box center [638, 276] width 12 height 12
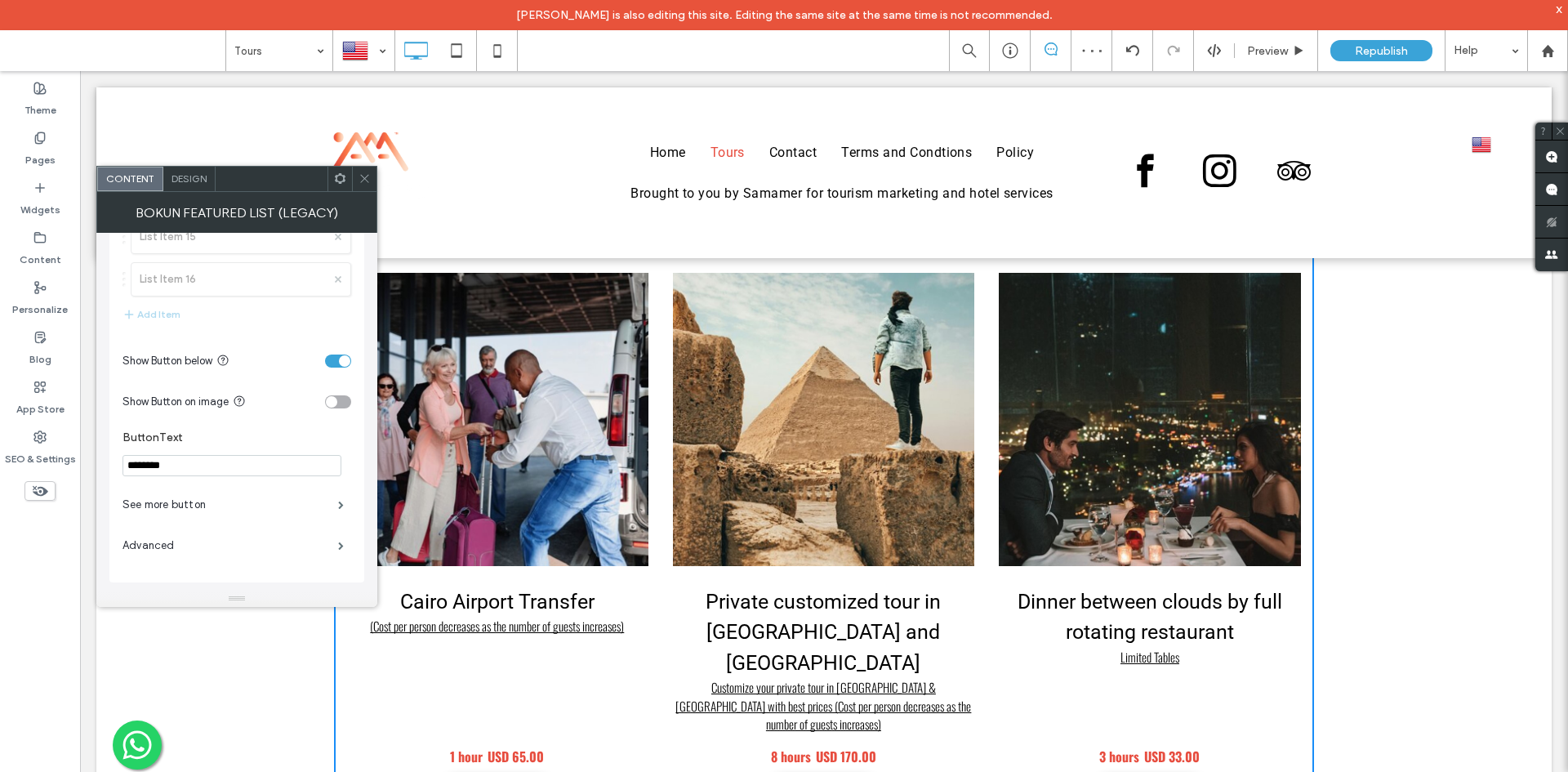
click at [366, 177] on use at bounding box center [364, 179] width 8 height 8
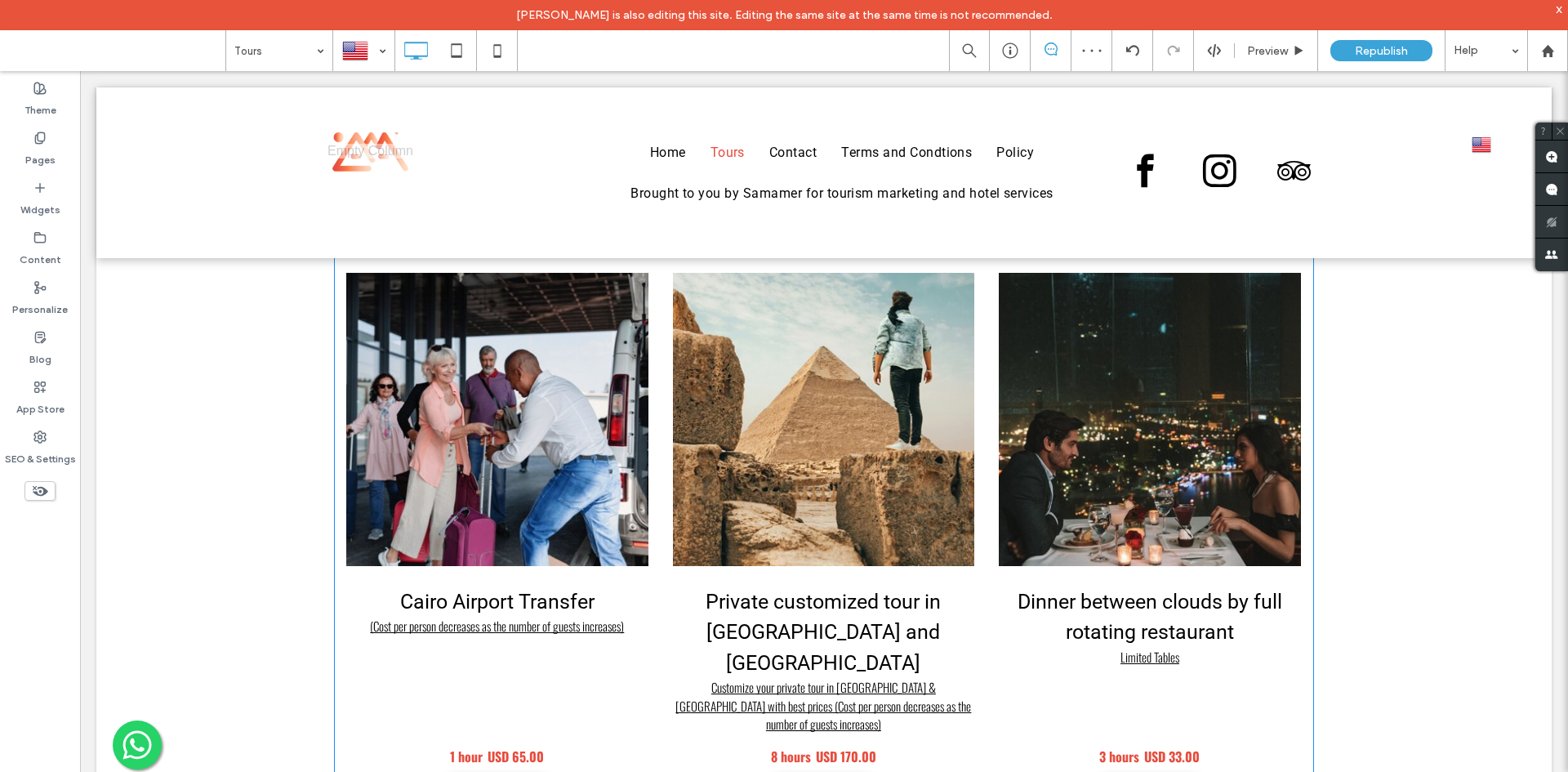
scroll to position [245, 0]
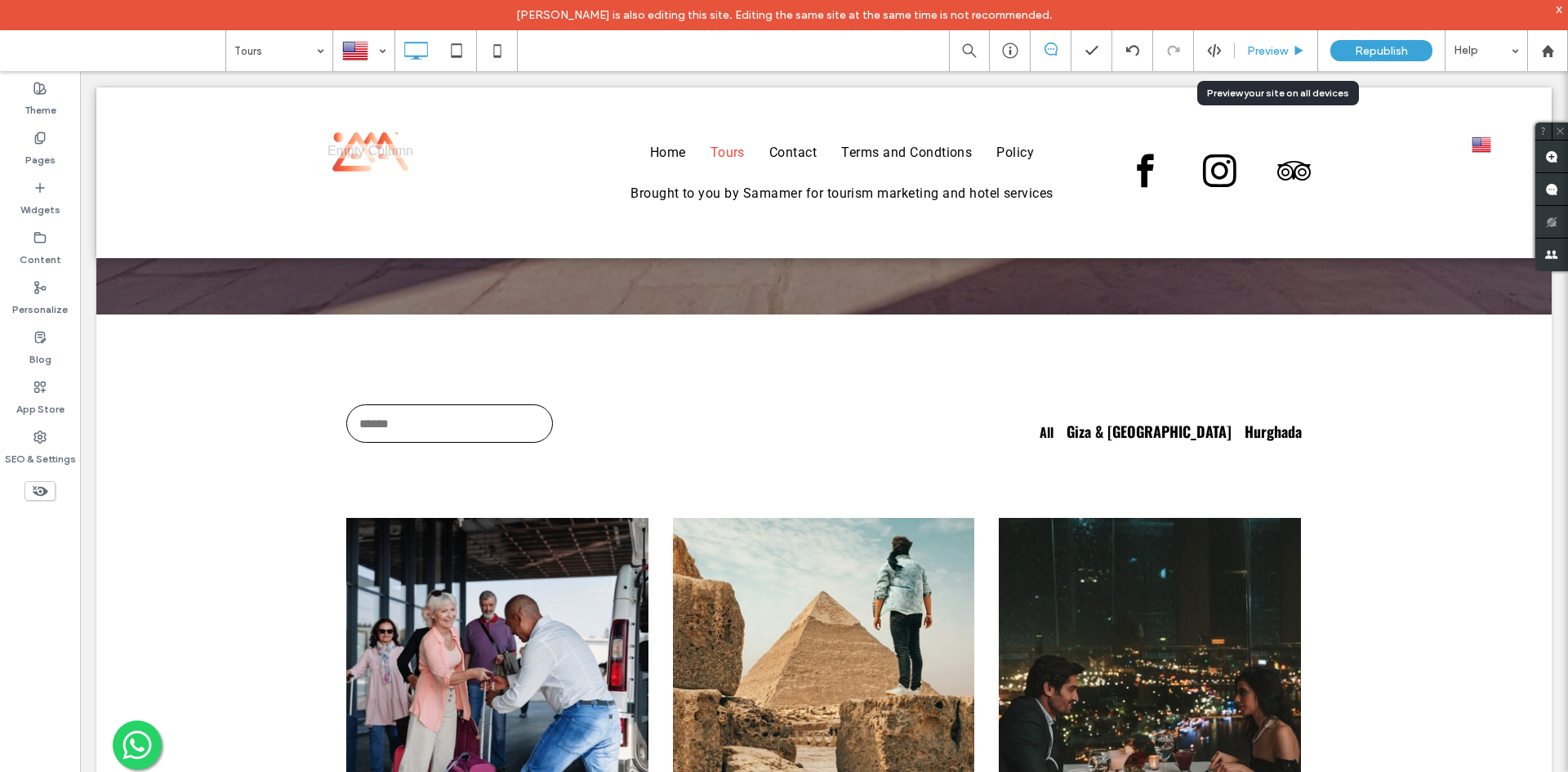
click at [1254, 56] on span "Preview" at bounding box center [1268, 52] width 41 height 14
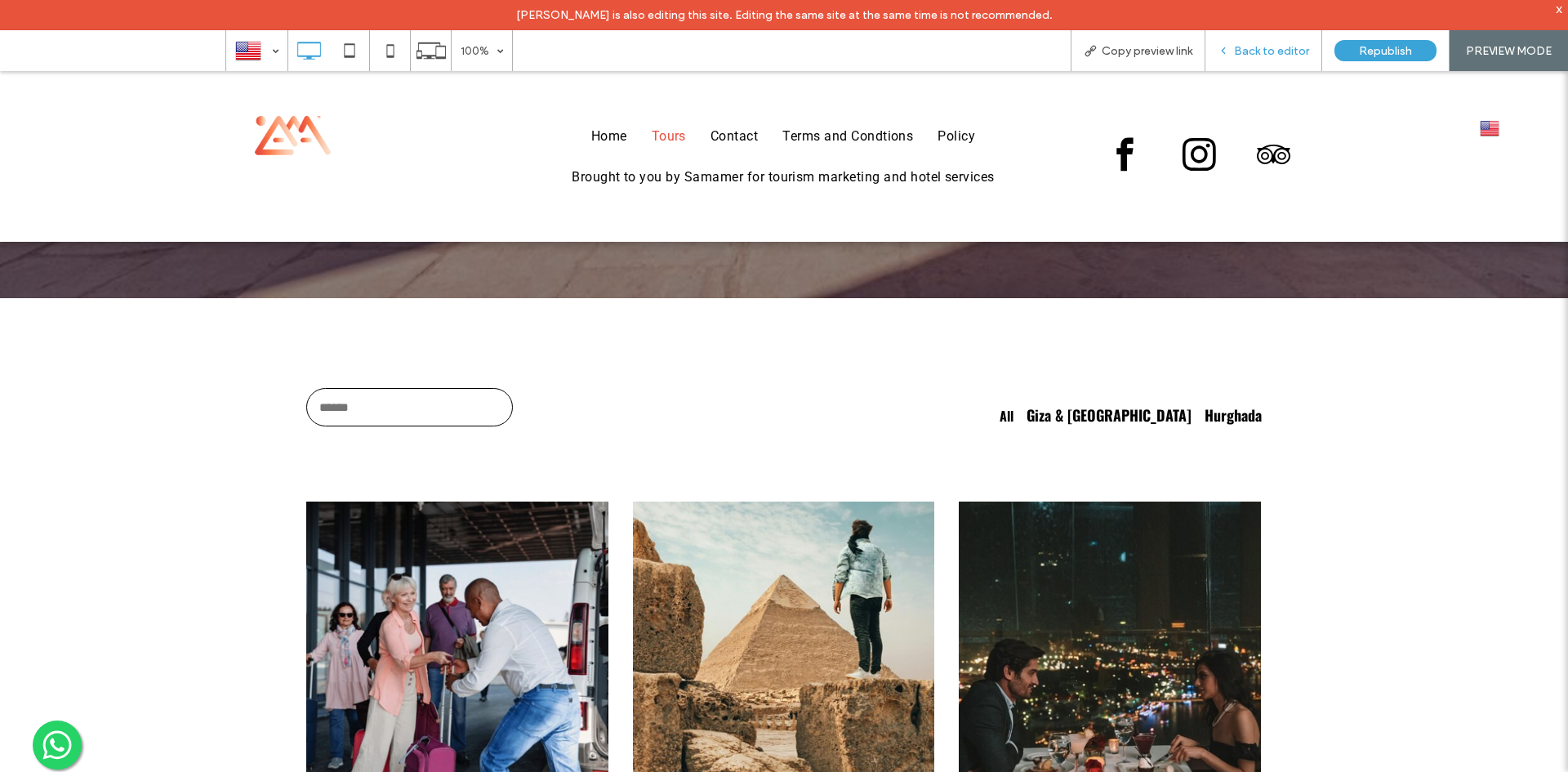
click at [1256, 56] on span "Back to editor" at bounding box center [1271, 52] width 76 height 14
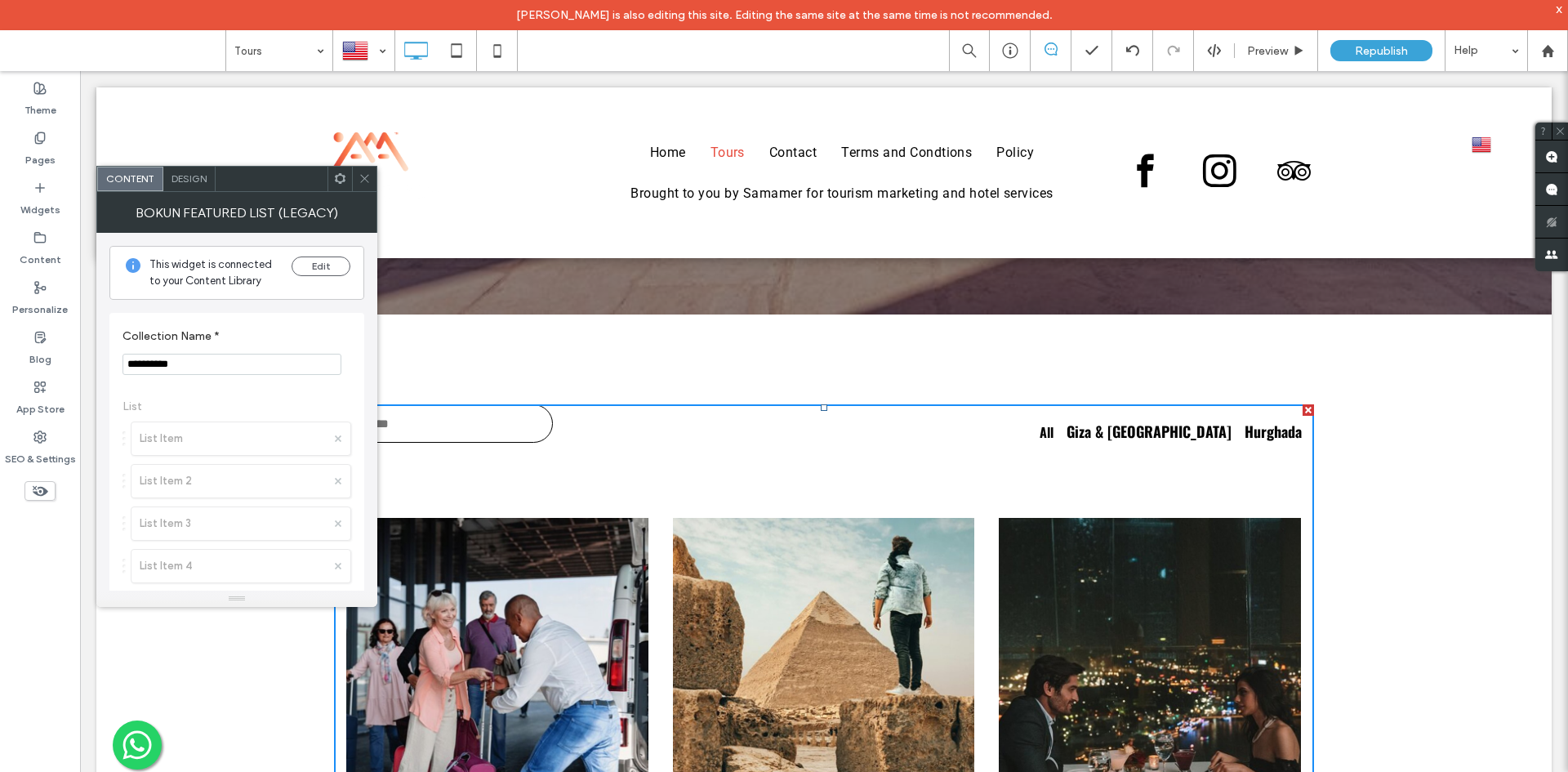
click at [198, 181] on span "Design" at bounding box center [189, 179] width 36 height 12
click at [338, 180] on icon at bounding box center [340, 179] width 12 height 12
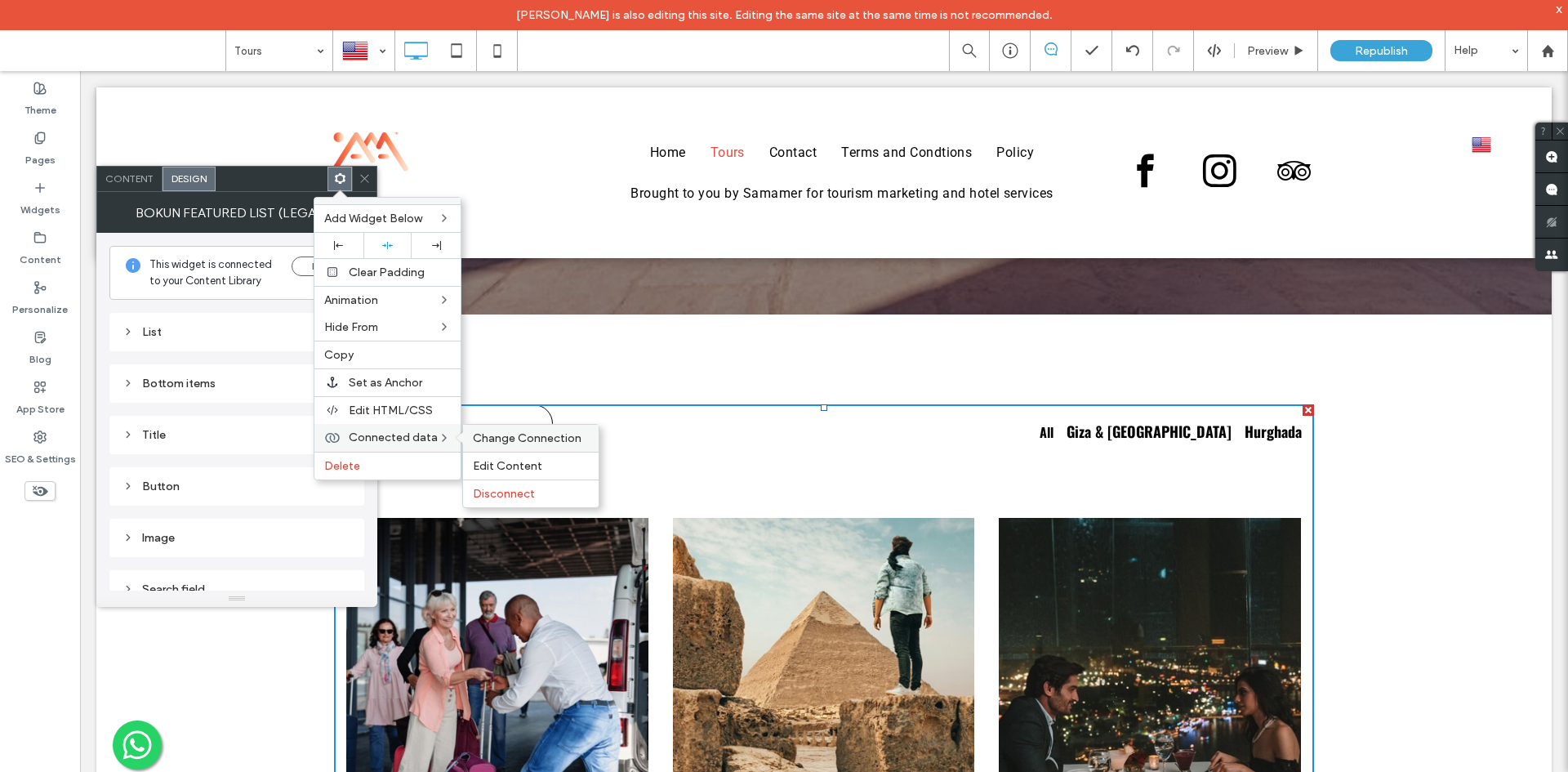
click at [492, 439] on span "Change Connection" at bounding box center [527, 438] width 108 height 14
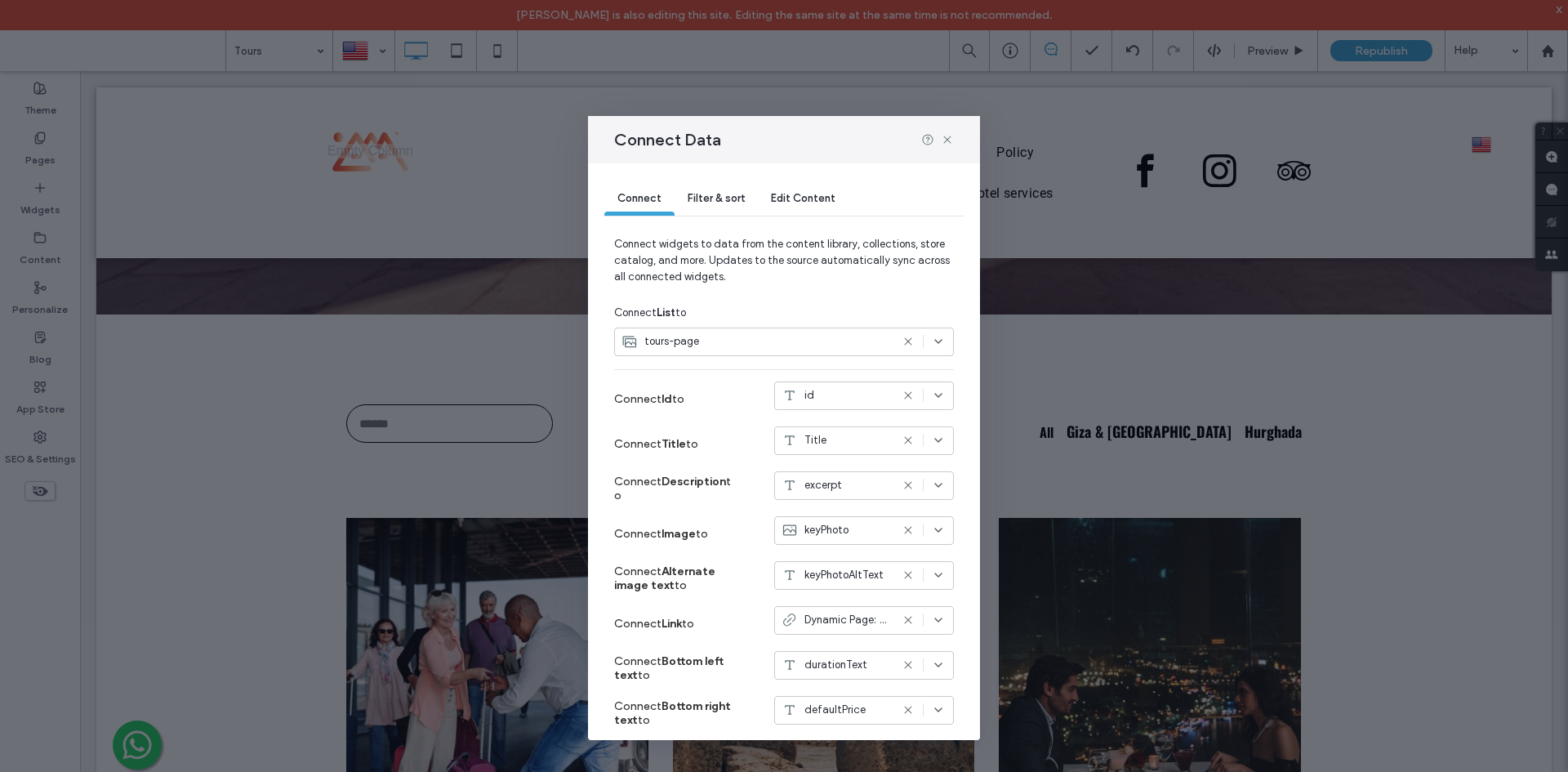
scroll to position [107, 0]
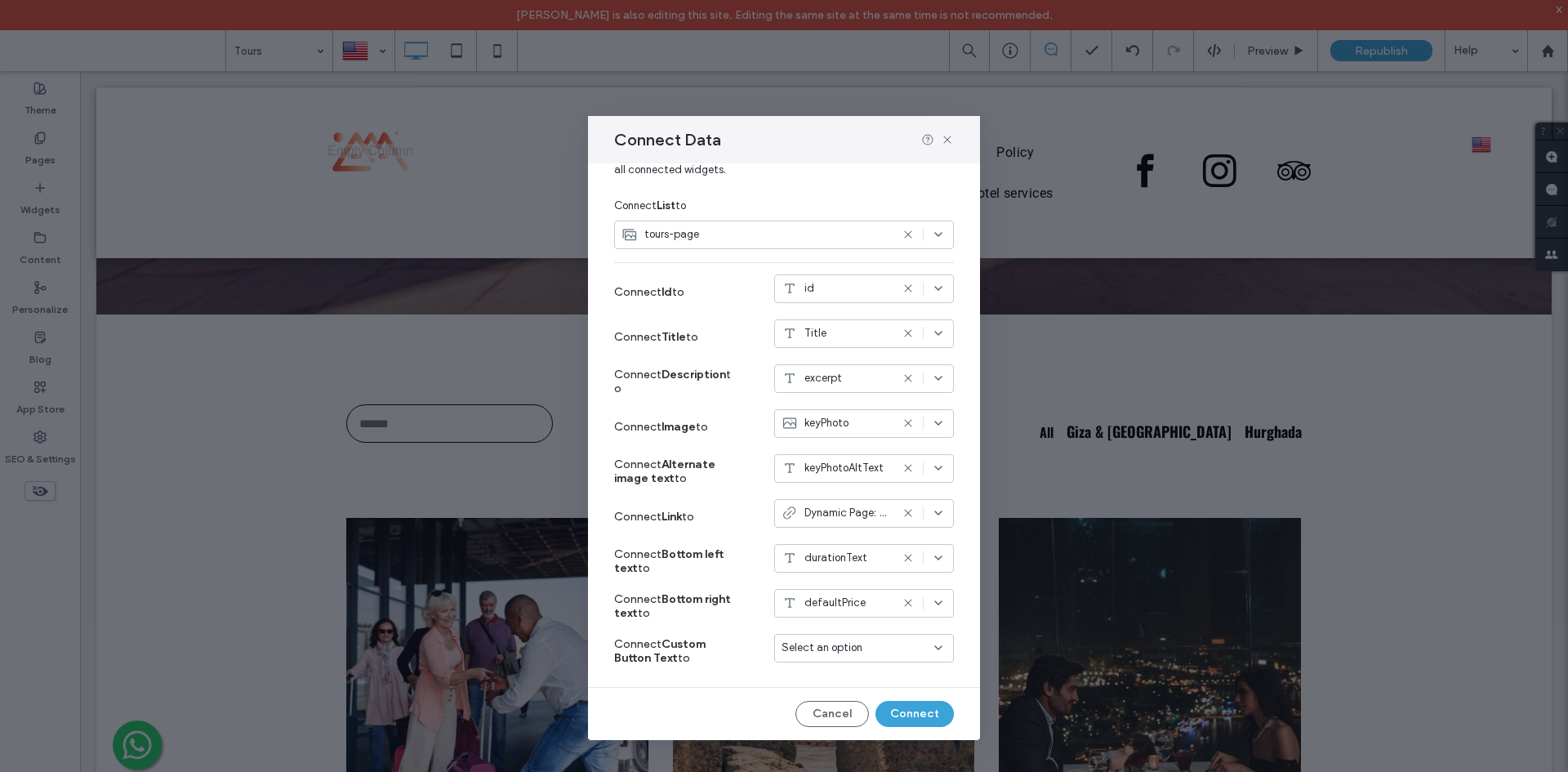
click at [834, 514] on span "Dynamic Page: Tour" at bounding box center [847, 513] width 85 height 16
click at [950, 136] on icon at bounding box center [947, 140] width 13 height 13
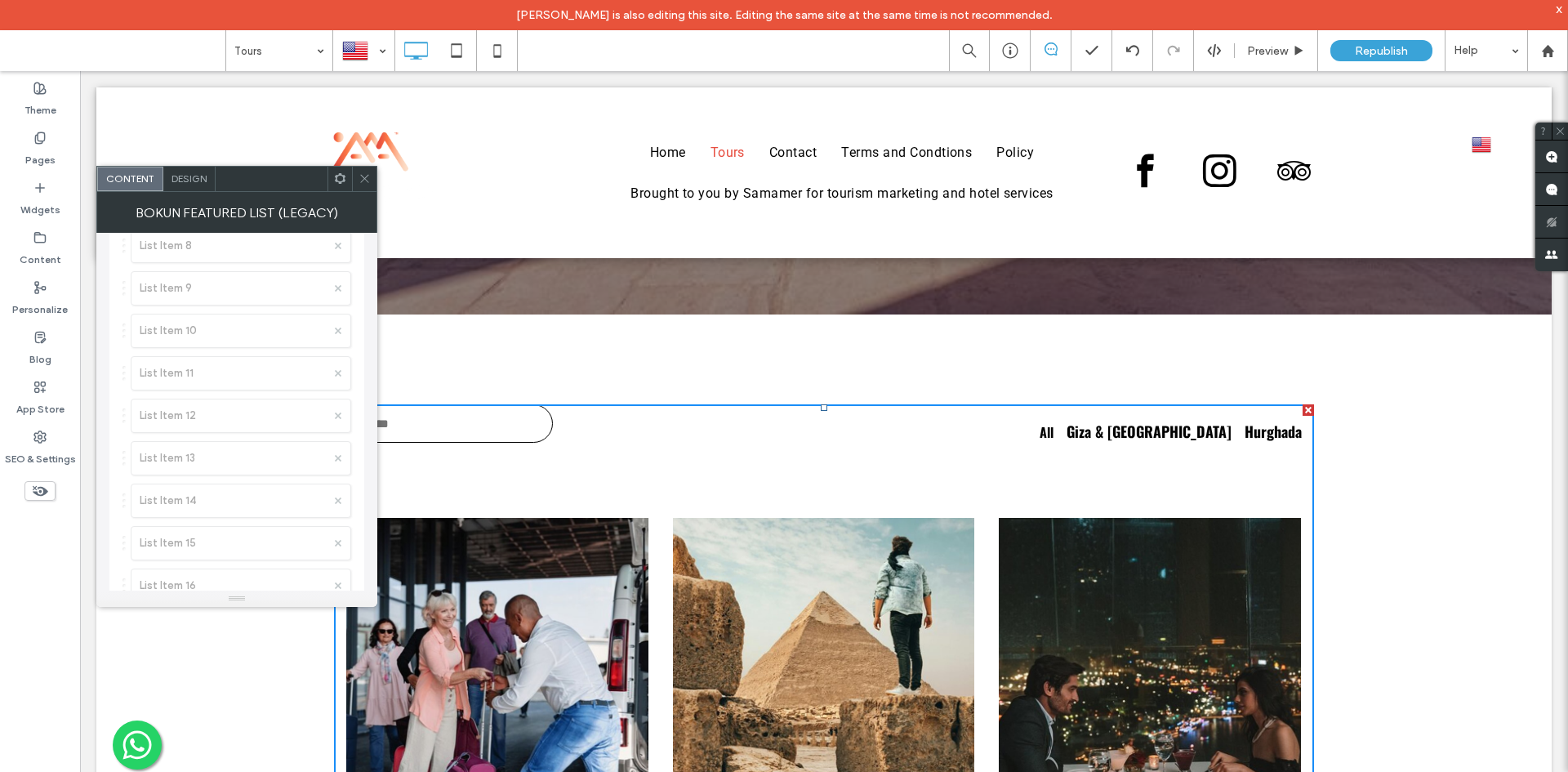
scroll to position [799, 0]
click at [176, 535] on label "Advanced" at bounding box center [230, 545] width 216 height 33
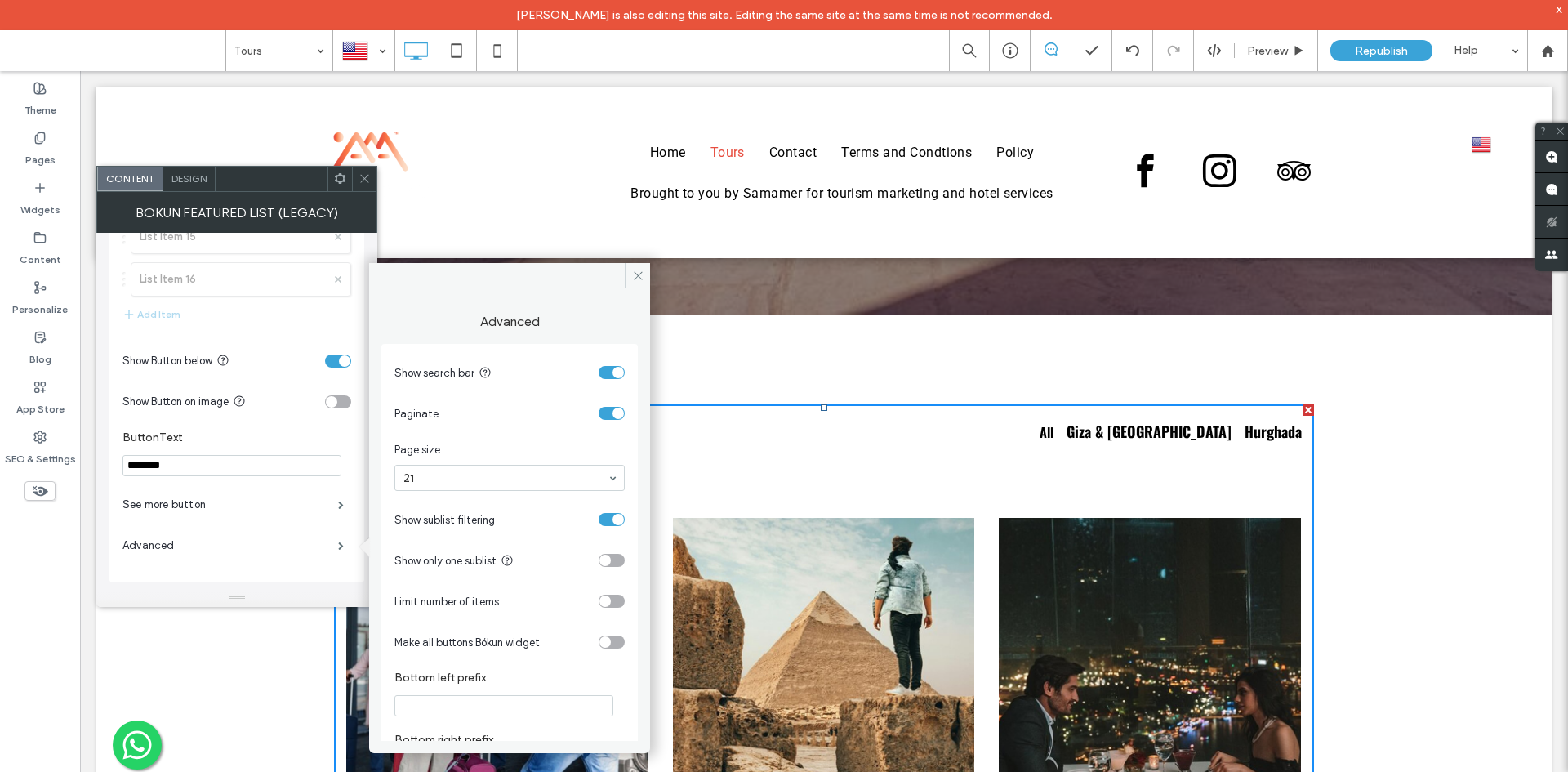
click at [599, 631] on section "Make all buttons Bókun widget" at bounding box center [509, 642] width 230 height 41
click at [598, 634] on section "Make all buttons Bókun widget" at bounding box center [509, 642] width 230 height 41
click at [599, 634] on section "Make all buttons Bókun widget" at bounding box center [509, 642] width 230 height 41
click at [599, 639] on div "toggle" at bounding box center [604, 642] width 12 height 12
drag, startPoint x: 630, startPoint y: 281, endPoint x: 308, endPoint y: 164, distance: 342.6
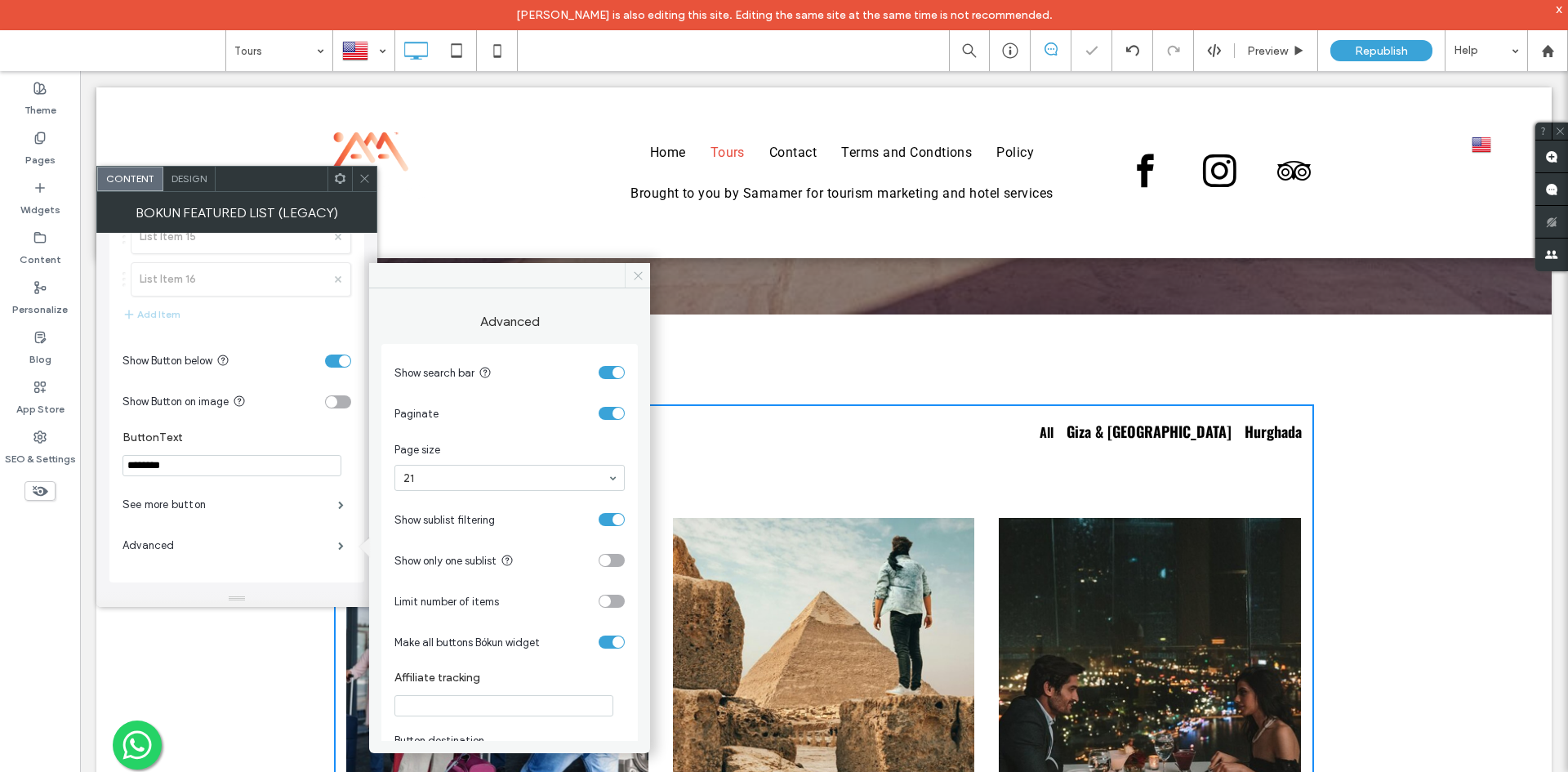
click at [630, 281] on span at bounding box center [637, 276] width 25 height 25
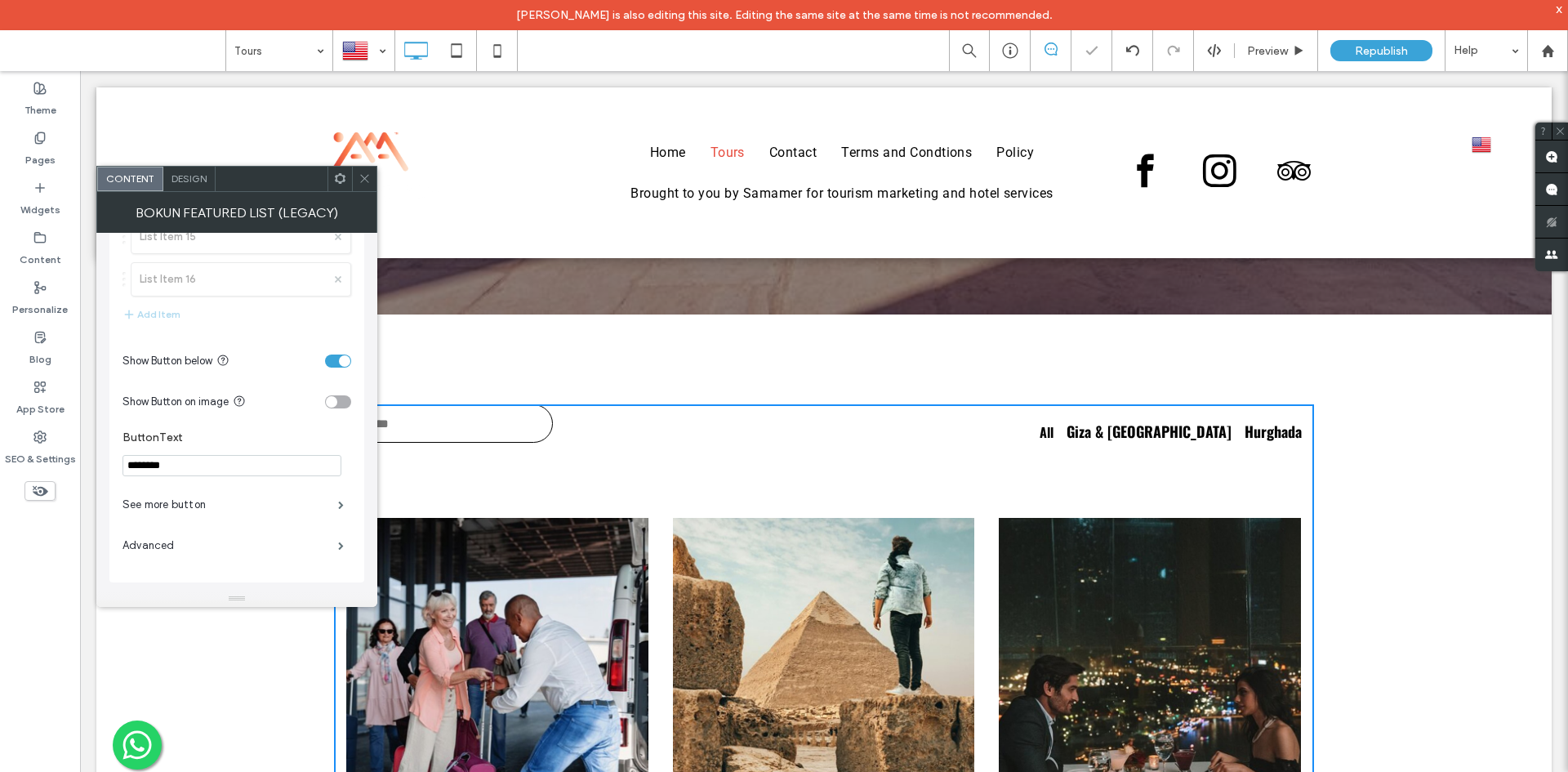
click at [358, 184] on icon at bounding box center [364, 179] width 12 height 12
